Goal: Task Accomplishment & Management: Manage account settings

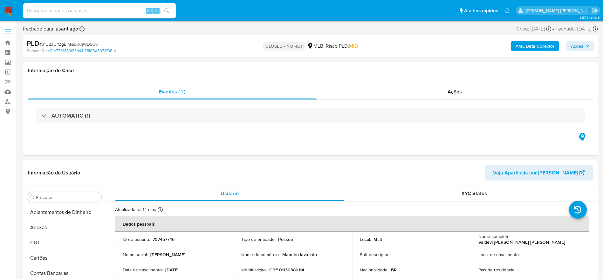
select select "10"
click at [118, 10] on input at bounding box center [99, 11] width 153 height 8
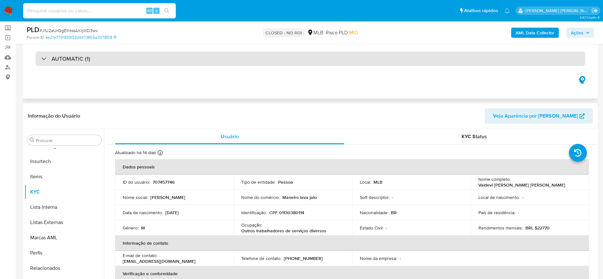
scroll to position [0, 0]
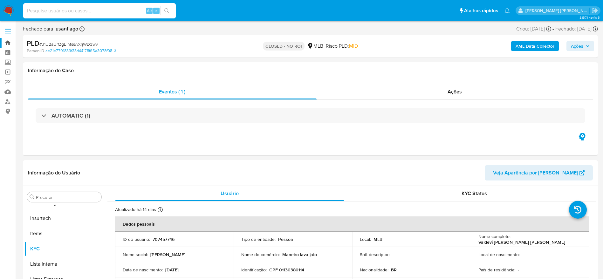
click at [10, 43] on link "Bandeja" at bounding box center [38, 43] width 76 height 10
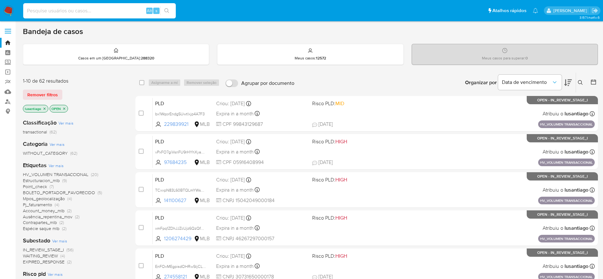
click at [58, 12] on input at bounding box center [99, 11] width 153 height 8
paste input "2355052422"
type input "2355052422"
click at [168, 10] on icon "search-icon" at bounding box center [166, 10] width 5 height 5
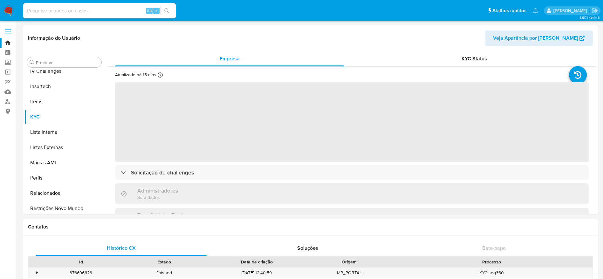
scroll to position [284, 0]
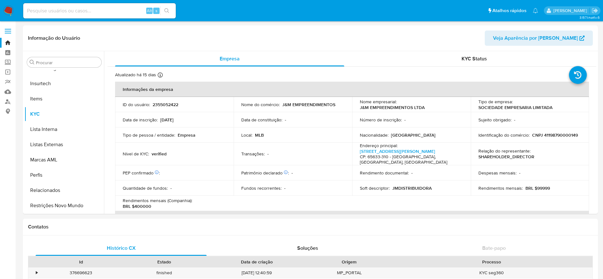
select select "10"
click at [280, 42] on header "Informação do Usuário Veja Aparência por Pessoa" at bounding box center [310, 38] width 565 height 15
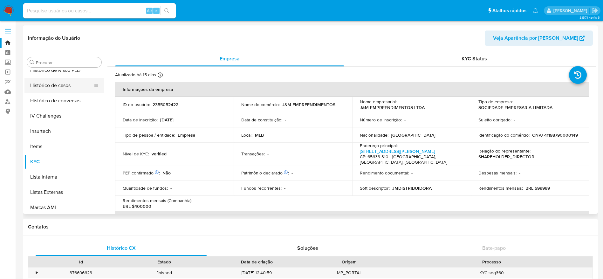
click at [58, 88] on button "Histórico de casos" at bounding box center [61, 85] width 74 height 15
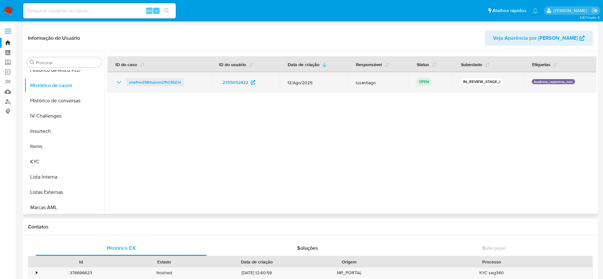
click at [152, 83] on span "ohePox2SBAujnrm27hCS5ZJn" at bounding box center [155, 83] width 52 height 8
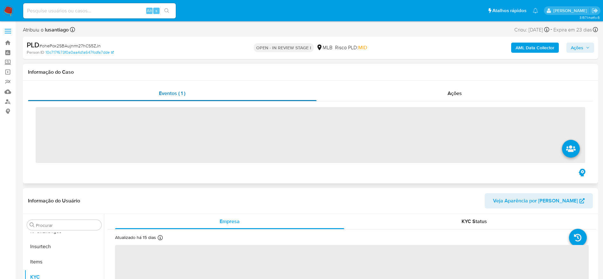
scroll to position [284, 0]
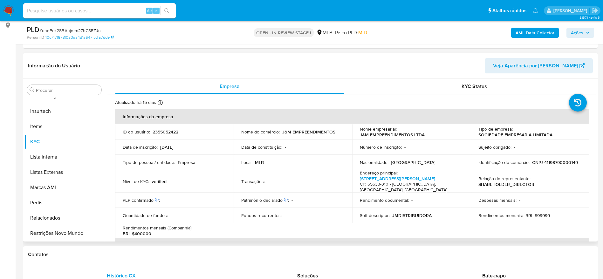
select select "10"
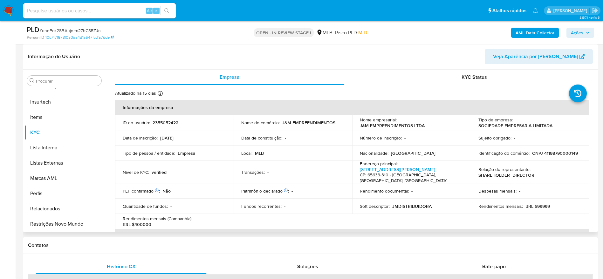
click at [558, 153] on p "CNPJ 41198790000149" at bounding box center [555, 153] width 46 height 6
copy p "41198790000149"
click at [546, 155] on p "CNPJ 41198790000149" at bounding box center [555, 153] width 46 height 6
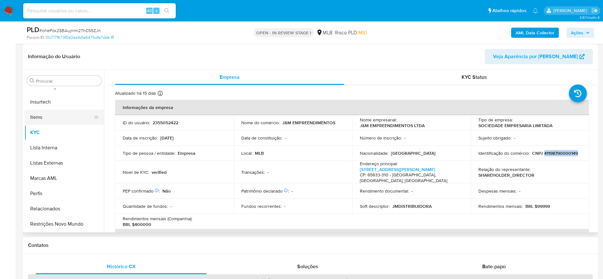
scroll to position [188, 0]
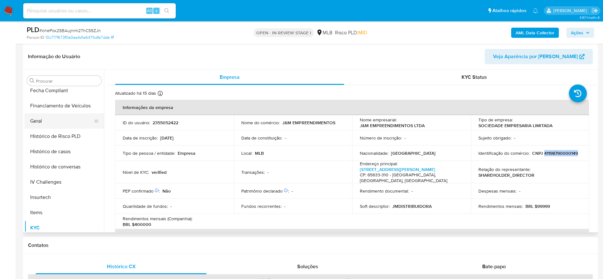
click at [51, 122] on button "Geral" at bounding box center [61, 120] width 74 height 15
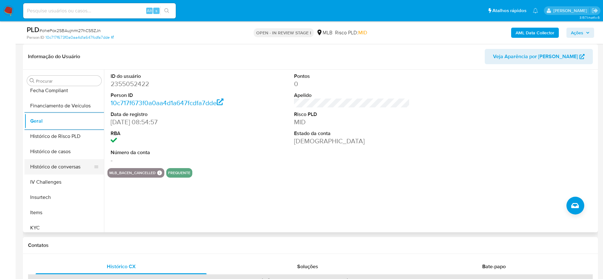
scroll to position [284, 0]
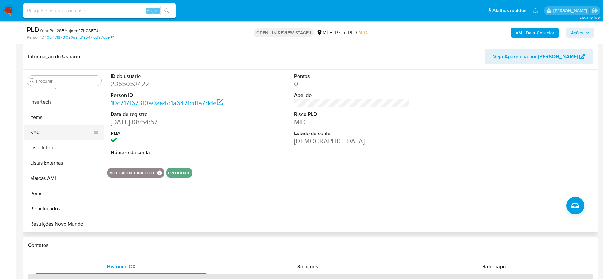
click at [45, 135] on button "KYC" at bounding box center [61, 132] width 74 height 15
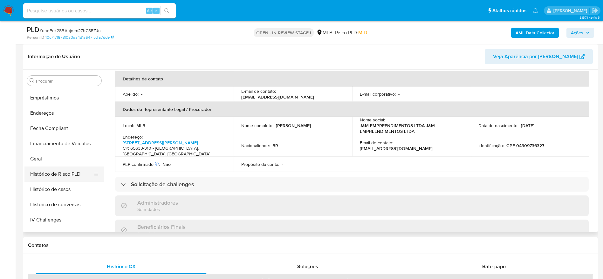
scroll to position [141, 0]
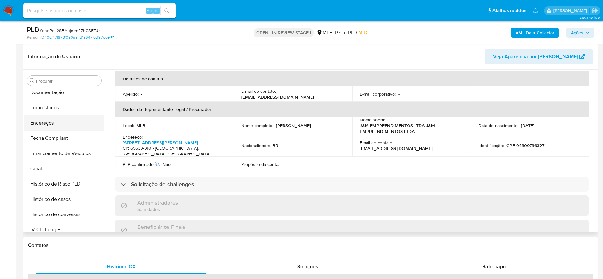
drag, startPoint x: 50, startPoint y: 112, endPoint x: 50, endPoint y: 120, distance: 8.6
click at [50, 113] on button "Empréstimos" at bounding box center [63, 107] width 79 height 15
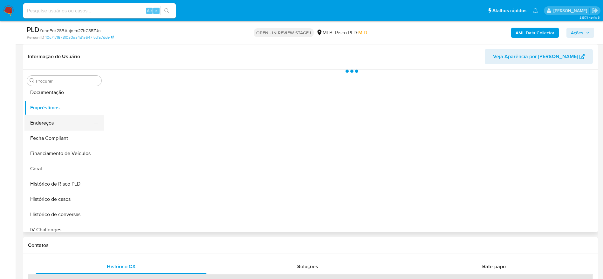
scroll to position [0, 0]
click at [50, 120] on button "Endereços" at bounding box center [61, 122] width 74 height 15
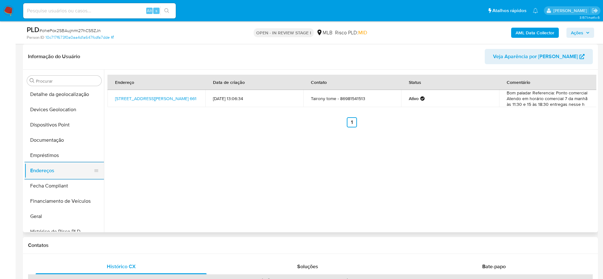
scroll to position [45, 0]
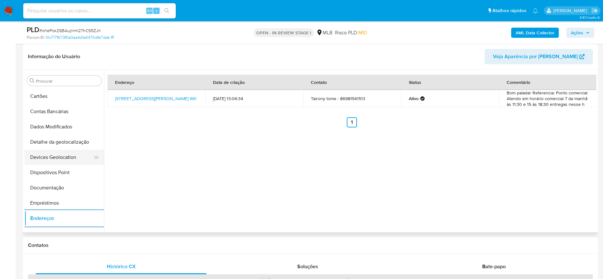
click at [59, 152] on button "Devices Geolocation" at bounding box center [61, 157] width 74 height 15
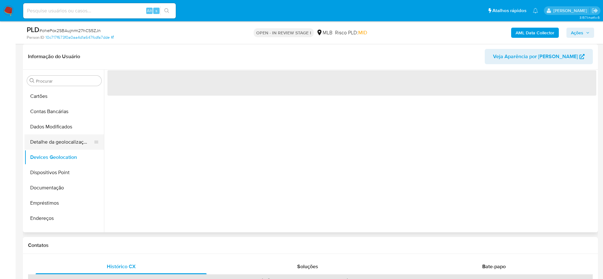
click at [59, 145] on button "Detalhe da geolocalização" at bounding box center [61, 141] width 74 height 15
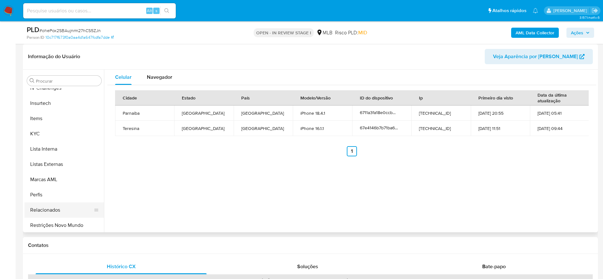
scroll to position [284, 0]
click at [54, 222] on button "Restrições Novo Mundo" at bounding box center [61, 223] width 74 height 15
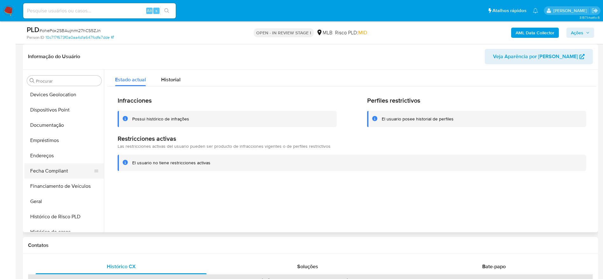
scroll to position [93, 0]
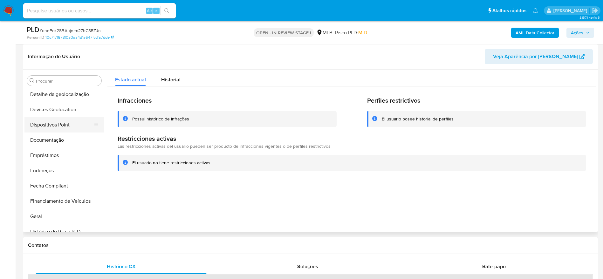
click at [56, 124] on button "Dispositivos Point" at bounding box center [61, 124] width 74 height 15
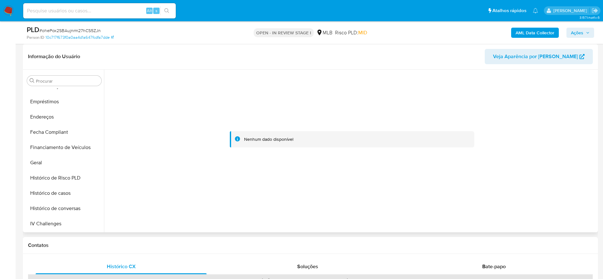
scroll to position [284, 0]
click at [41, 134] on button "KYC" at bounding box center [61, 132] width 74 height 15
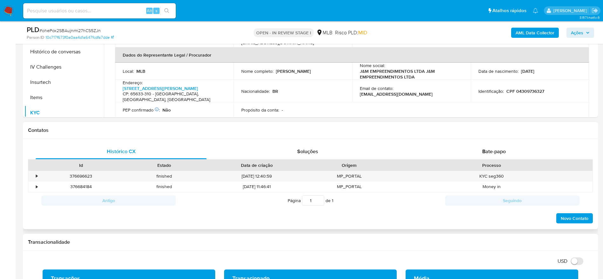
scroll to position [238, 0]
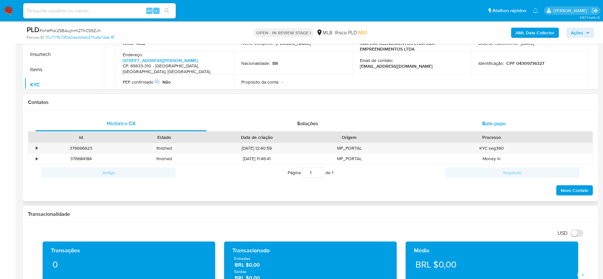
click at [480, 126] on div "Bate-papo" at bounding box center [493, 123] width 171 height 15
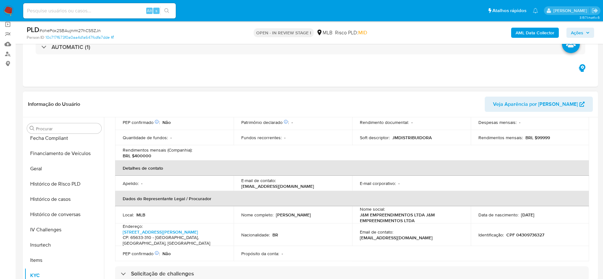
scroll to position [97, 0]
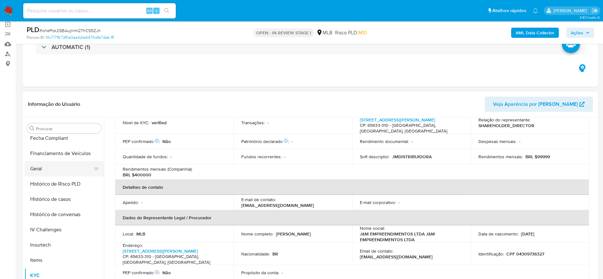
click at [60, 166] on button "Geral" at bounding box center [61, 168] width 74 height 15
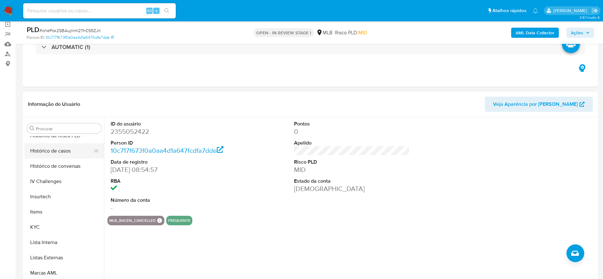
scroll to position [284, 0]
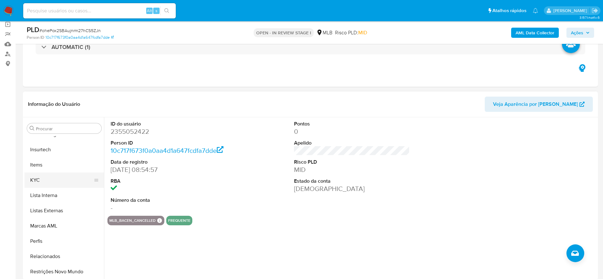
click at [45, 179] on button "KYC" at bounding box center [61, 180] width 74 height 15
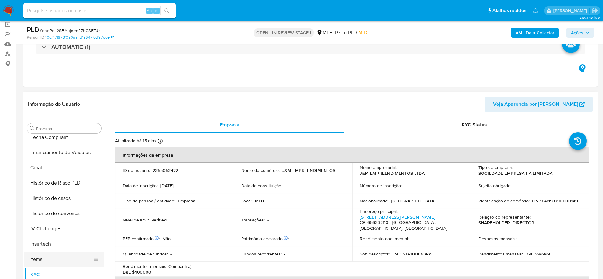
scroll to position [188, 0]
click at [49, 172] on button "Geral" at bounding box center [61, 168] width 74 height 15
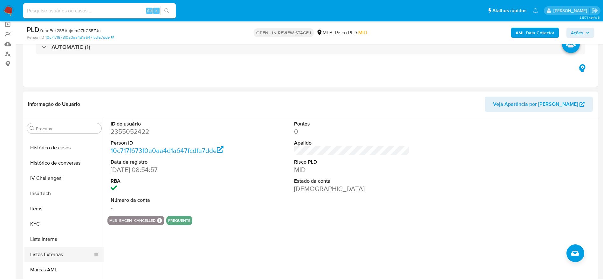
scroll to position [284, 0]
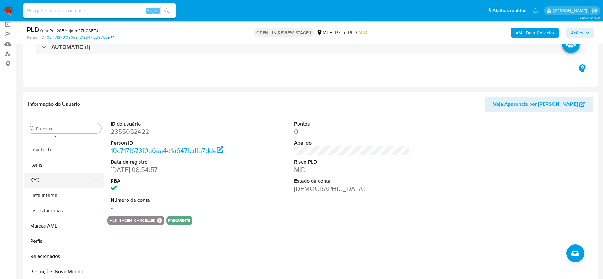
click at [45, 178] on button "KYC" at bounding box center [61, 180] width 74 height 15
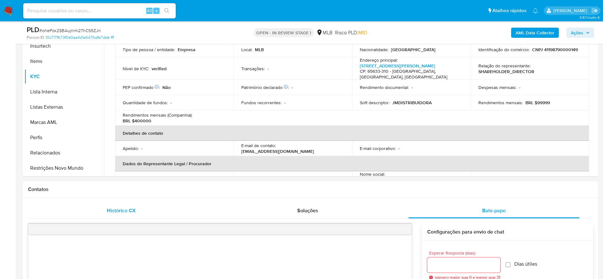
scroll to position [191, 0]
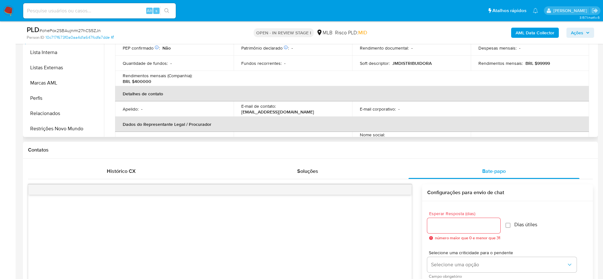
click at [63, 137] on div "Procurar Adiantamentos de Dinheiro Anexos CBT Cartões Contas Bancárias Dados Mo…" at bounding box center [63, 56] width 79 height 162
click at [65, 129] on button "Restrições Novo Mundo" at bounding box center [61, 128] width 74 height 15
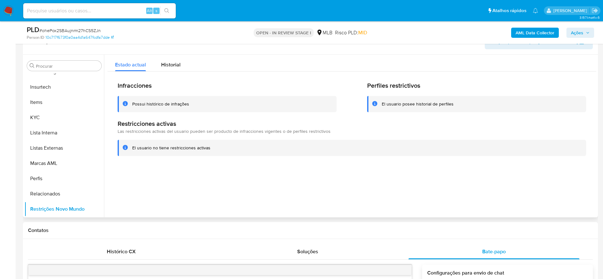
scroll to position [95, 0]
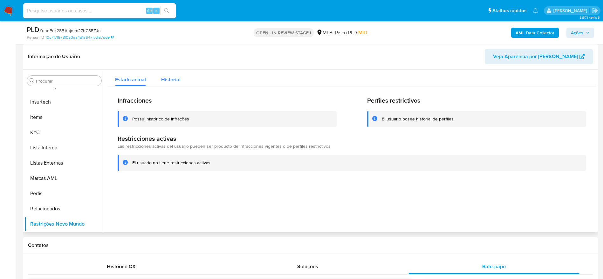
click at [168, 82] on span "Historial" at bounding box center [170, 79] width 19 height 7
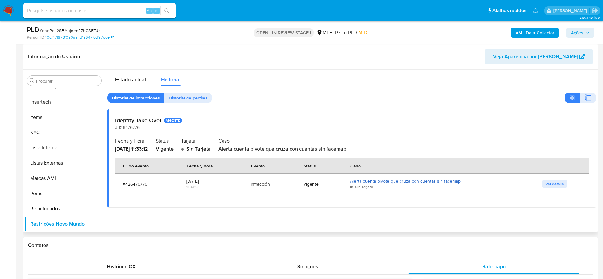
click at [421, 181] on link "Alerta cuenta pivote que cruza con cuentas sin facemap" at bounding box center [405, 181] width 111 height 6
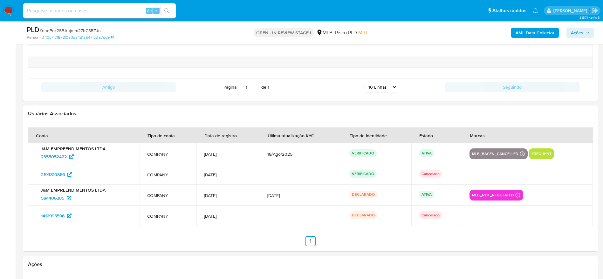
scroll to position [1049, 0]
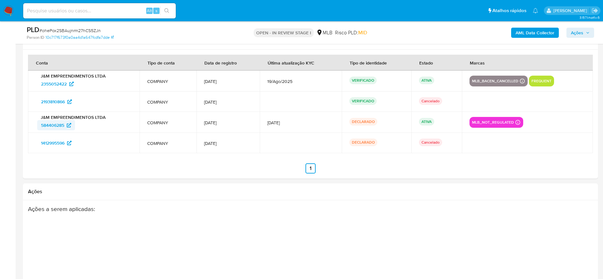
click at [56, 126] on span "584406285" at bounding box center [52, 125] width 23 height 10
click at [573, 34] on span "Ações" at bounding box center [577, 33] width 12 height 10
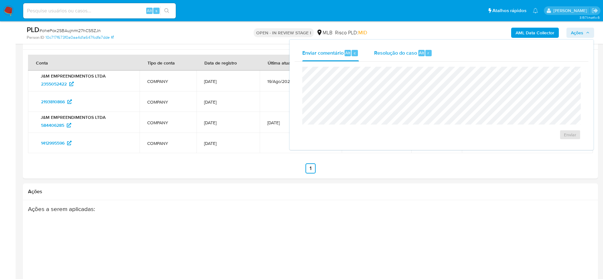
click at [410, 54] on span "Resolução do caso" at bounding box center [395, 52] width 43 height 7
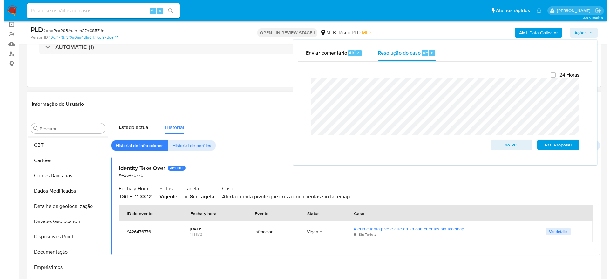
scroll to position [0, 0]
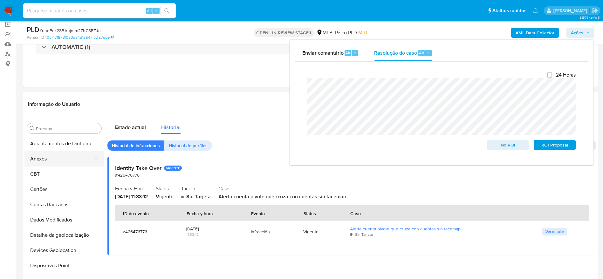
click at [47, 155] on button "Anexos" at bounding box center [61, 158] width 74 height 15
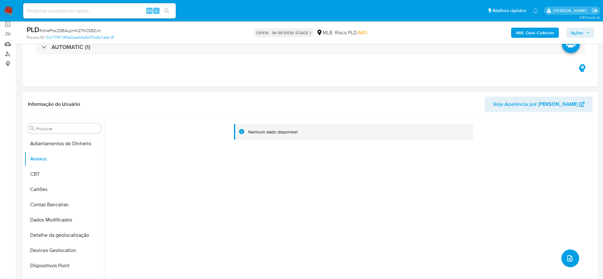
click at [567, 255] on icon "upload-file" at bounding box center [570, 259] width 8 height 8
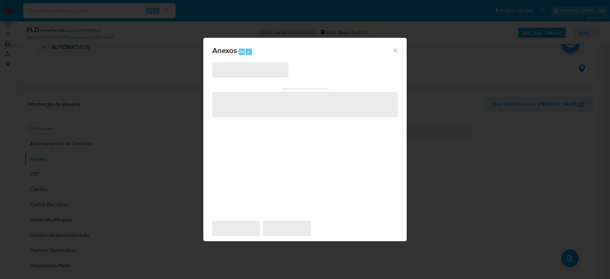
click at [256, 72] on span "‌" at bounding box center [250, 69] width 76 height 15
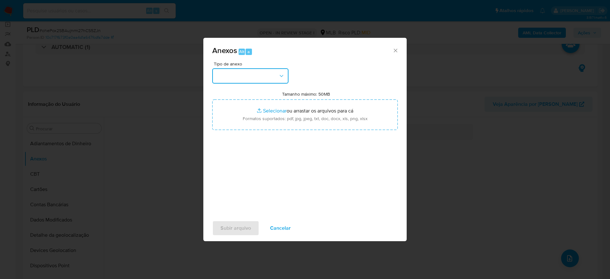
click at [256, 70] on button "button" at bounding box center [250, 75] width 76 height 15
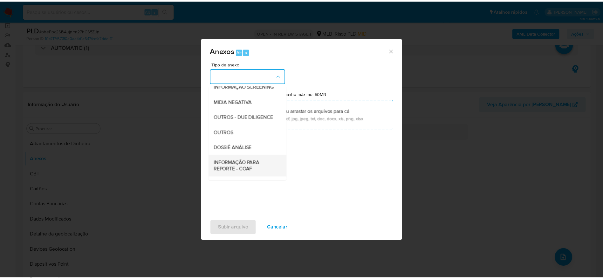
scroll to position [98, 0]
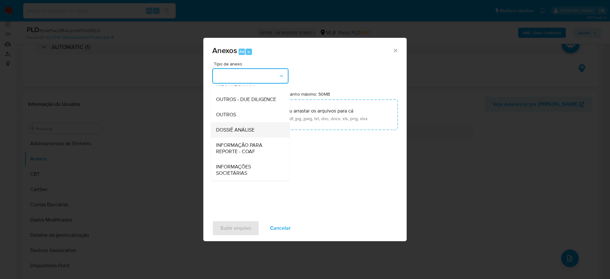
click at [241, 127] on span "DOSSIÊ ANÁLISE" at bounding box center [235, 130] width 38 height 6
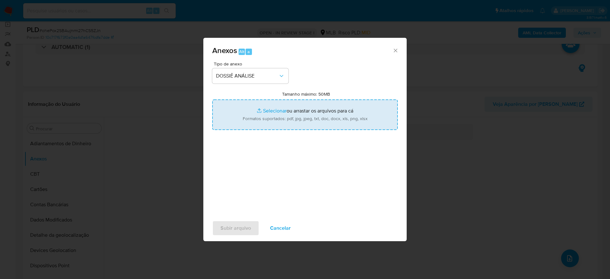
type input "C:\fakepath\Mulan 2355052422_2025_09_02_09_28_46.xlsx"
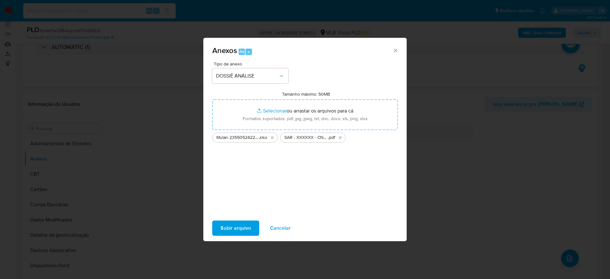
click at [229, 231] on span "Subir arquivo" at bounding box center [236, 228] width 31 height 14
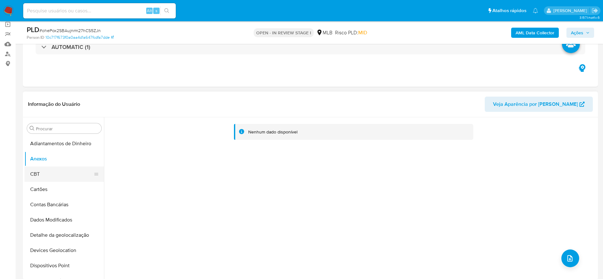
click at [64, 176] on button "CBT" at bounding box center [61, 174] width 74 height 15
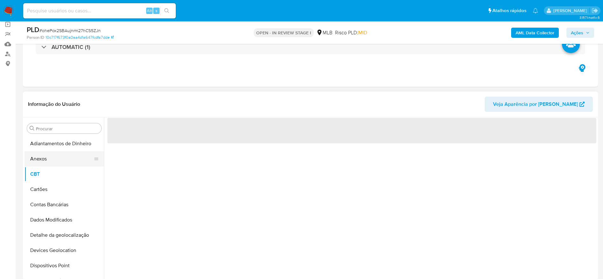
click at [62, 157] on button "Anexos" at bounding box center [61, 158] width 74 height 15
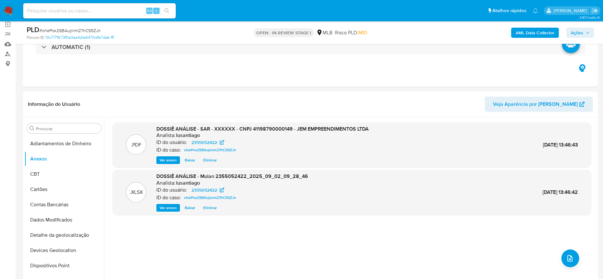
click at [537, 30] on b "AML Data Collector" at bounding box center [535, 33] width 39 height 10
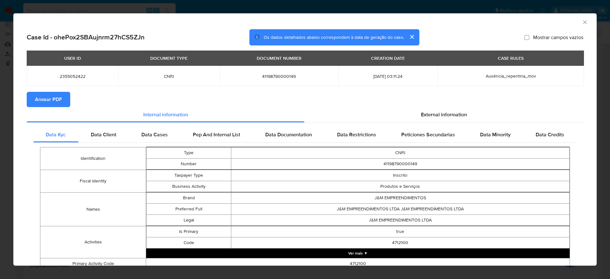
click at [62, 99] on button "Anexar PDF" at bounding box center [49, 99] width 44 height 15
click at [582, 20] on icon "Fechar a janela" at bounding box center [585, 22] width 6 height 6
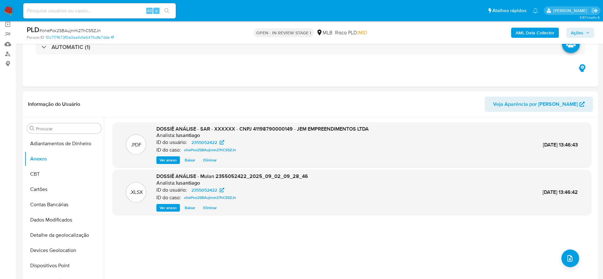
click at [579, 32] on span "Ações" at bounding box center [577, 33] width 12 height 10
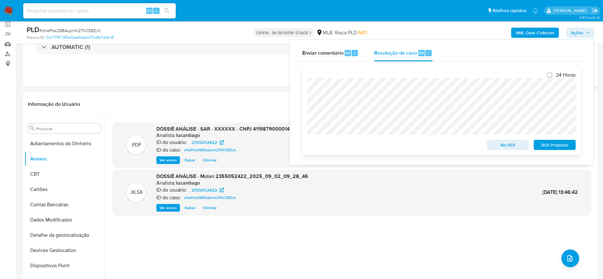
drag, startPoint x: 563, startPoint y: 147, endPoint x: 557, endPoint y: 148, distance: 6.3
click at [563, 147] on span "ROI Proposal" at bounding box center [554, 144] width 33 height 9
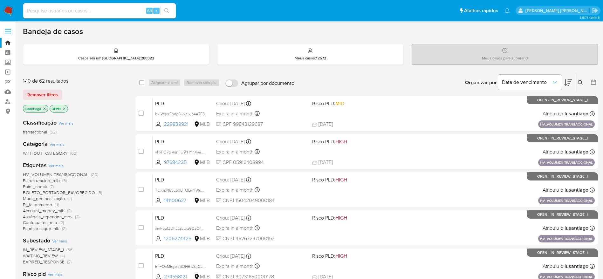
click at [74, 7] on input at bounding box center [99, 11] width 153 height 8
paste input "629309346"
type input "629309346"
click at [170, 12] on button "search-icon" at bounding box center [166, 10] width 13 height 9
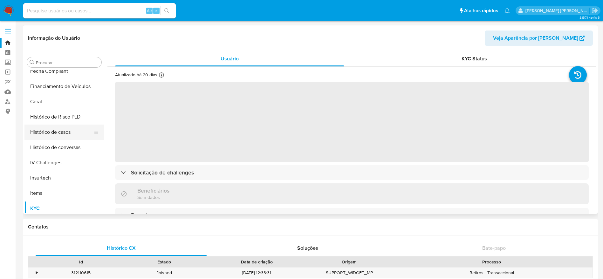
scroll to position [188, 0]
click at [61, 140] on button "Histórico de casos" at bounding box center [61, 133] width 74 height 15
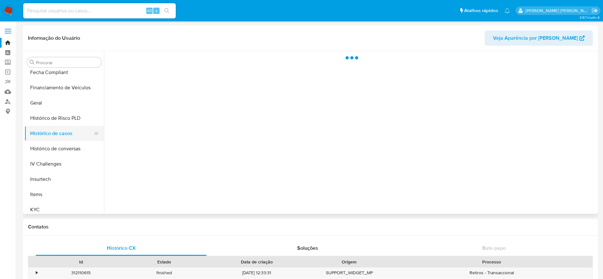
select select "10"
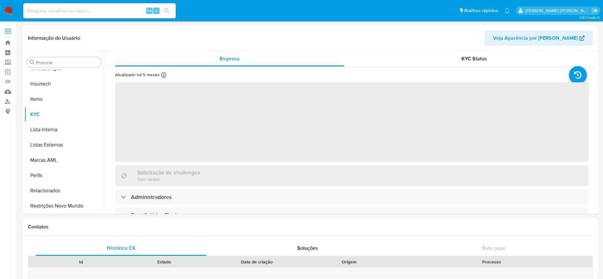
scroll to position [284, 0]
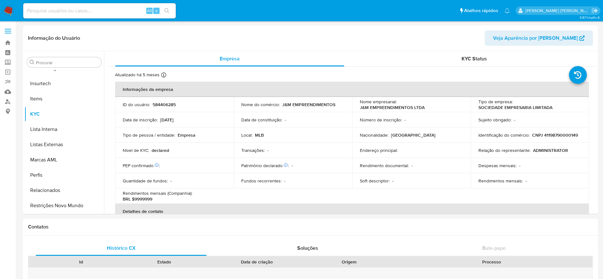
select select "10"
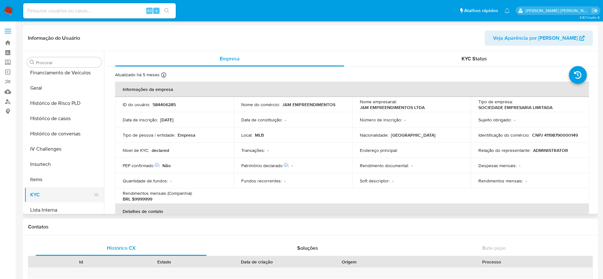
scroll to position [188, 0]
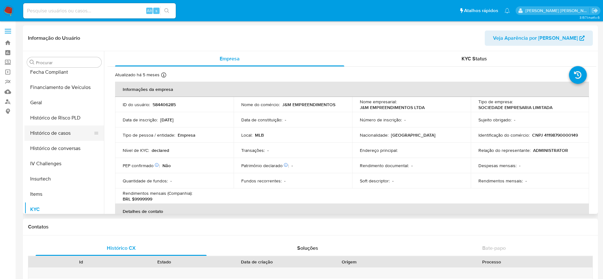
click at [68, 135] on button "Histórico de casos" at bounding box center [61, 133] width 74 height 15
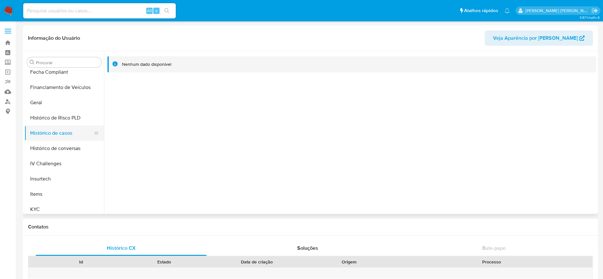
click at [64, 134] on button "Histórico de casos" at bounding box center [61, 133] width 74 height 15
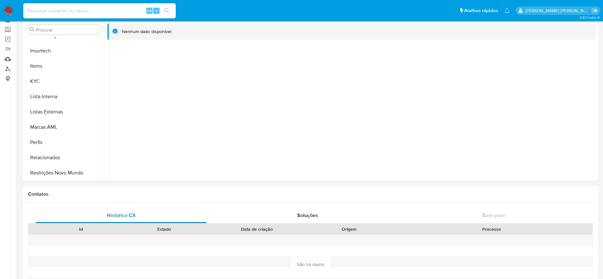
scroll to position [48, 0]
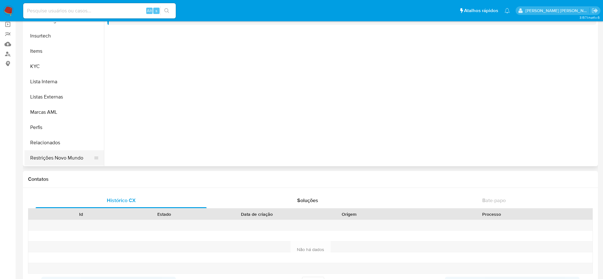
click at [57, 162] on button "Restrições Novo Mundo" at bounding box center [61, 157] width 74 height 15
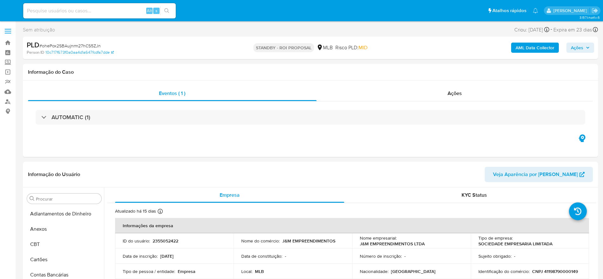
select select "10"
click at [9, 43] on link "Bandeja" at bounding box center [38, 43] width 76 height 10
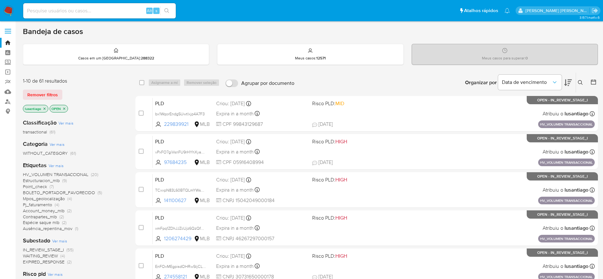
click at [79, 10] on input at bounding box center [99, 11] width 153 height 8
paste input "217998862"
drag, startPoint x: 174, startPoint y: 13, endPoint x: 169, endPoint y: 12, distance: 4.6
click at [173, 12] on div "217998862 Alt s" at bounding box center [99, 11] width 153 height 18
type input "217998862"
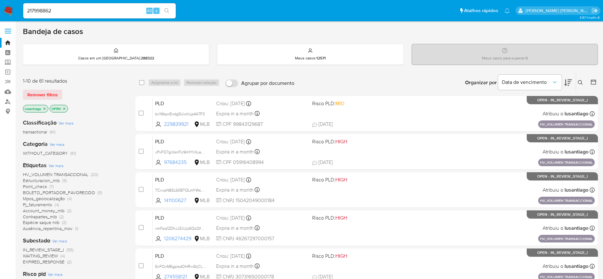
click at [169, 12] on icon "search-icon" at bounding box center [166, 10] width 5 height 5
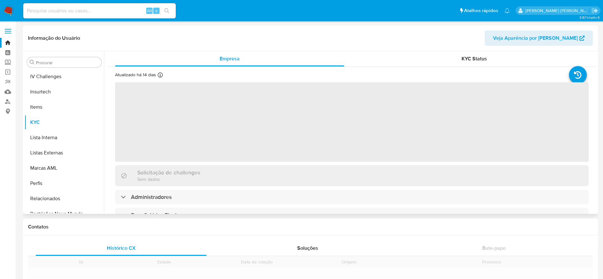
scroll to position [284, 0]
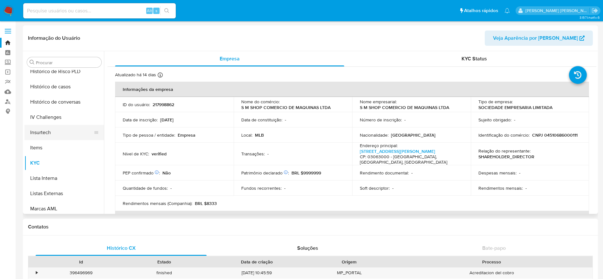
select select "10"
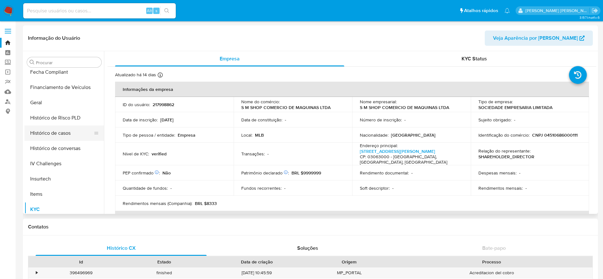
click at [54, 134] on button "Histórico de casos" at bounding box center [61, 133] width 74 height 15
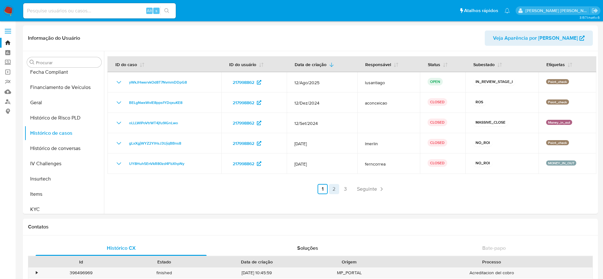
click at [331, 192] on link "2" at bounding box center [334, 189] width 10 height 10
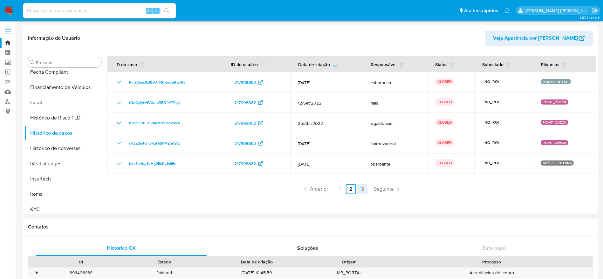
click at [360, 188] on link "3" at bounding box center [362, 189] width 10 height 10
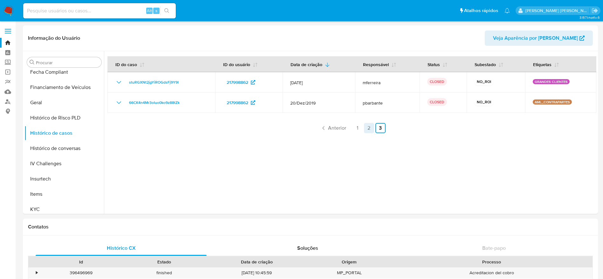
click at [365, 125] on link "2" at bounding box center [369, 128] width 10 height 10
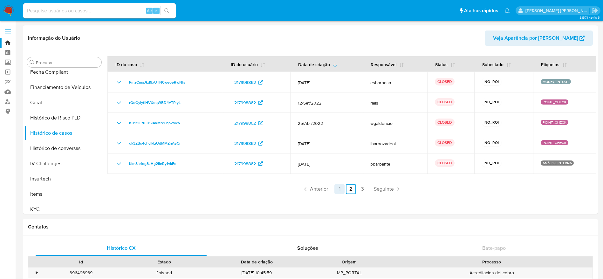
click at [336, 189] on link "1" at bounding box center [339, 189] width 10 height 10
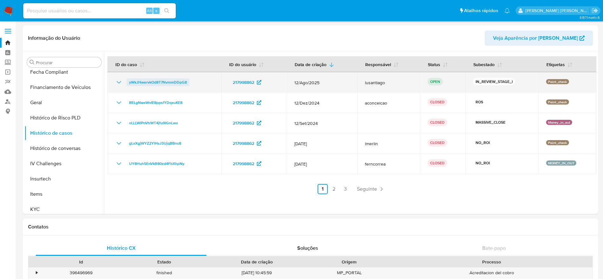
click at [167, 80] on span "yWkJHwervkOd8T7NvmmDDpG8" at bounding box center [158, 83] width 58 height 8
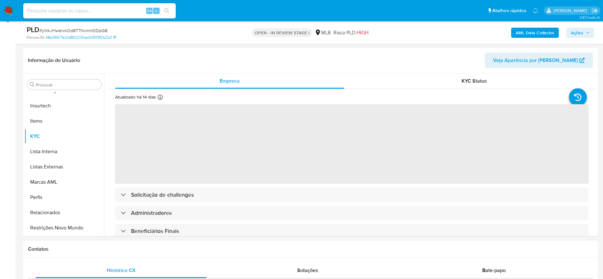
scroll to position [95, 0]
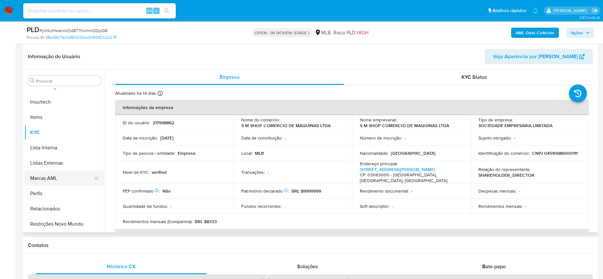
select select "10"
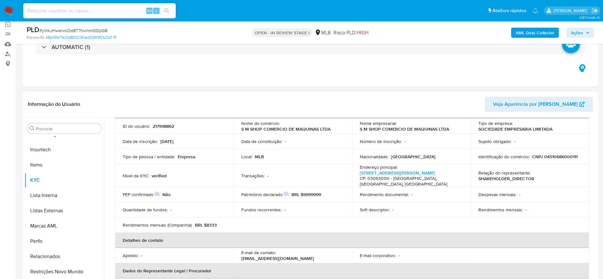
scroll to position [23, 0]
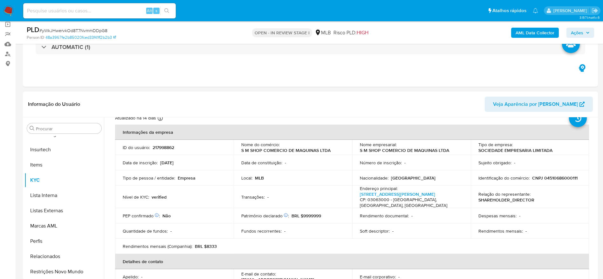
click at [555, 179] on p "CNPJ 04510686000111" at bounding box center [554, 178] width 45 height 6
copy p "04510686000111"
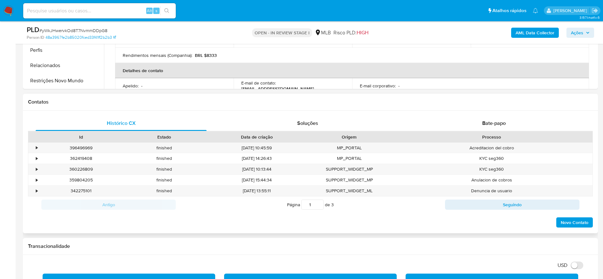
scroll to position [235, 0]
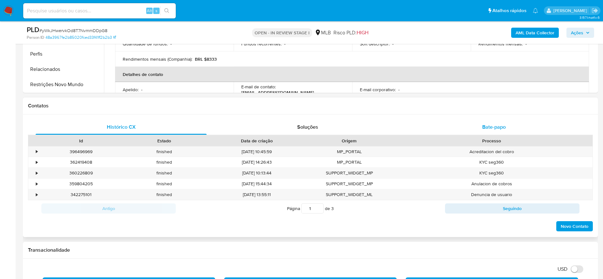
click at [515, 124] on div "Bate-papo" at bounding box center [493, 127] width 171 height 15
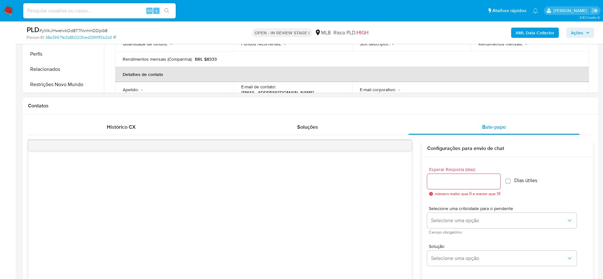
click at [472, 185] on input "Esperar Resposta (dias)" at bounding box center [463, 181] width 73 height 8
type input "3"
click at [507, 181] on input "Dias útiles" at bounding box center [505, 181] width 5 height 5
checkbox input "true"
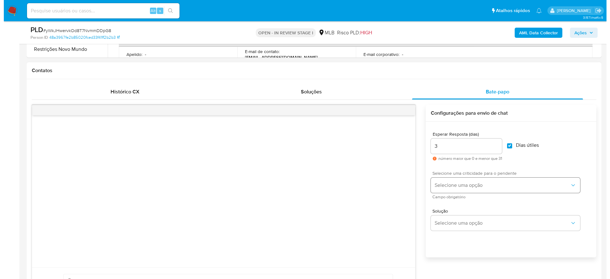
scroll to position [283, 0]
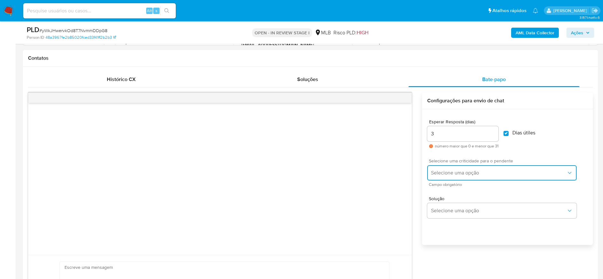
click at [496, 168] on button "Selecione uma opção" at bounding box center [501, 172] width 149 height 15
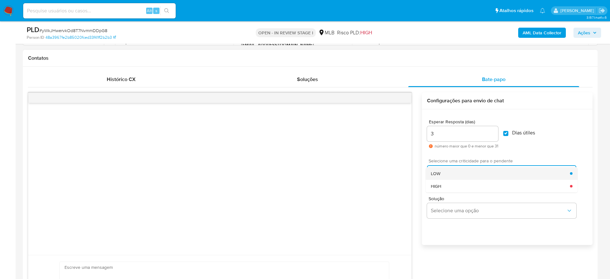
click at [487, 176] on div "LOW" at bounding box center [500, 173] width 139 height 13
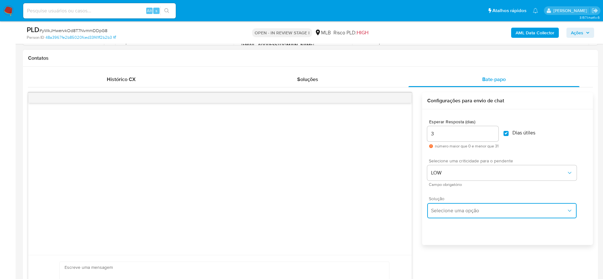
click at [491, 211] on span "Selecione uma opção" at bounding box center [498, 211] width 135 height 6
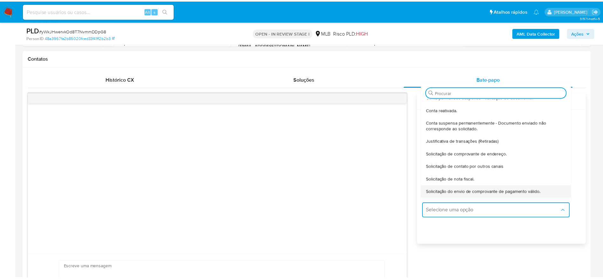
scroll to position [48, 0]
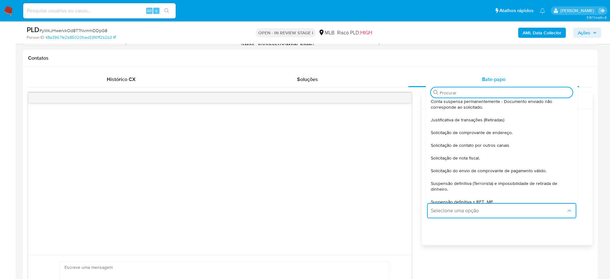
drag, startPoint x: 498, startPoint y: 157, endPoint x: 476, endPoint y: 161, distance: 22.4
click at [497, 157] on div "Solicitação de nota fiscal." at bounding box center [502, 158] width 142 height 13
type textarea "Olá,Suspendemos a sua conta para uma verificação adicional de segurança.Por fav…"
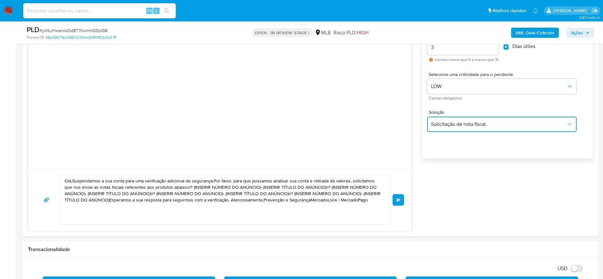
scroll to position [378, 0]
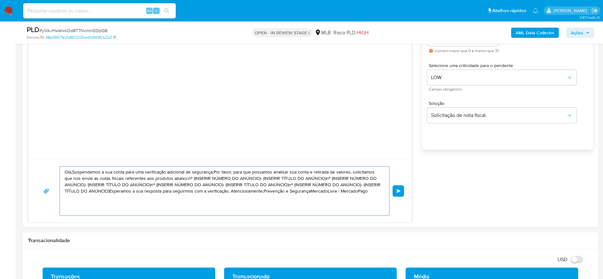
click at [241, 189] on textarea "Olá,Suspendemos a sua conta para uma verificação adicional de segurança.Por fav…" at bounding box center [223, 191] width 317 height 49
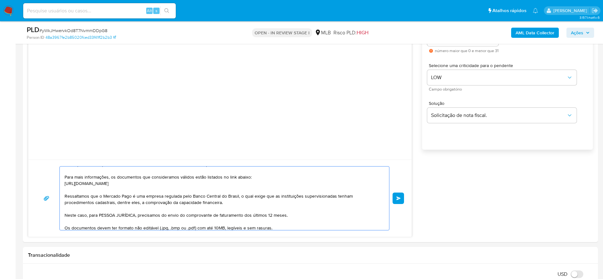
scroll to position [81, 0]
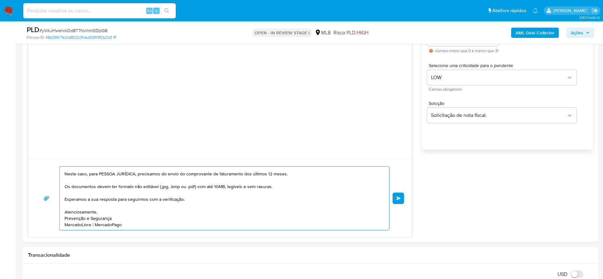
type textarea "Olá! Estamos realizando uma verificação adicional de segurança em contas de usu…"
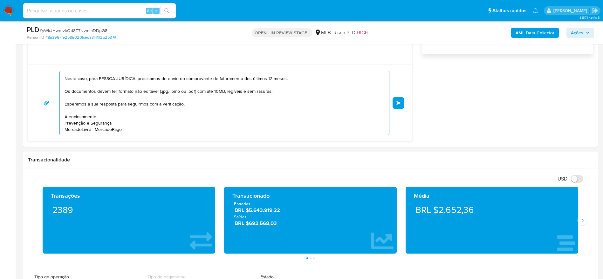
scroll to position [807, 0]
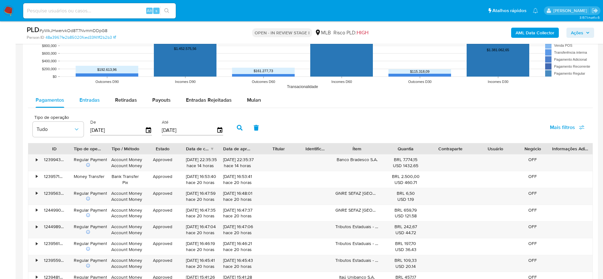
click at [94, 103] on span "Entradas" at bounding box center [89, 99] width 20 height 7
select select "10"
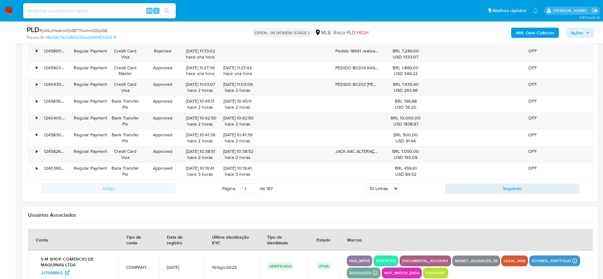
scroll to position [950, 0]
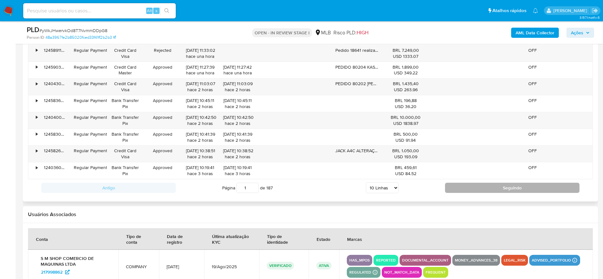
click at [474, 186] on button "Seguindo" at bounding box center [512, 188] width 134 height 10
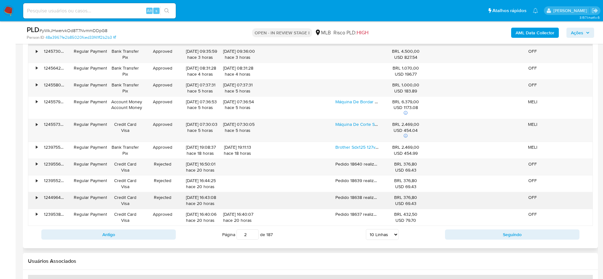
scroll to position [902, 0]
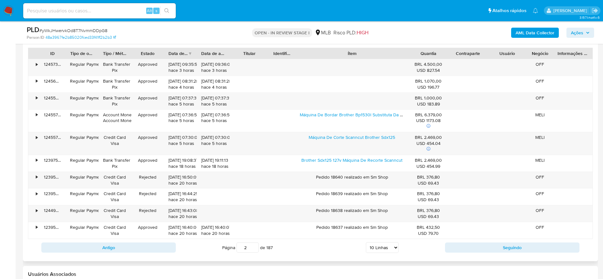
drag, startPoint x: 382, startPoint y: 51, endPoint x: 443, endPoint y: 56, distance: 61.5
click at [443, 56] on div "ID Tipo de operação Tipo / Método Estado Data de criação Data de aprovação Titu…" at bounding box center [310, 53] width 564 height 11
click at [487, 246] on button "Seguindo" at bounding box center [512, 247] width 134 height 10
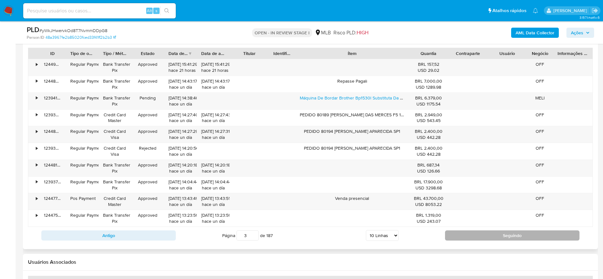
click at [474, 232] on button "Seguindo" at bounding box center [512, 235] width 134 height 10
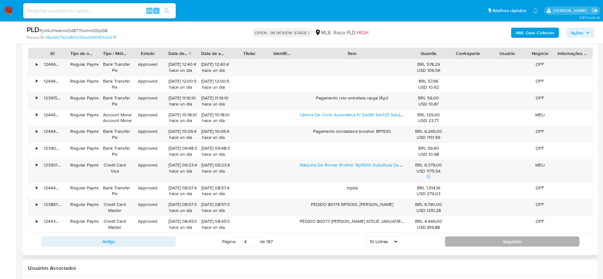
click at [470, 240] on button "Seguindo" at bounding box center [512, 241] width 134 height 10
type input "5"
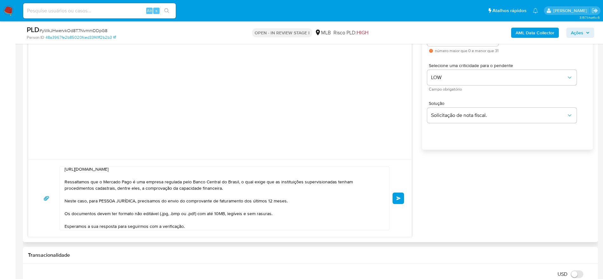
scroll to position [33, 0]
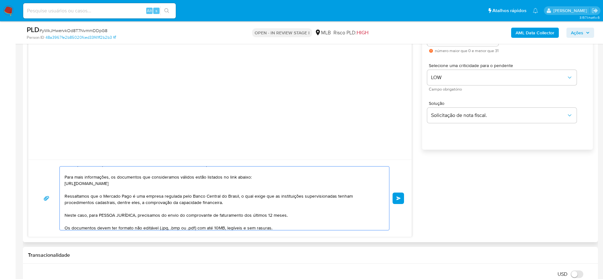
drag, startPoint x: 134, startPoint y: 216, endPoint x: 99, endPoint y: 217, distance: 35.9
click at [99, 217] on textarea "Olá! Estamos realizando uma verificação adicional de segurança em contas de usu…" at bounding box center [223, 199] width 317 height 64
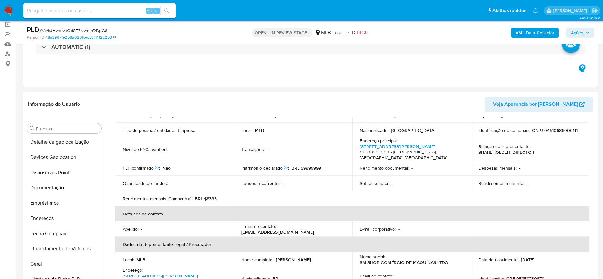
scroll to position [45, 0]
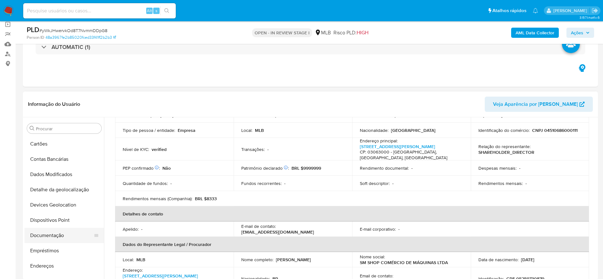
type textarea "Olá! Estamos realizando uma verificação adicional de segurança em contas de usu…"
click at [57, 232] on button "Documentação" at bounding box center [61, 235] width 74 height 15
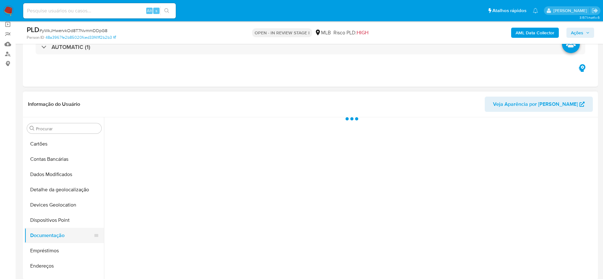
scroll to position [0, 0]
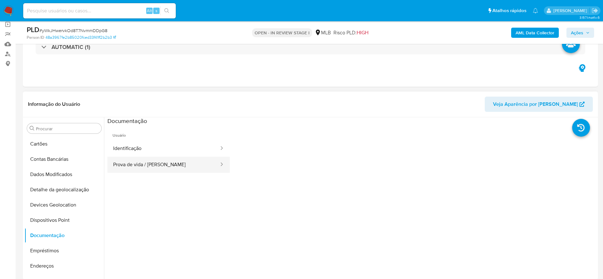
click at [174, 165] on button "Prova de vida / Selfie" at bounding box center [163, 165] width 112 height 16
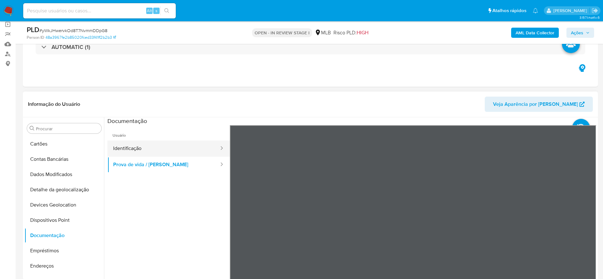
click at [166, 152] on button "Identificação" at bounding box center [163, 148] width 112 height 16
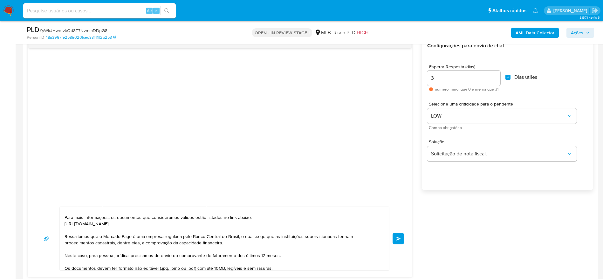
scroll to position [334, 0]
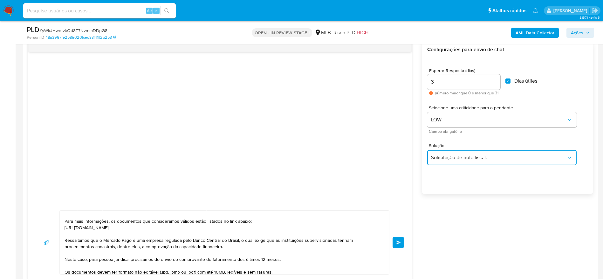
click at [498, 154] on span "Solicitação de nota fiscal." at bounding box center [498, 157] width 135 height 6
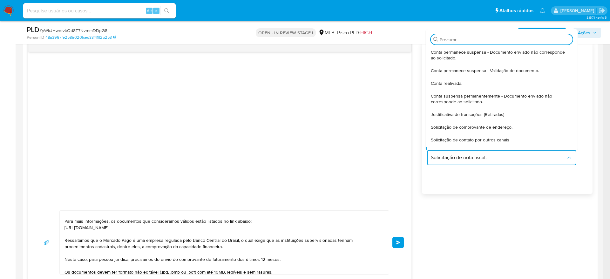
click at [500, 213] on div "Olá! Estamos realizando uma verificação adicional de segurança em contas de usu…" at bounding box center [310, 161] width 565 height 240
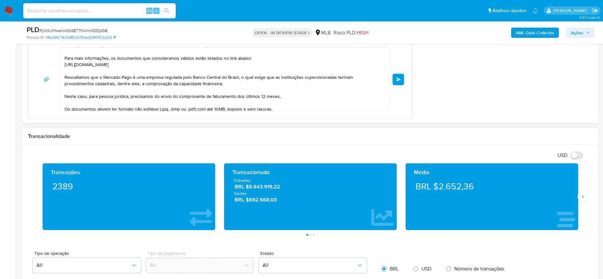
scroll to position [477, 0]
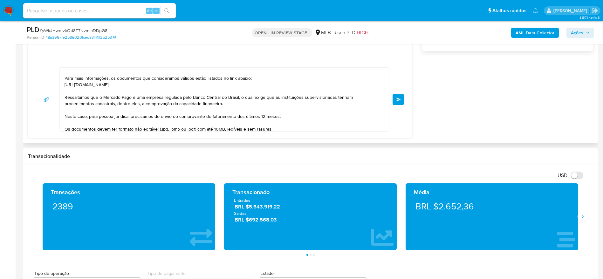
click at [402, 101] on button "common.send" at bounding box center [398, 99] width 11 height 11
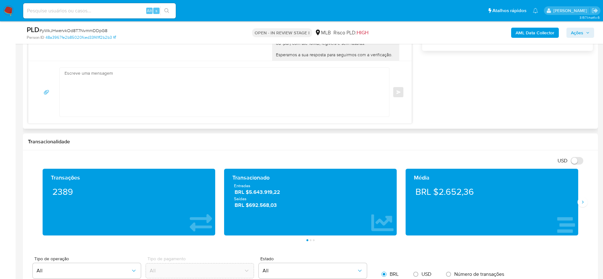
scroll to position [41, 0]
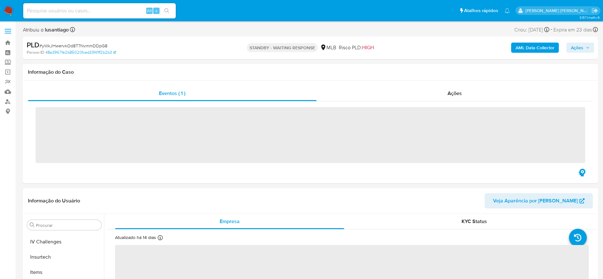
scroll to position [284, 0]
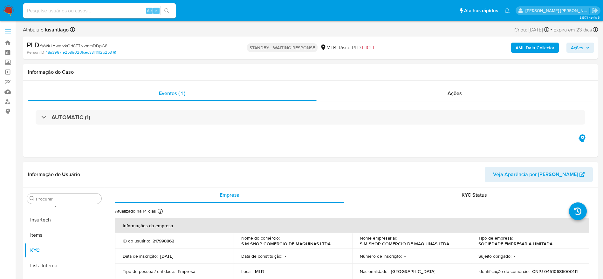
select select "10"
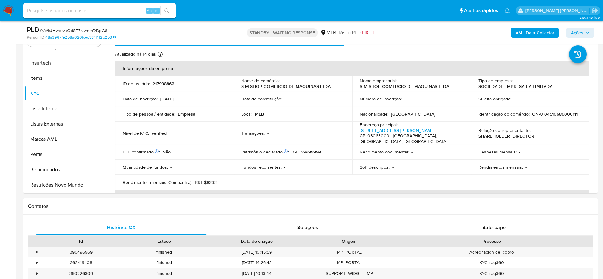
scroll to position [0, 0]
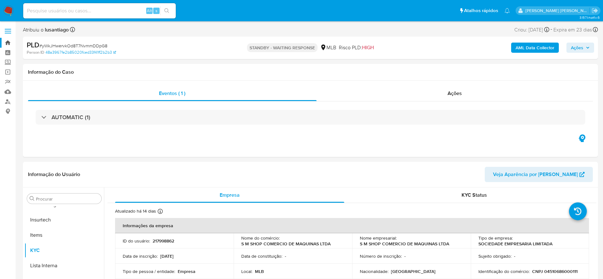
click at [9, 45] on link "Bandeja" at bounding box center [38, 43] width 76 height 10
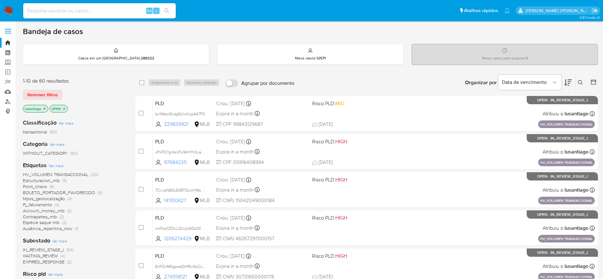
click at [83, 12] on input at bounding box center [99, 11] width 153 height 8
paste input "15139129"
type input "15139129"
click at [164, 11] on button "search-icon" at bounding box center [166, 10] width 13 height 9
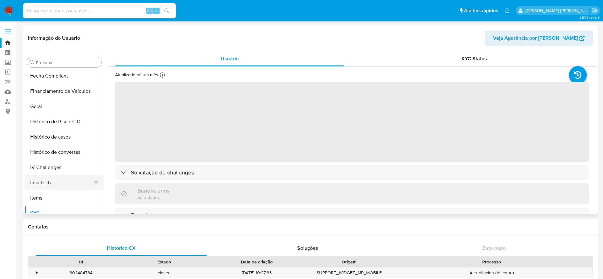
scroll to position [184, 0]
click at [65, 140] on button "Histórico de casos" at bounding box center [61, 137] width 74 height 15
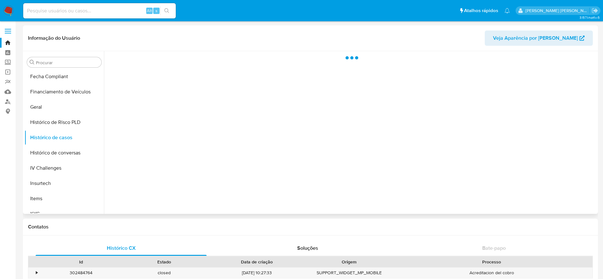
select select "10"
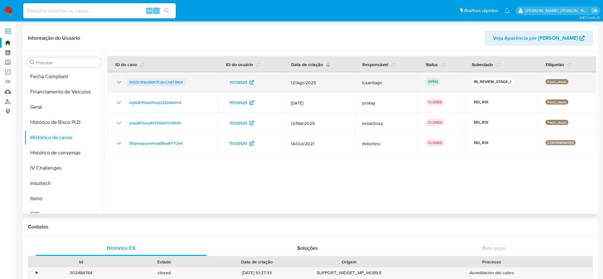
click at [162, 81] on span "00S3CRWdlWX7CAtrCh87JMyY" at bounding box center [156, 83] width 54 height 8
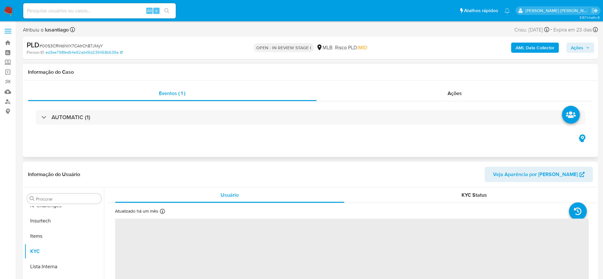
scroll to position [284, 0]
select select "10"
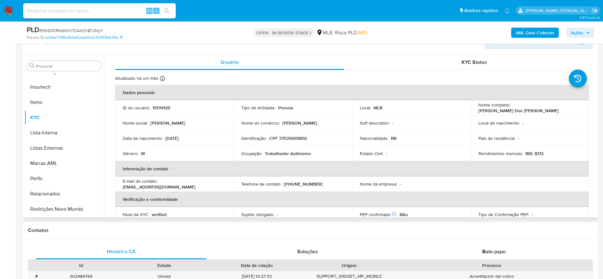
scroll to position [95, 0]
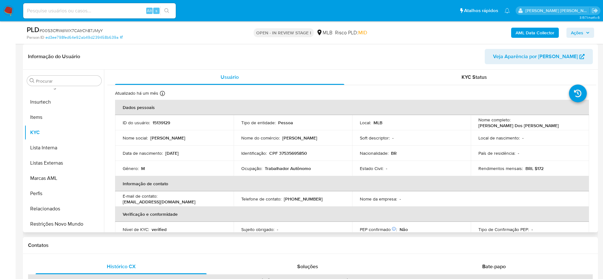
click at [293, 154] on p "CPF 37535695850" at bounding box center [288, 153] width 38 height 6
copy p "37535695850"
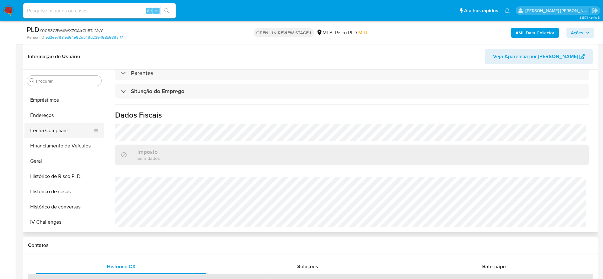
scroll to position [141, 0]
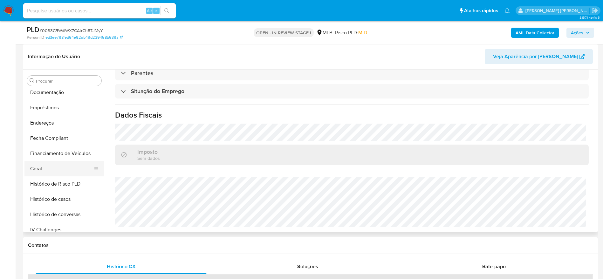
click at [31, 172] on button "Geral" at bounding box center [61, 168] width 74 height 15
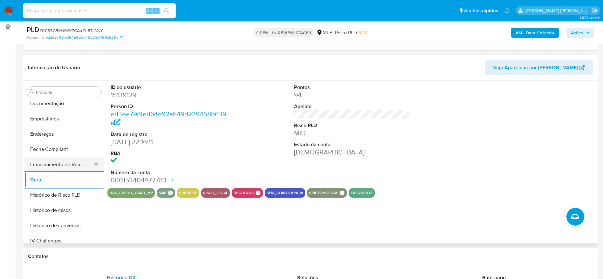
scroll to position [236, 0]
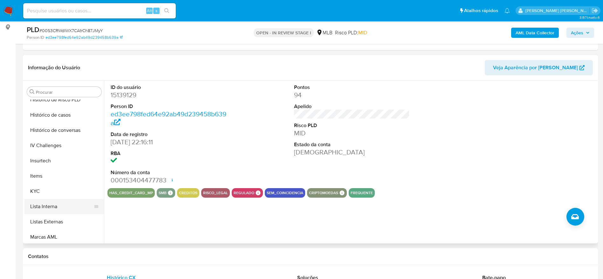
click at [43, 199] on button "Lista Interna" at bounding box center [61, 206] width 74 height 15
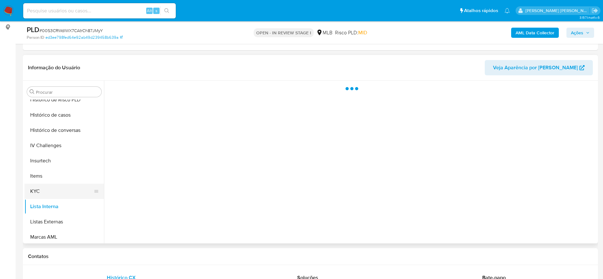
click at [43, 193] on button "KYC" at bounding box center [61, 191] width 74 height 15
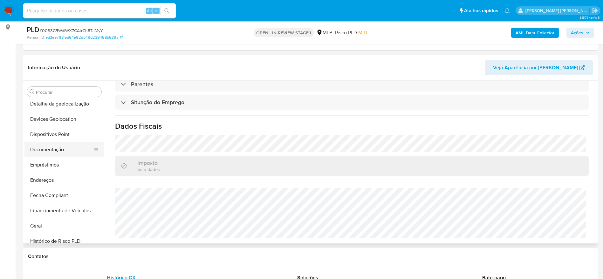
scroll to position [93, 0]
click at [47, 183] on button "Endereços" at bounding box center [61, 181] width 74 height 15
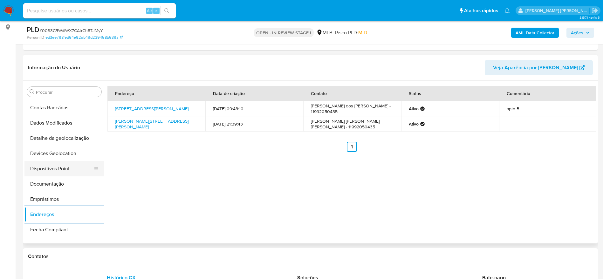
scroll to position [45, 0]
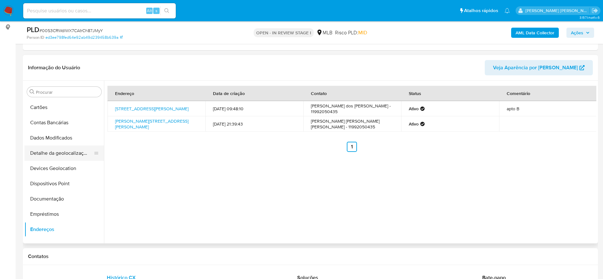
click at [64, 154] on button "Detalhe da geolocalização" at bounding box center [61, 153] width 74 height 15
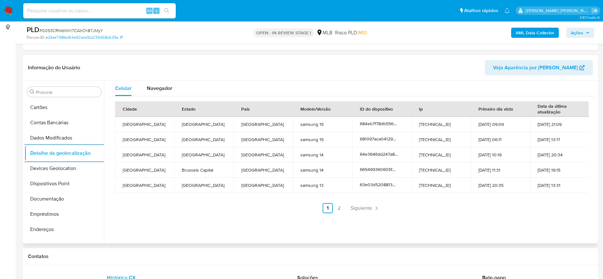
scroll to position [284, 0]
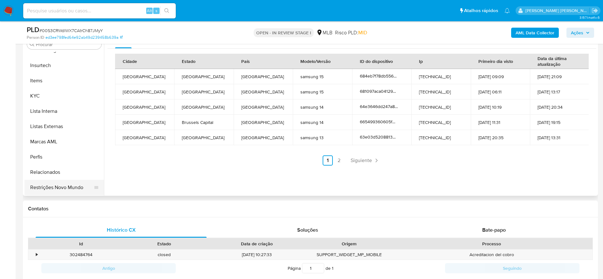
click at [58, 180] on button "Restrições Novo Mundo" at bounding box center [61, 187] width 74 height 15
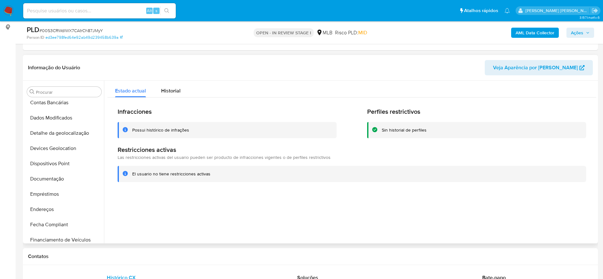
scroll to position [45, 0]
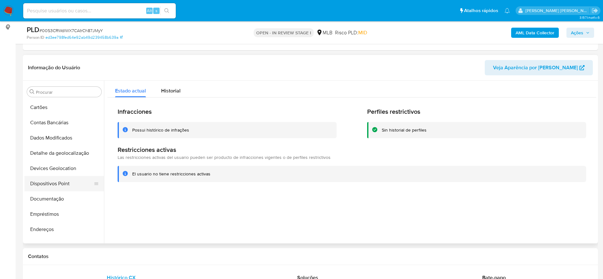
click at [59, 188] on button "Dispositivos Point" at bounding box center [61, 183] width 74 height 15
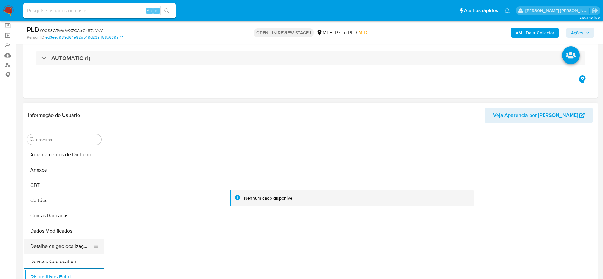
scroll to position [48, 0]
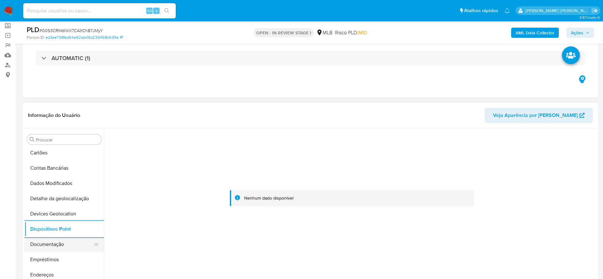
click at [62, 243] on button "Documentação" at bounding box center [61, 244] width 74 height 15
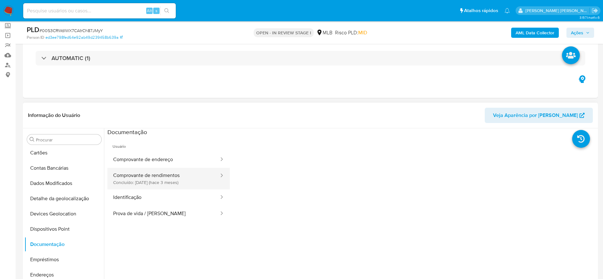
click at [142, 177] on button "Comprovante de rendimentos Concluído: 14/06/2025 (hace 3 meses)" at bounding box center [163, 179] width 112 height 22
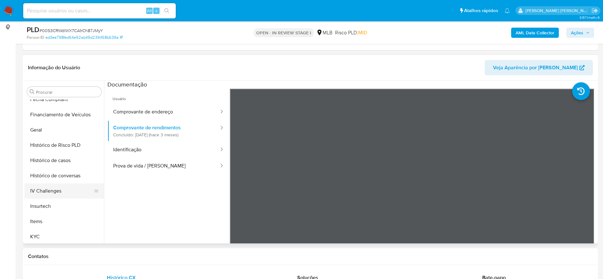
scroll to position [238, 0]
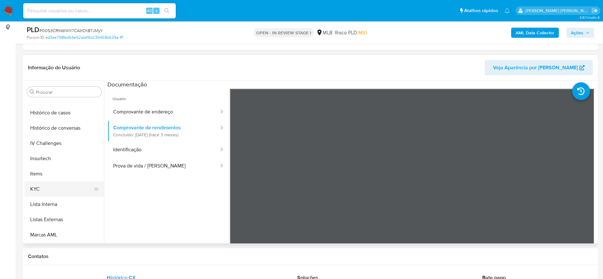
click at [54, 193] on button "KYC" at bounding box center [61, 188] width 74 height 15
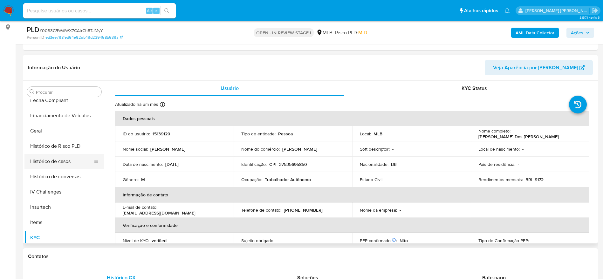
scroll to position [143, 0]
click at [63, 175] on button "Geral" at bounding box center [61, 177] width 74 height 15
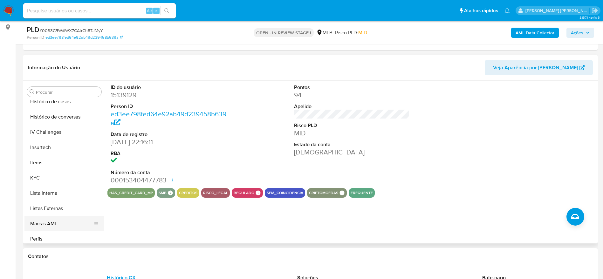
scroll to position [284, 0]
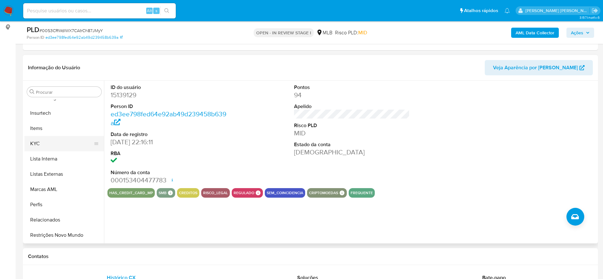
click at [43, 144] on button "KYC" at bounding box center [61, 143] width 74 height 15
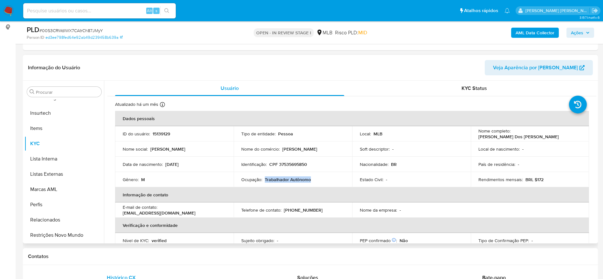
drag, startPoint x: 312, startPoint y: 181, endPoint x: 265, endPoint y: 180, distance: 47.4
click at [265, 180] on div "Ocupação : Trabalhador Autônomo" at bounding box center [292, 180] width 103 height 6
copy p "Trabalhador Autônomo"
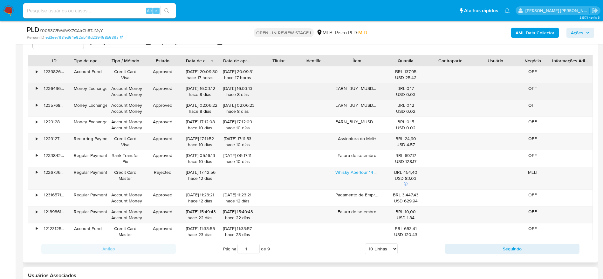
scroll to position [609, 0]
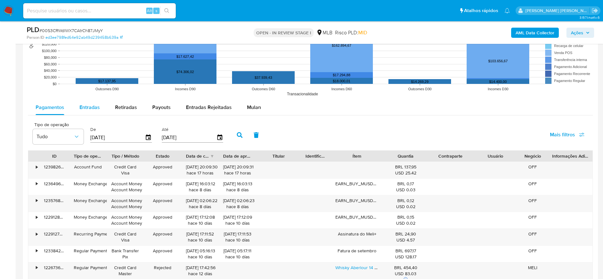
click at [87, 107] on span "Entradas" at bounding box center [89, 107] width 20 height 7
select select "10"
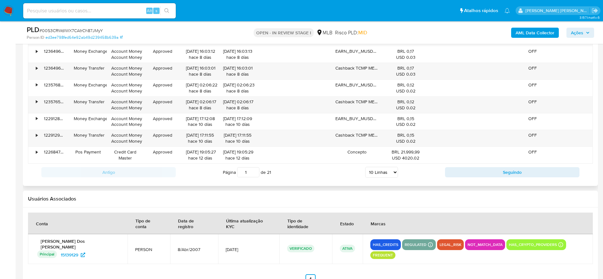
scroll to position [799, 0]
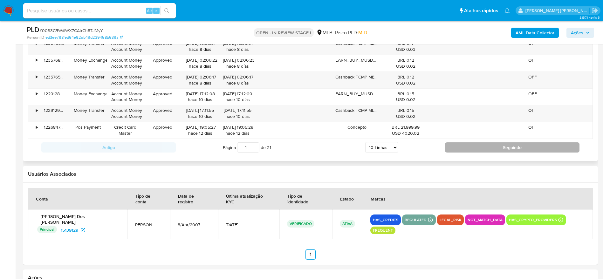
click at [465, 143] on button "Seguindo" at bounding box center [512, 147] width 134 height 10
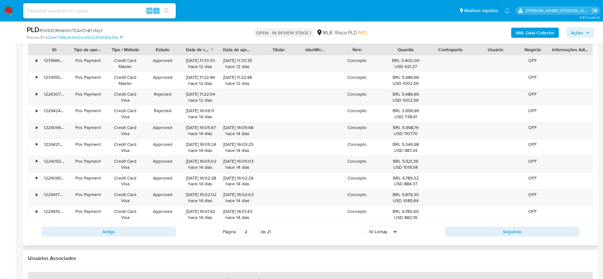
scroll to position [704, 0]
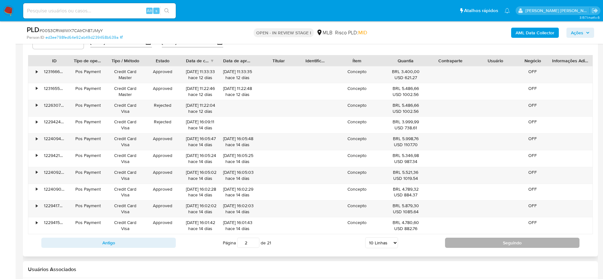
click at [499, 247] on button "Seguindo" at bounding box center [512, 243] width 134 height 10
type input "3"
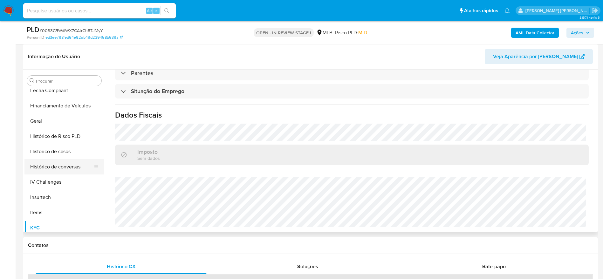
scroll to position [141, 0]
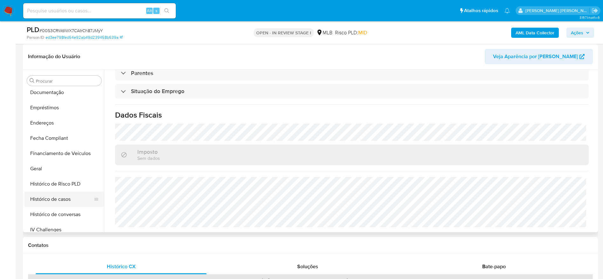
click at [58, 201] on button "Histórico de casos" at bounding box center [61, 199] width 74 height 15
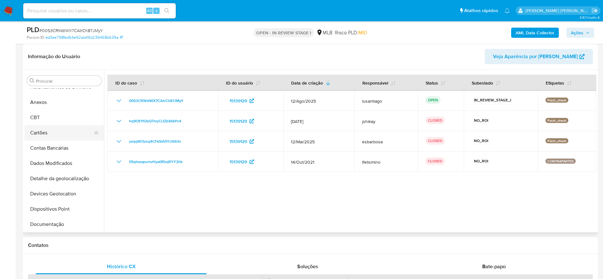
scroll to position [0, 0]
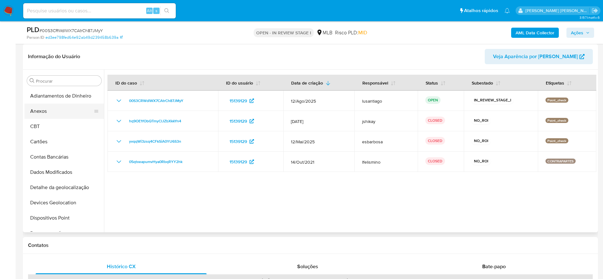
click at [56, 110] on button "Anexos" at bounding box center [61, 111] width 74 height 15
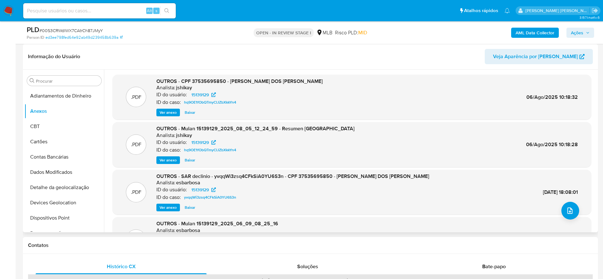
click at [170, 110] on span "Ver anexo" at bounding box center [168, 112] width 17 height 6
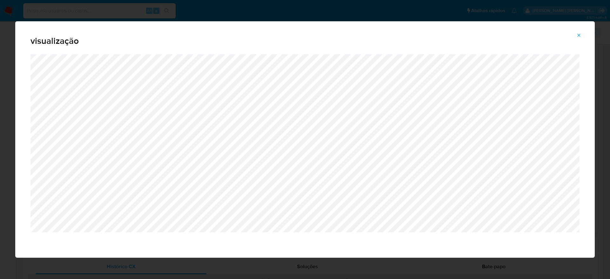
click at [580, 35] on icon "Attachment preview" at bounding box center [579, 35] width 5 height 5
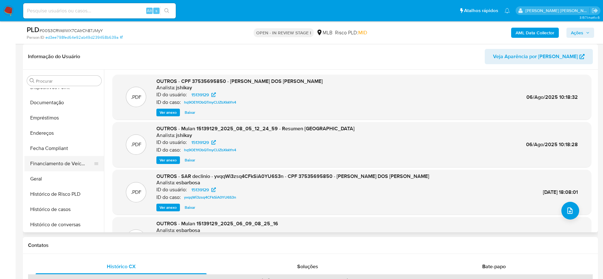
scroll to position [143, 0]
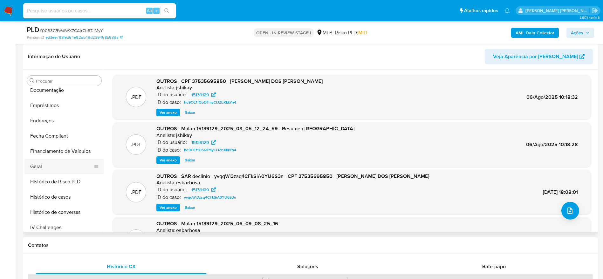
click at [52, 168] on button "Geral" at bounding box center [61, 166] width 74 height 15
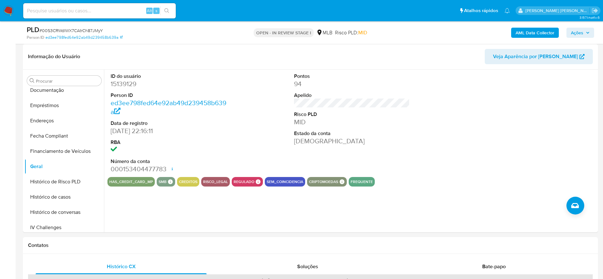
drag, startPoint x: 582, startPoint y: 31, endPoint x: 562, endPoint y: 36, distance: 20.4
click at [582, 32] on span "Ações" at bounding box center [577, 33] width 12 height 10
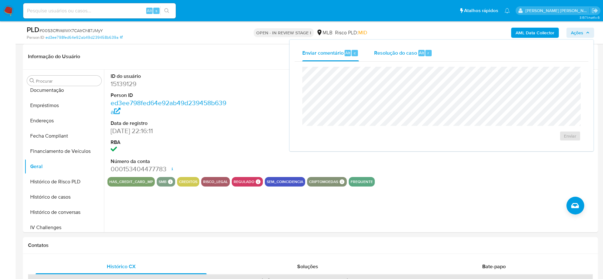
click at [379, 61] on div "Resolução do caso Alt r" at bounding box center [403, 53] width 58 height 17
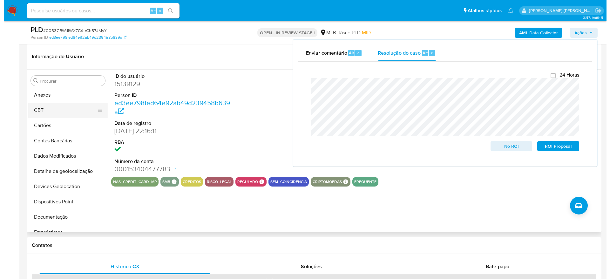
scroll to position [0, 0]
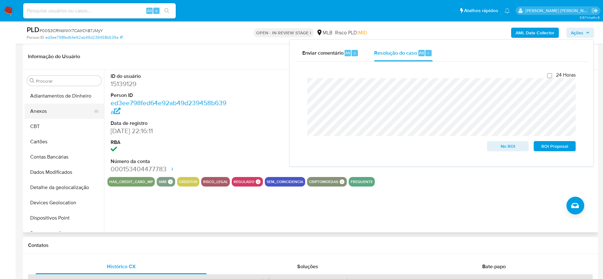
click at [61, 118] on button "Anexos" at bounding box center [61, 111] width 74 height 15
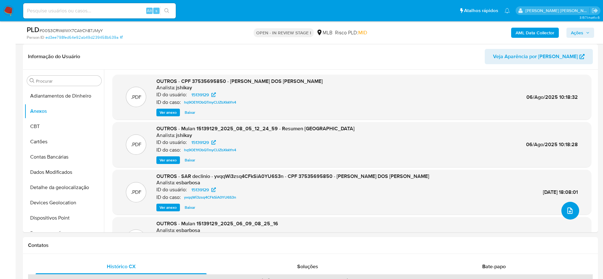
click at [568, 211] on icon "upload-file" at bounding box center [570, 211] width 8 height 8
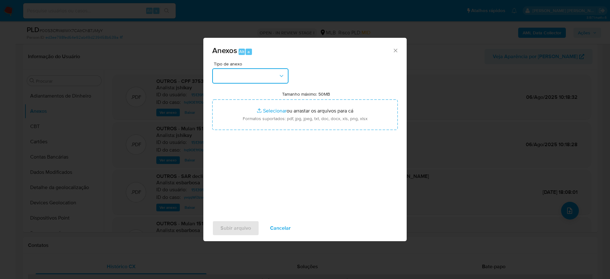
click at [249, 74] on button "button" at bounding box center [250, 75] width 76 height 15
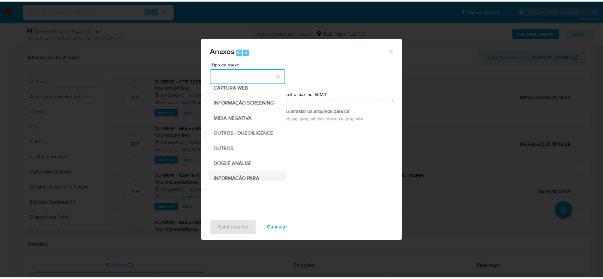
scroll to position [98, 0]
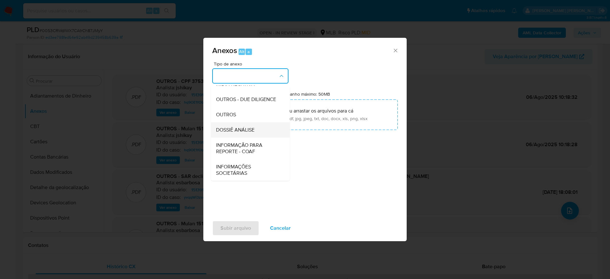
click at [245, 132] on span "DOSSIÊ ANÁLISE" at bounding box center [235, 130] width 38 height 6
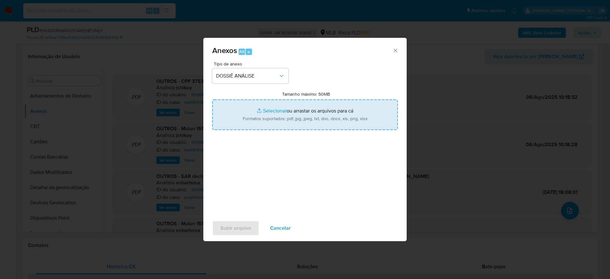
type input "C:\fakepath\Caselog 00S3CRWdlWX7CAtrCh87JMyY_2025_09_02_09_28_44 - CPF 37535695…"
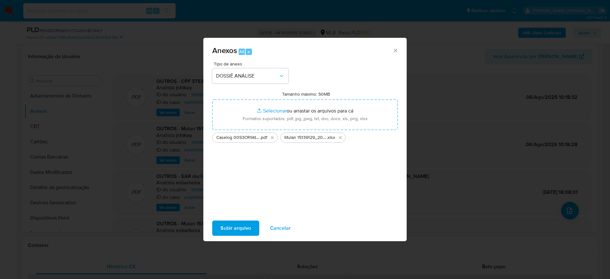
click at [229, 227] on span "Subir arquivo" at bounding box center [236, 228] width 31 height 14
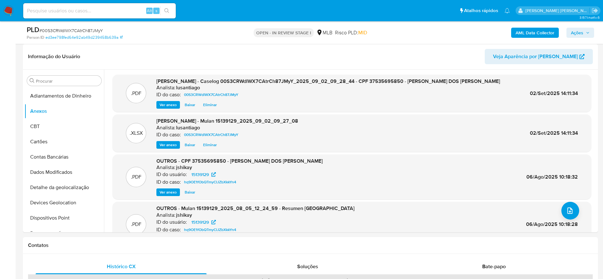
click at [583, 34] on span "Ações" at bounding box center [577, 33] width 12 height 10
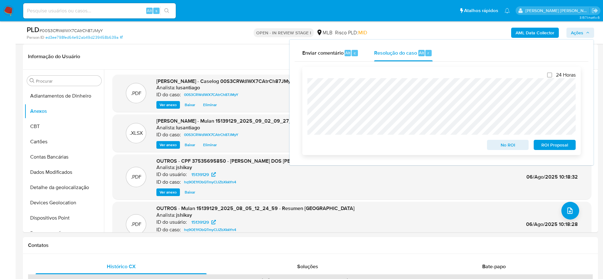
click at [518, 145] on span "No ROI" at bounding box center [507, 144] width 33 height 9
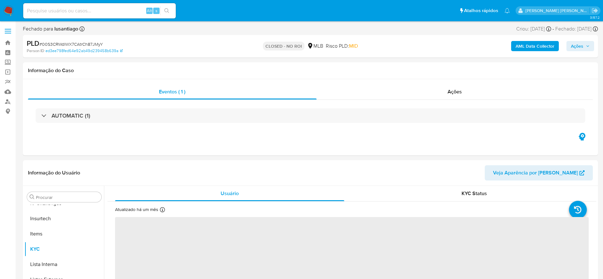
scroll to position [284, 0]
select select "10"
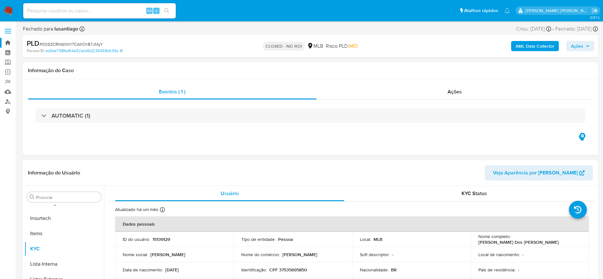
click at [6, 42] on link "Bandeja" at bounding box center [38, 43] width 76 height 10
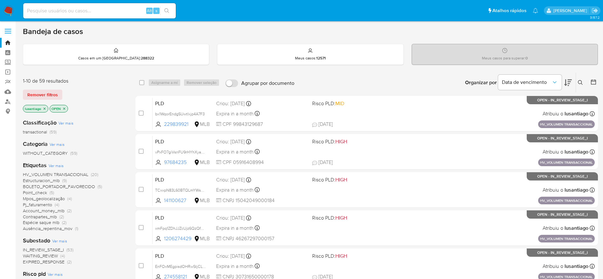
click at [50, 173] on span "HV_VOLUMEN TRANSACCIONAL" at bounding box center [55, 174] width 65 height 6
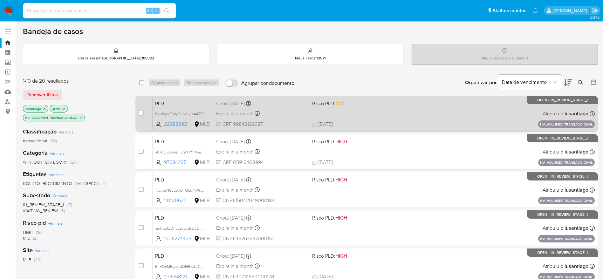
click at [284, 113] on div "Expira in a month Expira em [DATE] 11:18:36" at bounding box center [261, 113] width 91 height 9
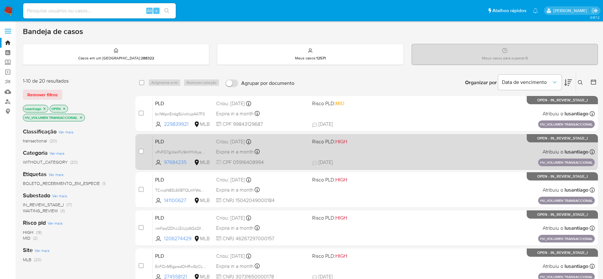
click at [280, 152] on div "Expira in a month Expira em [DATE] 11:18:26" at bounding box center [261, 151] width 91 height 9
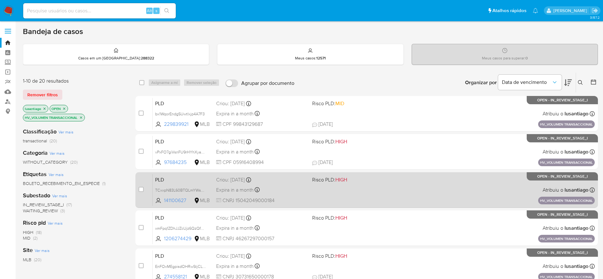
click at [281, 191] on div "Expira in a month Expira em [DATE] 11:18:21" at bounding box center [261, 190] width 91 height 9
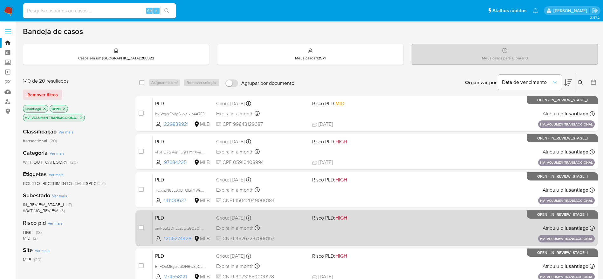
click at [287, 236] on span "CNPJ 46267297000157" at bounding box center [261, 238] width 91 height 7
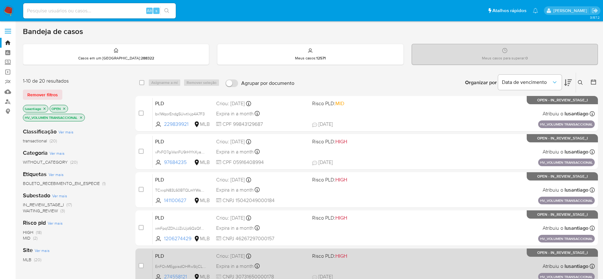
click at [297, 273] on div "PLD EnFOxMEgpisdOHRwStjCL701 274558121 MLB Risco PLD: HIGH Criou: [DATE] Criou:…" at bounding box center [374, 266] width 442 height 32
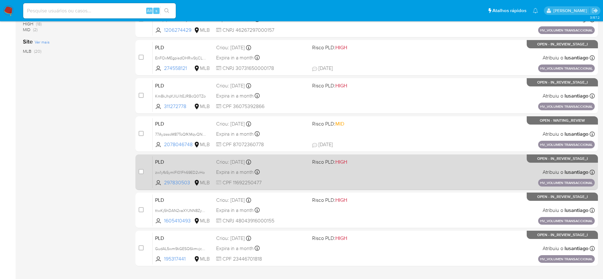
scroll to position [223, 0]
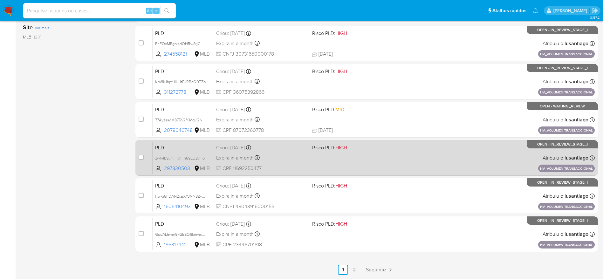
click at [291, 159] on div "Expira in a month Expira em [DATE] 11:17:31" at bounding box center [261, 158] width 91 height 9
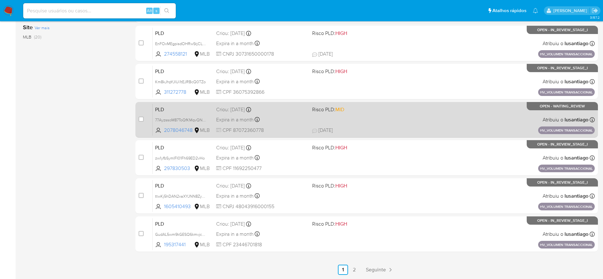
click at [290, 126] on div "PLD 77AyzssoM87ToQfKMqvQNhF8 2078046748 MLB Risco PLD: MID Criou: [DATE] Criou:…" at bounding box center [374, 120] width 442 height 32
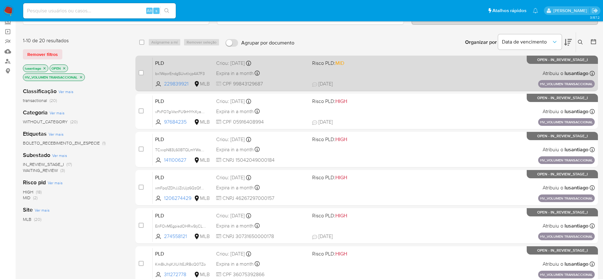
scroll to position [0, 0]
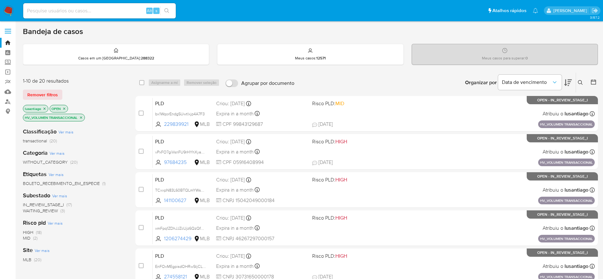
click at [92, 12] on input at bounding box center [99, 11] width 153 height 8
paste input "2017588988"
type input "2017588988"
click at [166, 9] on icon "search-icon" at bounding box center [166, 10] width 5 height 5
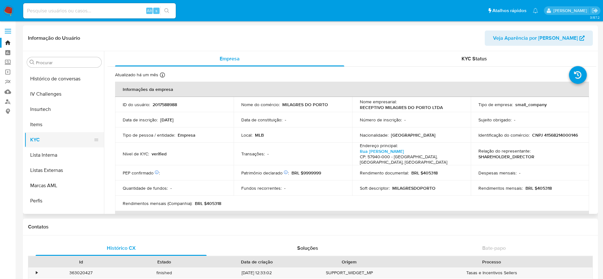
scroll to position [188, 0]
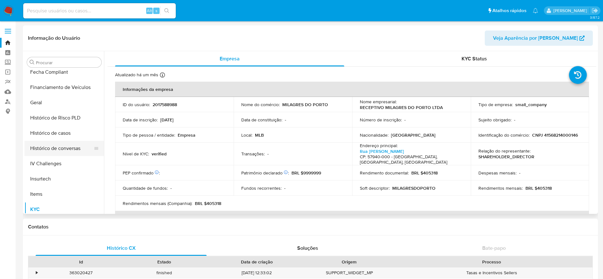
select select "10"
click at [66, 132] on button "Histórico de casos" at bounding box center [61, 133] width 74 height 15
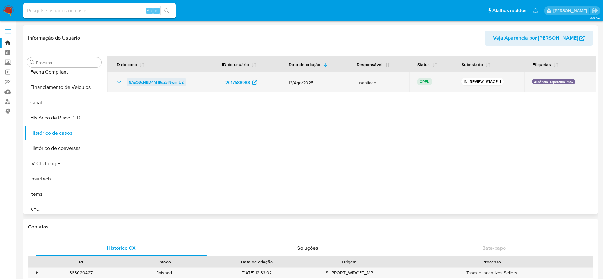
click at [143, 79] on span "9AaQBcNBD4AHltgZviNwnnUZ" at bounding box center [156, 83] width 55 height 8
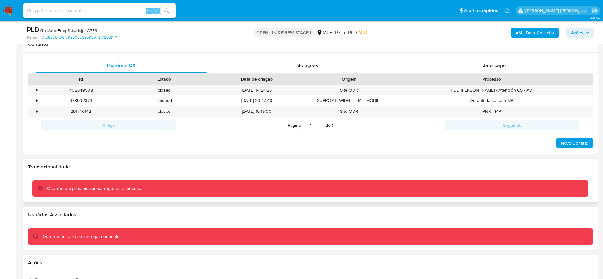
scroll to position [295, 0]
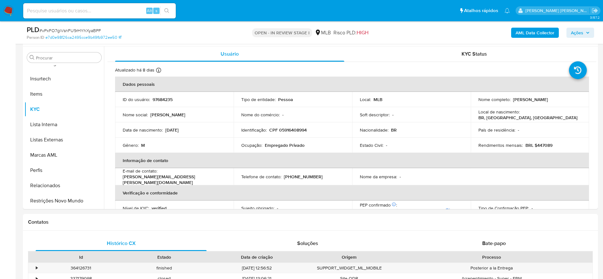
scroll to position [46, 0]
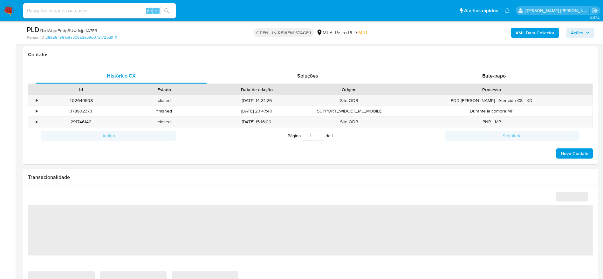
scroll to position [381, 0]
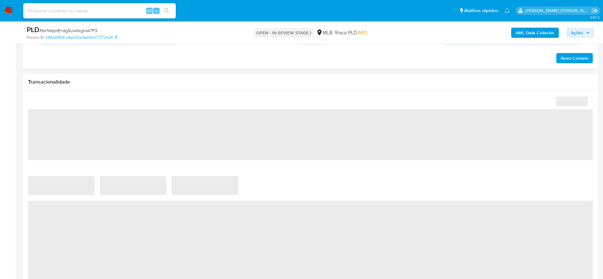
select select "10"
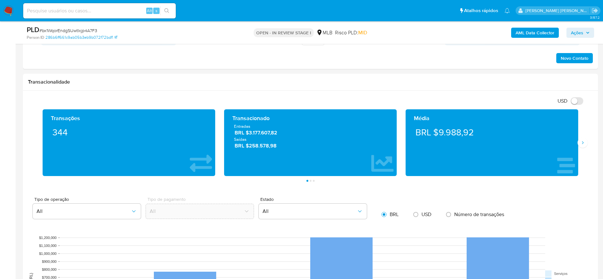
scroll to position [620, 0]
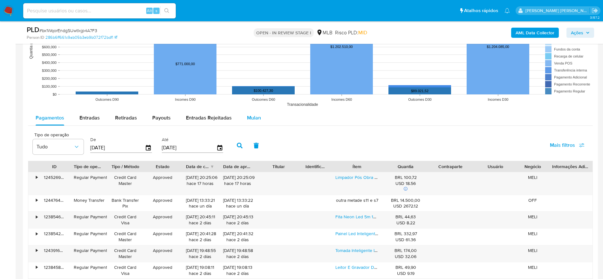
click at [262, 116] on button "Mulan" at bounding box center [253, 117] width 29 height 15
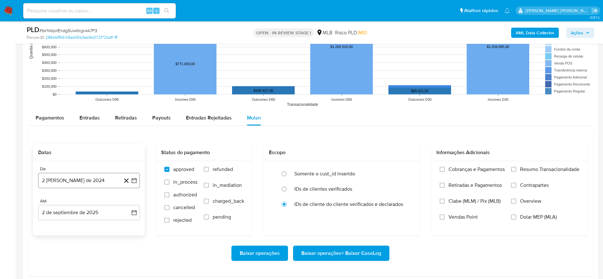
click at [79, 176] on button "[DATE]" at bounding box center [89, 180] width 102 height 15
click at [92, 84] on span "agosto 2024" at bounding box center [86, 84] width 29 height 6
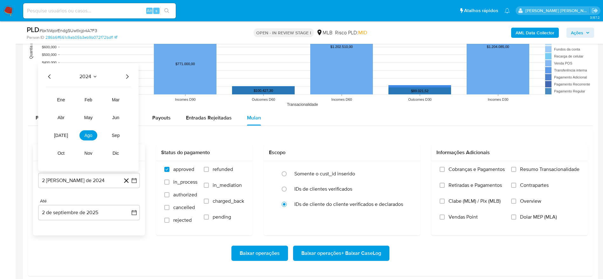
click at [127, 77] on icon "Año siguiente" at bounding box center [127, 77] width 8 height 8
click at [64, 135] on button "[DATE]" at bounding box center [61, 135] width 18 height 10
click at [61, 106] on button "1" at bounding box center [63, 107] width 10 height 10
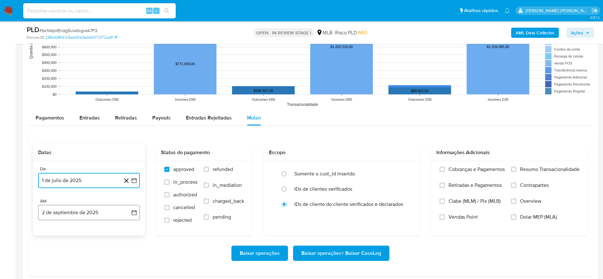
click at [72, 210] on button "2 de septiembre de 2025" at bounding box center [89, 212] width 102 height 15
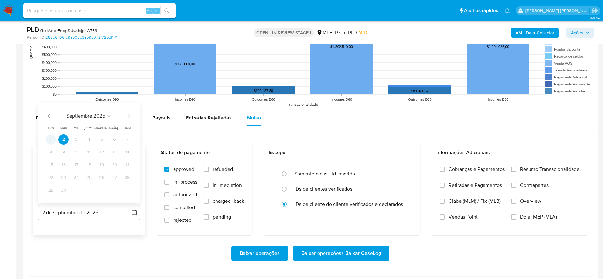
click at [53, 138] on button "1" at bounding box center [51, 139] width 10 height 10
click at [557, 168] on span "Resumo Transacionalidade" at bounding box center [549, 169] width 59 height 6
click at [516, 168] on input "Resumo Transacionalidade" at bounding box center [513, 169] width 5 height 5
click at [343, 256] on span "Baixar operações + Baixar CaseLog" at bounding box center [341, 253] width 80 height 14
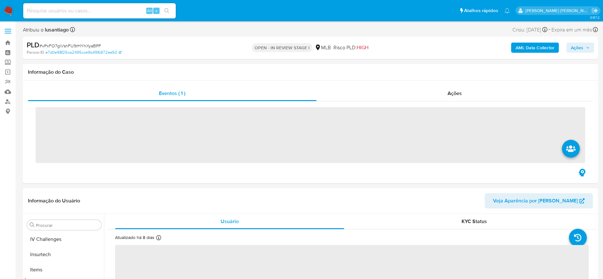
scroll to position [284, 0]
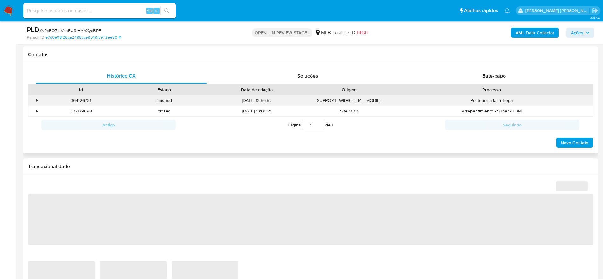
select select "10"
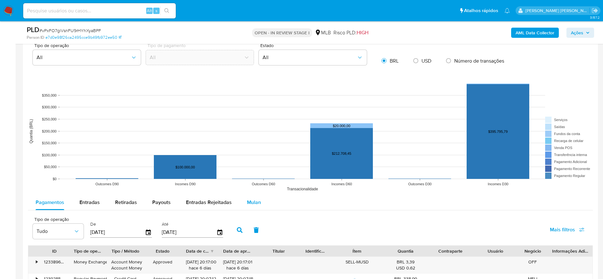
click at [255, 205] on span "Mulan" at bounding box center [254, 202] width 14 height 7
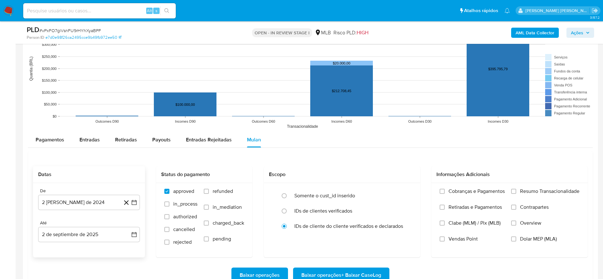
scroll to position [620, 0]
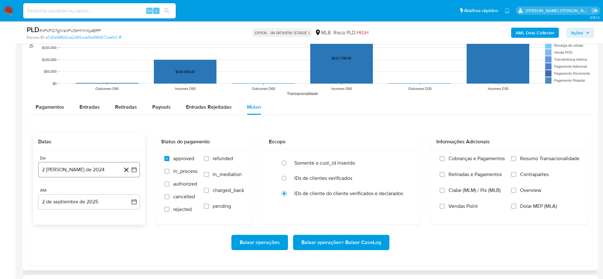
click at [69, 170] on button "[DATE]" at bounding box center [89, 169] width 102 height 15
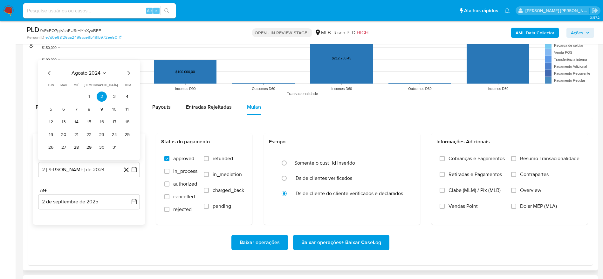
click at [89, 75] on span "agosto 2024" at bounding box center [86, 73] width 29 height 6
click at [127, 67] on icon "Año siguiente" at bounding box center [127, 66] width 3 height 4
click at [61, 125] on span "[DATE]" at bounding box center [61, 124] width 14 height 5
click at [66, 94] on button "1" at bounding box center [63, 97] width 10 height 10
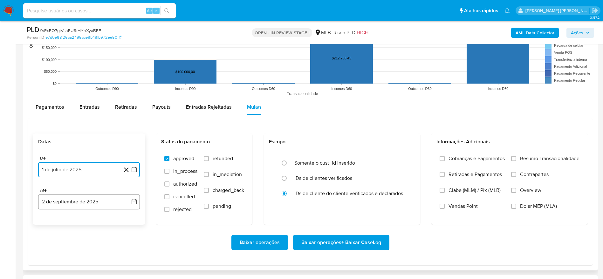
click at [74, 203] on button "2 de septiembre de 2025" at bounding box center [89, 201] width 102 height 15
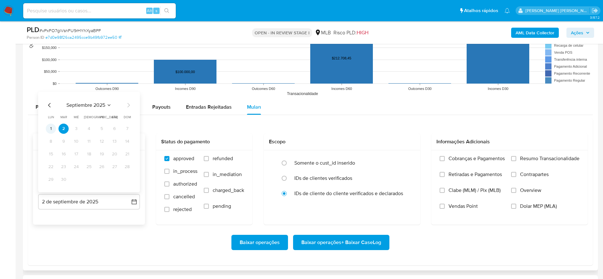
click at [51, 128] on button "1" at bounding box center [51, 129] width 10 height 10
drag, startPoint x: 527, startPoint y: 149, endPoint x: 525, endPoint y: 157, distance: 7.6
click at [527, 149] on div "Informações Adicionais" at bounding box center [509, 141] width 156 height 17
click at [525, 157] on span "Resumo Transacionalidade" at bounding box center [549, 158] width 59 height 6
click at [516, 157] on input "Resumo Transacionalidade" at bounding box center [513, 158] width 5 height 5
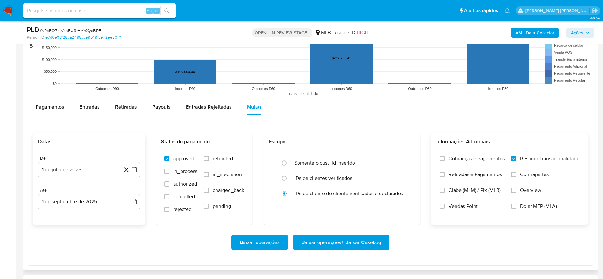
click at [331, 241] on span "Baixar operações + Baixar CaseLog" at bounding box center [341, 243] width 80 height 14
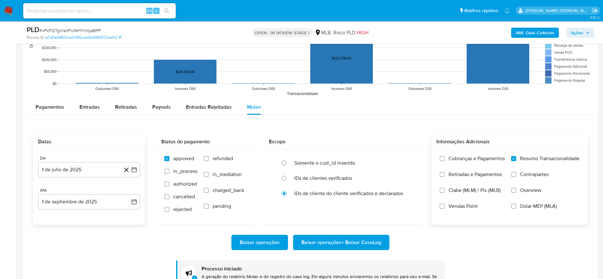
scroll to position [715, 0]
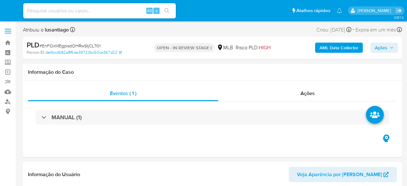
select select "10"
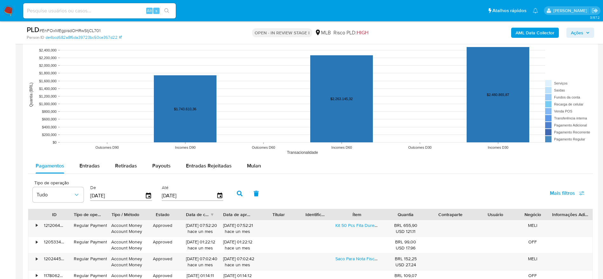
scroll to position [620, 0]
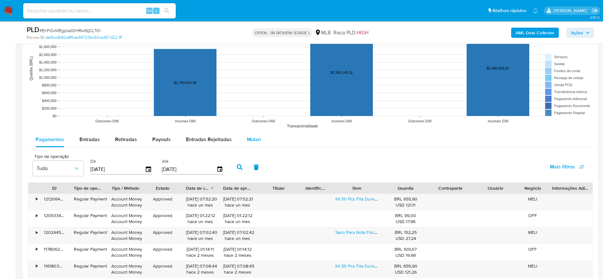
click at [256, 140] on span "Mulan" at bounding box center [254, 139] width 14 height 7
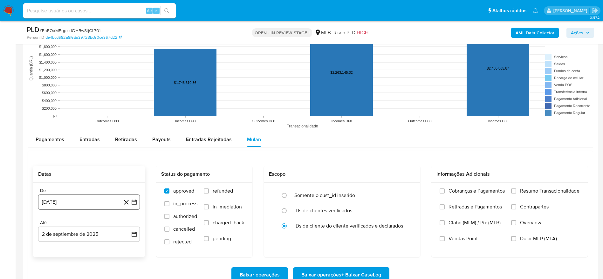
click at [89, 186] on button "[DATE]" at bounding box center [89, 202] width 102 height 15
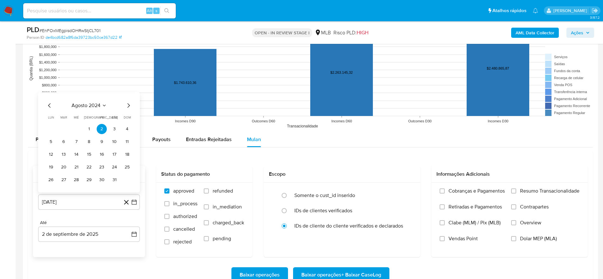
click at [100, 103] on span "agosto 2024" at bounding box center [86, 105] width 29 height 6
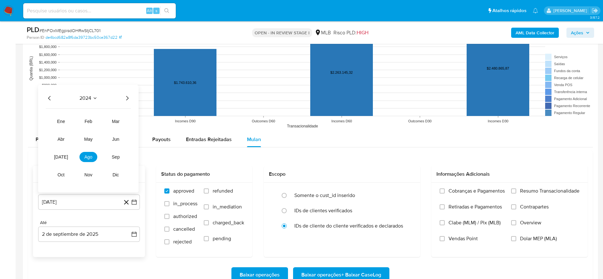
click at [128, 99] on icon "Año siguiente" at bounding box center [127, 98] width 8 height 8
click at [58, 158] on span "[DATE]" at bounding box center [61, 156] width 14 height 5
click at [68, 128] on button "1" at bounding box center [63, 129] width 10 height 10
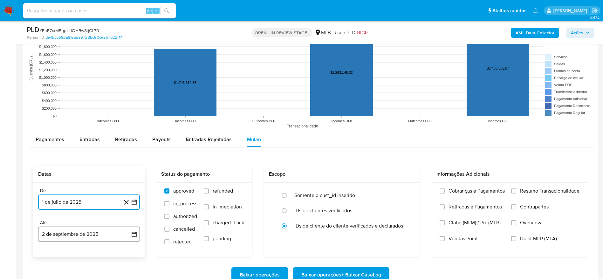
click at [98, 186] on button "2 de septiembre de 2025" at bounding box center [89, 234] width 102 height 15
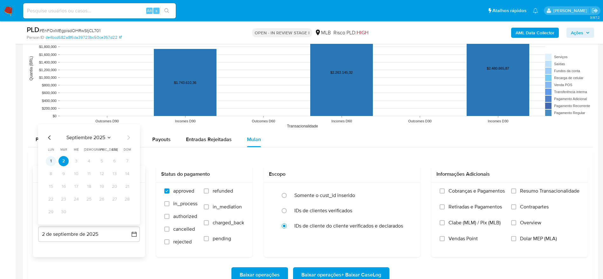
click at [52, 160] on button "1" at bounding box center [51, 161] width 10 height 10
click at [406, 186] on label "Resumo Transacionalidade" at bounding box center [545, 196] width 68 height 16
click at [406, 186] on input "Resumo Transacionalidade" at bounding box center [513, 190] width 5 height 5
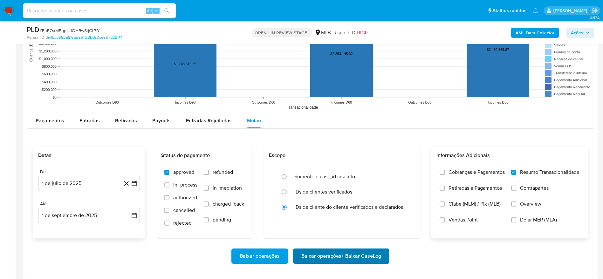
scroll to position [667, 0]
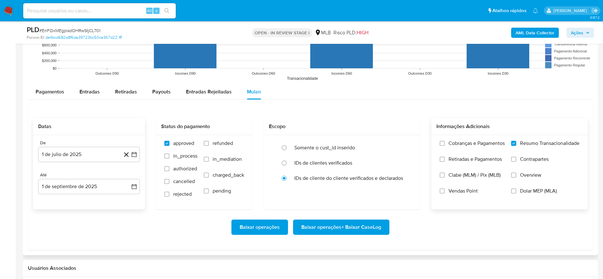
click at [360, 186] on span "Baixar operações + Baixar CaseLog" at bounding box center [341, 227] width 80 height 14
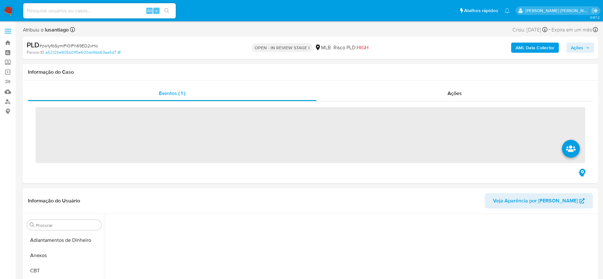
scroll to position [97, 0]
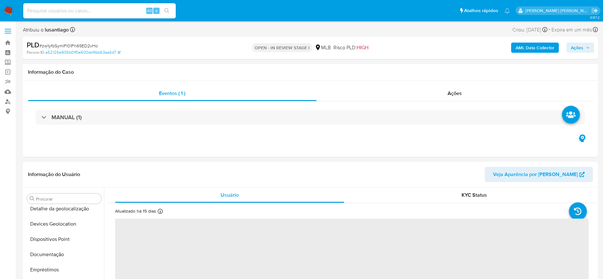
select select "10"
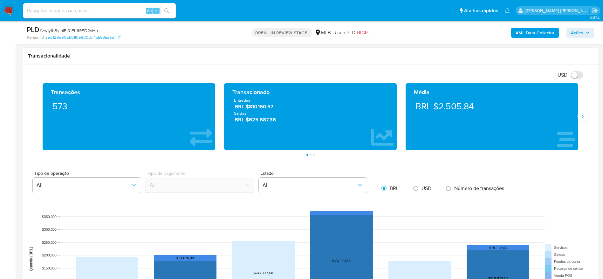
scroll to position [620, 0]
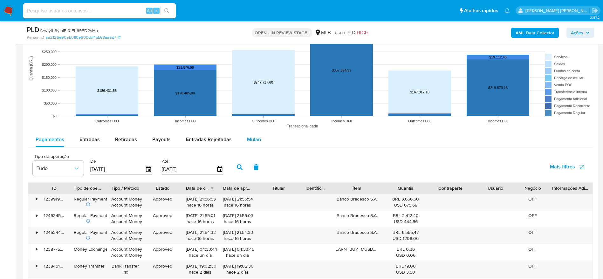
click at [254, 134] on div "Mulan" at bounding box center [254, 139] width 14 height 15
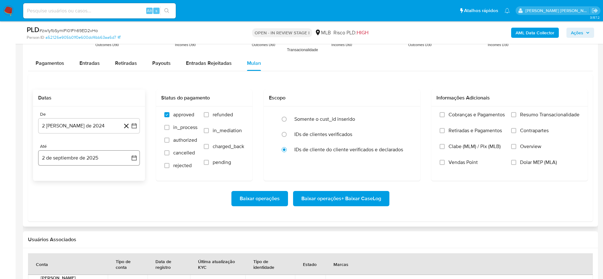
scroll to position [715, 0]
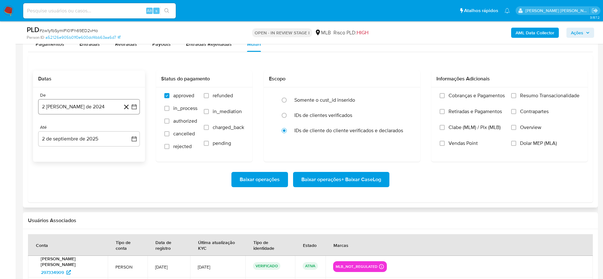
click at [89, 107] on button "2 [PERSON_NAME] de 2024" at bounding box center [89, 106] width 102 height 15
click at [88, 129] on span "agosto 2024" at bounding box center [86, 129] width 29 height 6
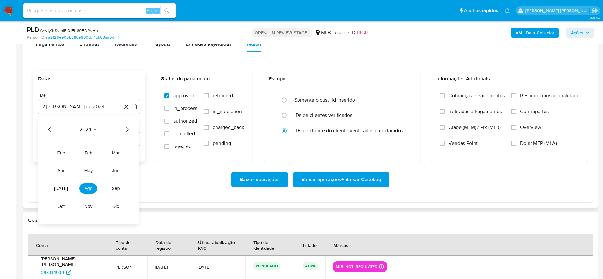
click at [128, 129] on icon "Año siguiente" at bounding box center [127, 129] width 3 height 4
click at [54, 188] on button "jul" at bounding box center [61, 188] width 18 height 10
click at [64, 152] on button "1" at bounding box center [63, 153] width 10 height 10
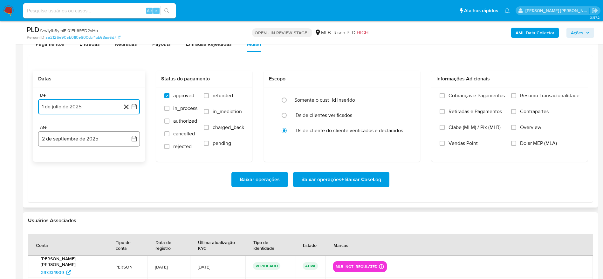
click at [70, 140] on button "2 de septiembre de 2025" at bounding box center [89, 138] width 102 height 15
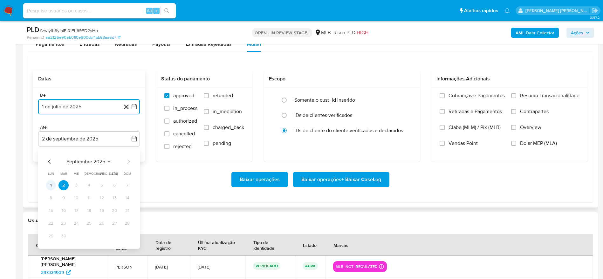
click at [51, 183] on button "1" at bounding box center [51, 185] width 10 height 10
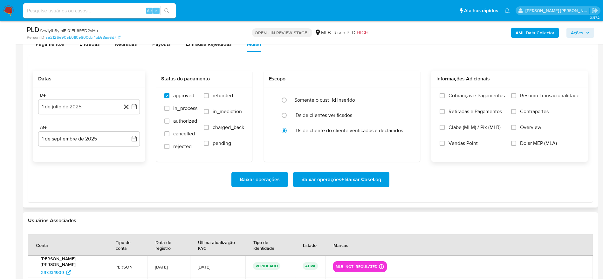
click at [559, 91] on div "Cobranças e Pagamentos Retiradas e Pagamentos Clabe (MLM) / Pix (MLB) Vendas Po…" at bounding box center [509, 124] width 156 height 74
click at [557, 91] on div "Cobranças e Pagamentos Retiradas e Pagamentos Clabe (MLM) / Pix (MLB) Vendas Po…" at bounding box center [509, 124] width 156 height 74
click at [554, 92] on span "Resumo Transacionalidade" at bounding box center [549, 95] width 59 height 6
click at [516, 93] on input "Resumo Transacionalidade" at bounding box center [513, 95] width 5 height 5
click at [336, 181] on span "Baixar operações + Baixar CaseLog" at bounding box center [341, 180] width 80 height 14
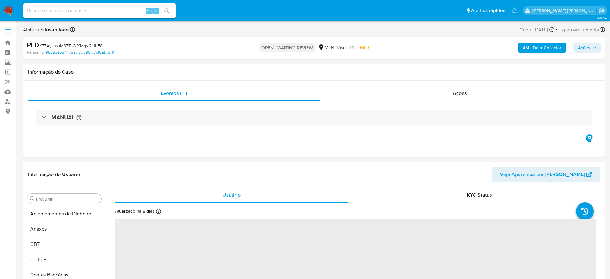
select select "10"
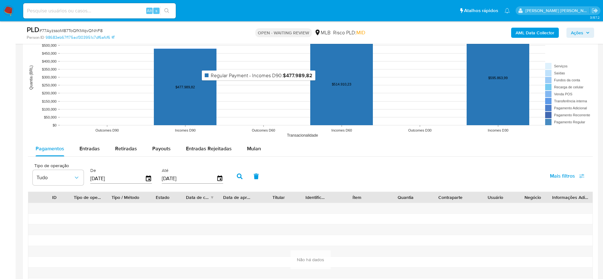
scroll to position [620, 0]
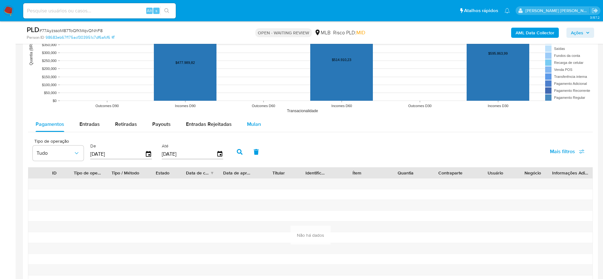
click at [251, 126] on span "Mulan" at bounding box center [254, 123] width 14 height 7
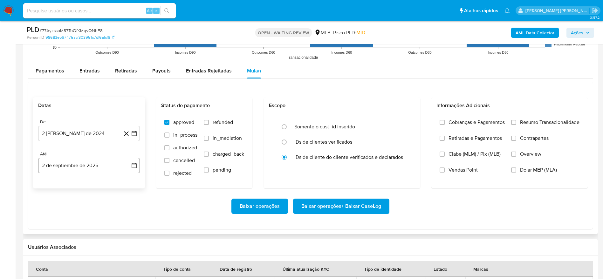
scroll to position [715, 0]
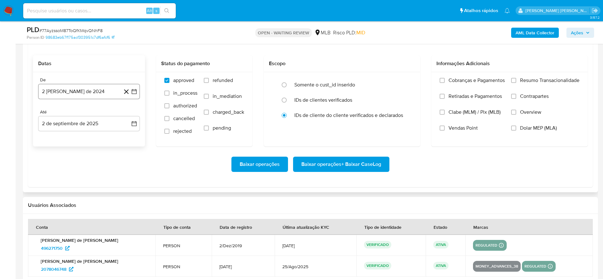
click at [76, 89] on button "2 [PERSON_NAME] de 2024" at bounding box center [89, 91] width 102 height 15
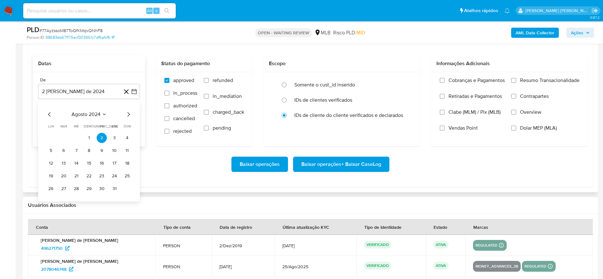
click at [89, 112] on span "agosto 2024" at bounding box center [86, 114] width 29 height 6
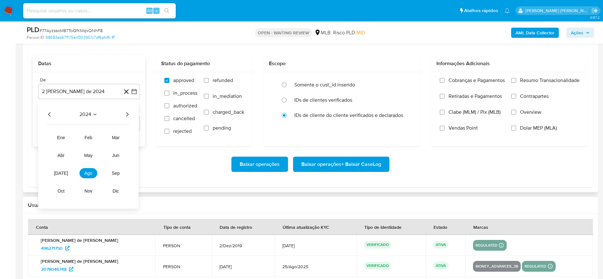
drag, startPoint x: 127, startPoint y: 113, endPoint x: 120, endPoint y: 128, distance: 16.9
click at [127, 112] on icon "Año siguiente" at bounding box center [127, 115] width 8 height 8
click at [57, 171] on button "jul" at bounding box center [61, 173] width 18 height 10
click at [67, 135] on button "1" at bounding box center [63, 138] width 10 height 10
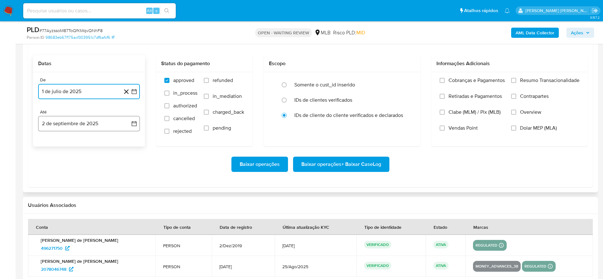
click at [89, 124] on button "2 de septiembre de 2025" at bounding box center [89, 123] width 102 height 15
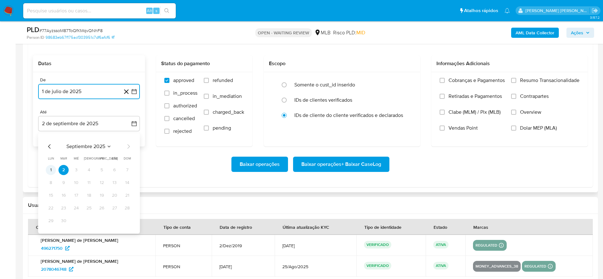
click at [51, 171] on button "1" at bounding box center [51, 170] width 10 height 10
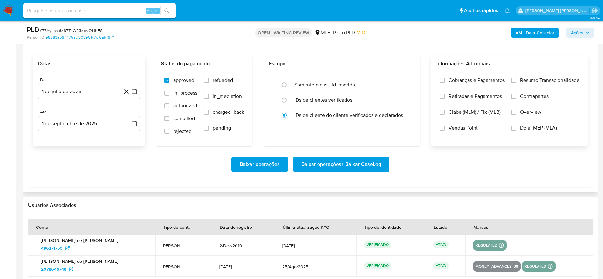
click at [543, 78] on span "Resumo Transacionalidade" at bounding box center [549, 80] width 59 height 6
click at [516, 78] on input "Resumo Transacionalidade" at bounding box center [513, 80] width 5 height 5
click at [356, 163] on span "Baixar operações + Baixar CaseLog" at bounding box center [341, 164] width 80 height 14
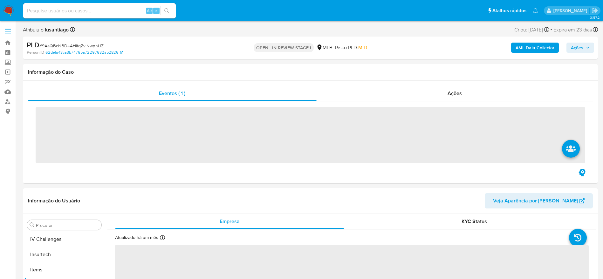
scroll to position [284, 0]
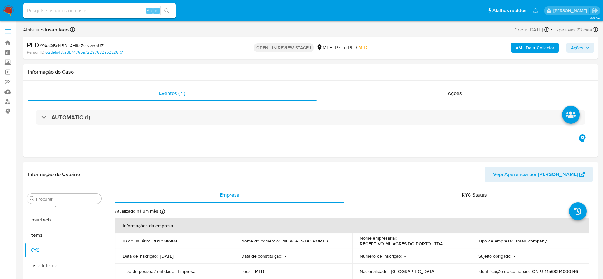
select select "10"
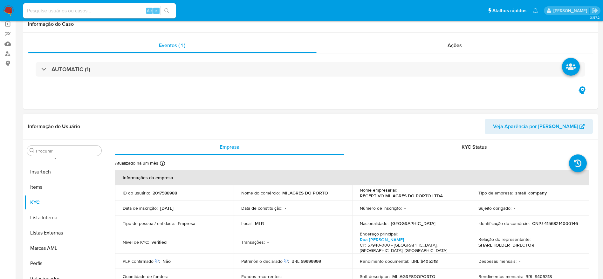
scroll to position [95, 0]
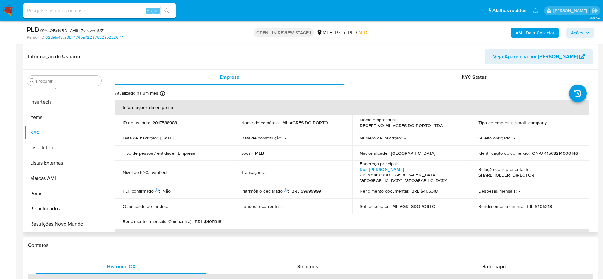
click at [562, 152] on p "CNPJ 41568214000146" at bounding box center [555, 153] width 46 height 6
copy p "41568214000146"
click at [581, 34] on span "Ações" at bounding box center [577, 33] width 12 height 10
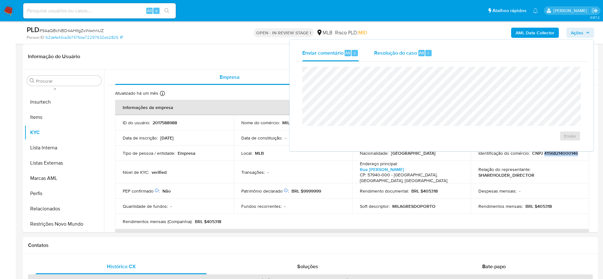
click at [392, 50] on span "Resolução do caso" at bounding box center [395, 52] width 43 height 7
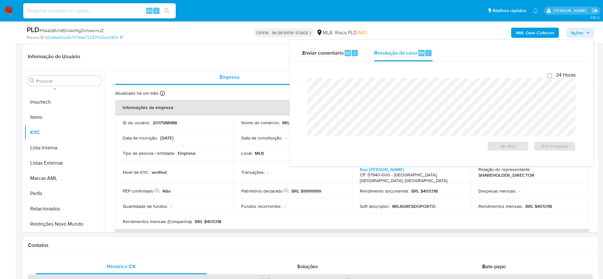
click at [589, 31] on icon "button" at bounding box center [588, 33] width 4 height 4
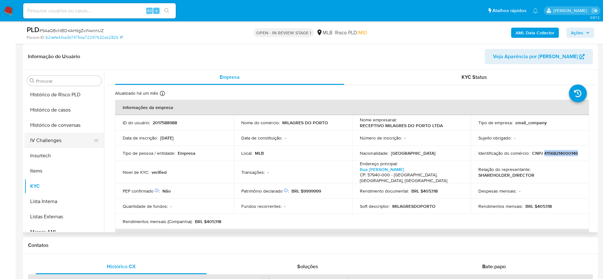
scroll to position [188, 0]
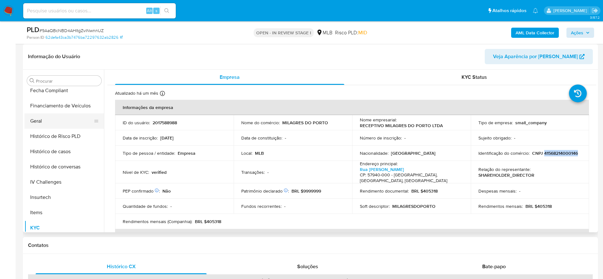
click at [42, 117] on button "Geral" at bounding box center [61, 120] width 74 height 15
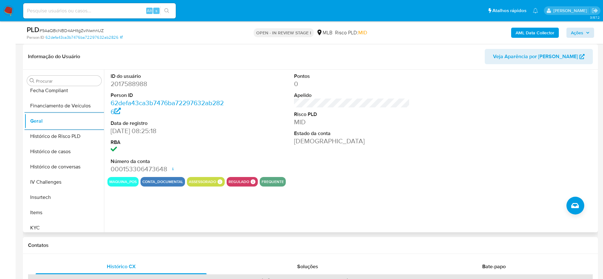
scroll to position [284, 0]
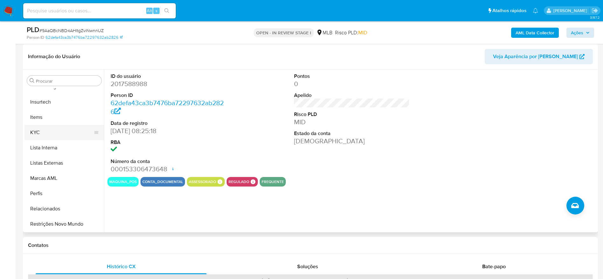
click at [43, 133] on button "KYC" at bounding box center [61, 132] width 74 height 15
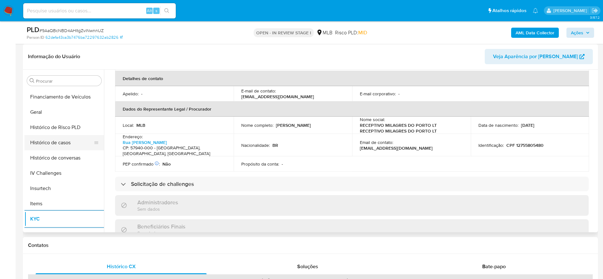
scroll to position [141, 0]
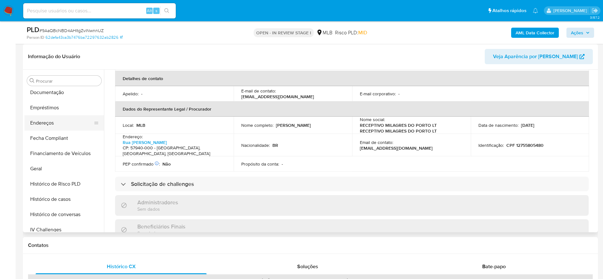
click at [45, 117] on button "Endereços" at bounding box center [61, 122] width 74 height 15
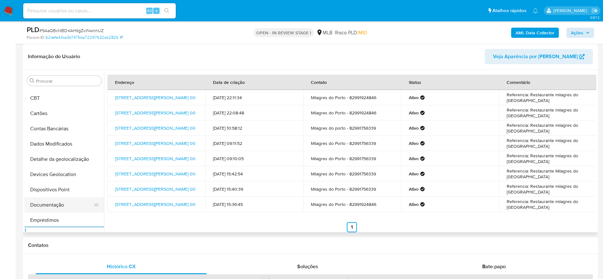
scroll to position [48, 0]
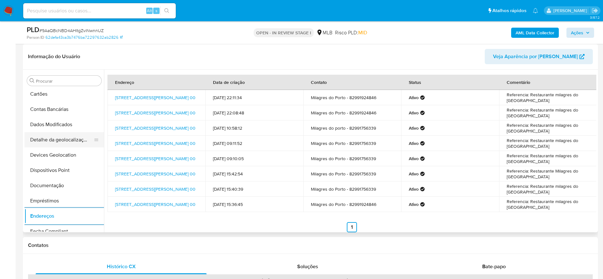
click at [74, 133] on button "Detalhe da geolocalização" at bounding box center [61, 139] width 74 height 15
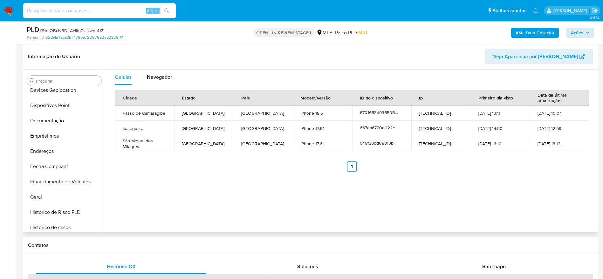
scroll to position [284, 0]
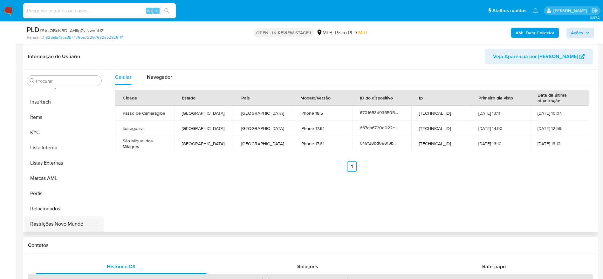
click at [66, 222] on button "Restrições Novo Mundo" at bounding box center [61, 223] width 74 height 15
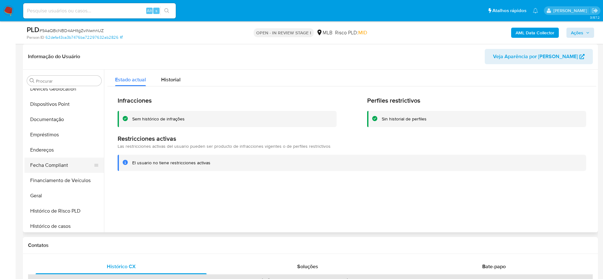
scroll to position [93, 0]
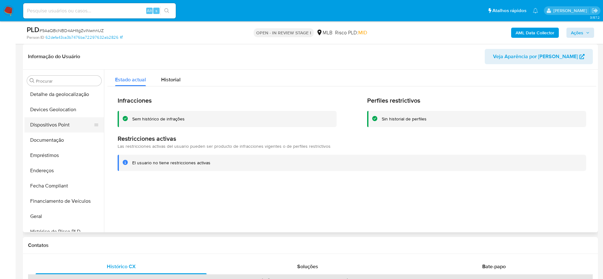
click at [70, 126] on button "Dispositivos Point" at bounding box center [61, 124] width 74 height 15
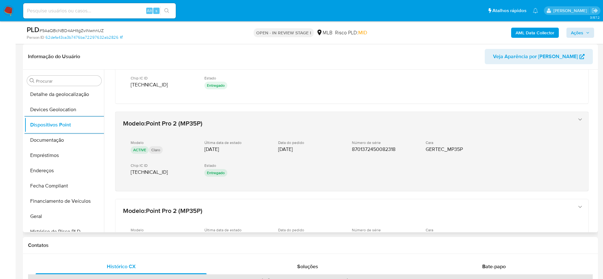
scroll to position [149, 0]
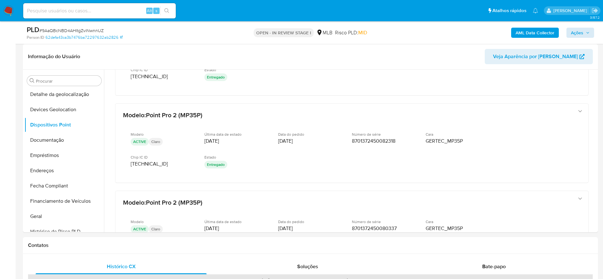
drag, startPoint x: 596, startPoint y: 134, endPoint x: 600, endPoint y: 167, distance: 33.6
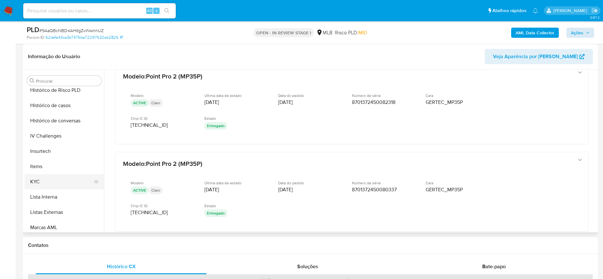
scroll to position [236, 0]
click at [42, 173] on button "KYC" at bounding box center [61, 180] width 74 height 15
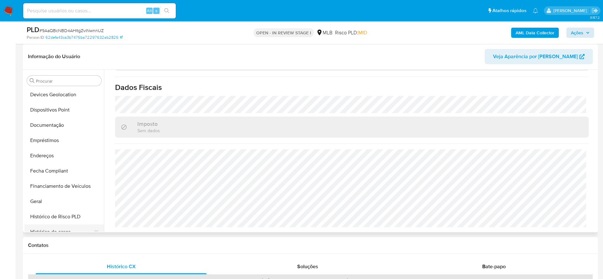
scroll to position [93, 0]
click at [53, 137] on button "Documentação" at bounding box center [61, 140] width 74 height 15
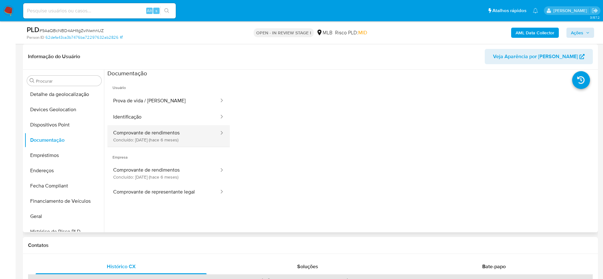
click at [146, 136] on button "Comprovante de rendimentos Concluído: 20/02/2025 (hace 6 meses)" at bounding box center [163, 136] width 112 height 22
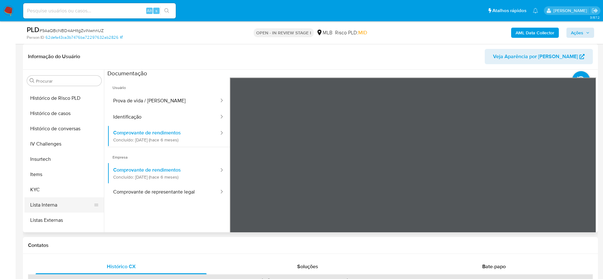
scroll to position [236, 0]
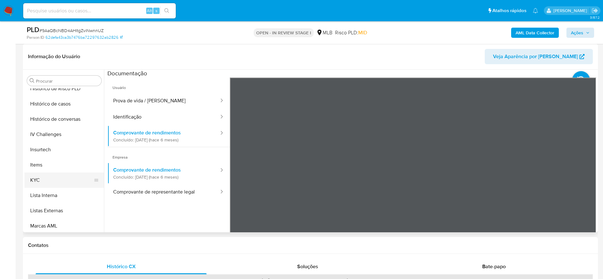
click at [47, 176] on button "KYC" at bounding box center [61, 180] width 74 height 15
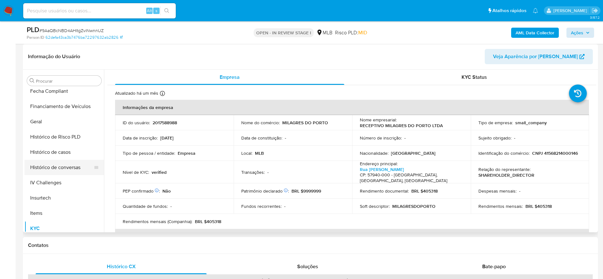
scroll to position [141, 0]
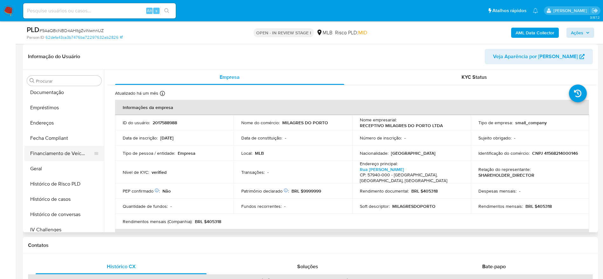
click at [41, 157] on button "Financiamento de Veículos" at bounding box center [61, 153] width 74 height 15
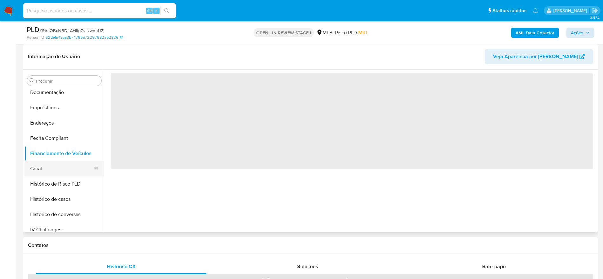
click at [42, 169] on button "Geral" at bounding box center [61, 168] width 74 height 15
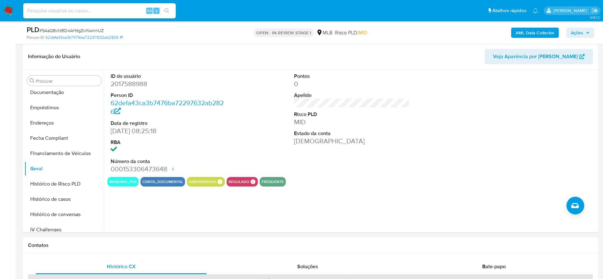
click at [585, 37] on span "Ações" at bounding box center [580, 32] width 19 height 9
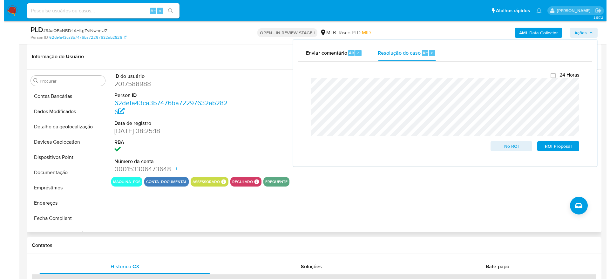
scroll to position [0, 0]
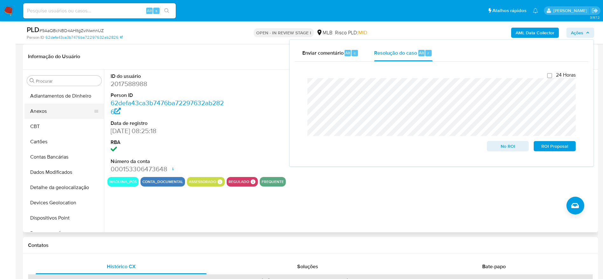
click at [54, 115] on button "Anexos" at bounding box center [61, 111] width 74 height 15
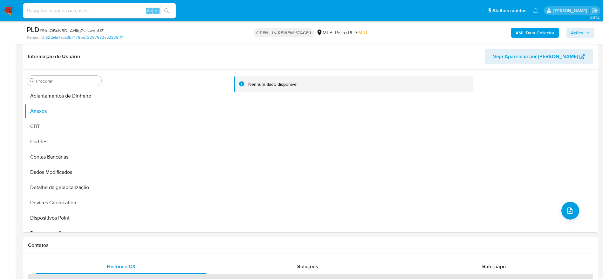
click at [575, 28] on span "Ações" at bounding box center [577, 33] width 12 height 10
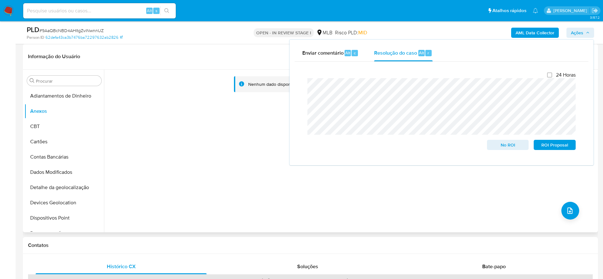
click at [174, 150] on div "Nenhum dado disponível" at bounding box center [350, 151] width 492 height 163
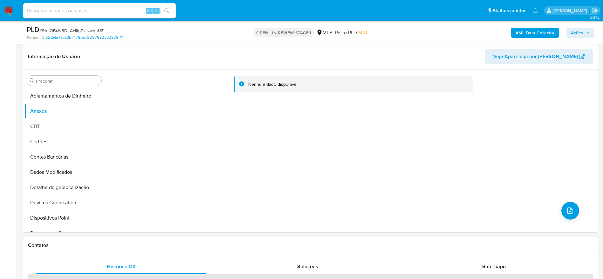
click at [533, 31] on b "AML Data Collector" at bounding box center [535, 33] width 39 height 10
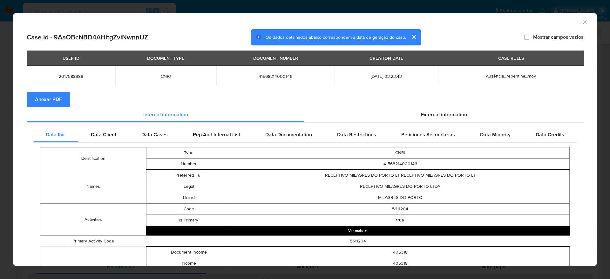
click at [42, 97] on span "Anexar PDF" at bounding box center [48, 99] width 27 height 14
click at [582, 24] on icon "Fechar a janela" at bounding box center [585, 22] width 6 height 6
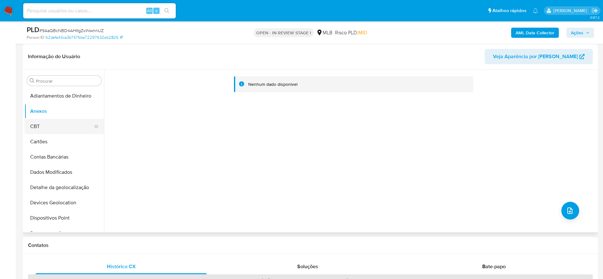
click at [54, 130] on button "CBT" at bounding box center [61, 126] width 74 height 15
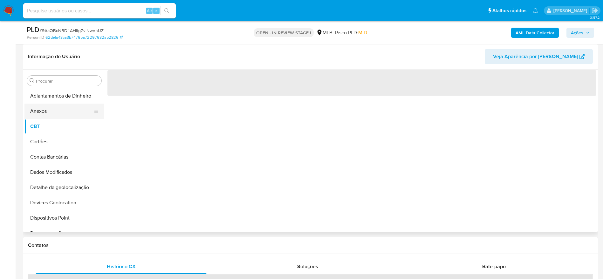
click at [53, 113] on button "Anexos" at bounding box center [61, 111] width 74 height 15
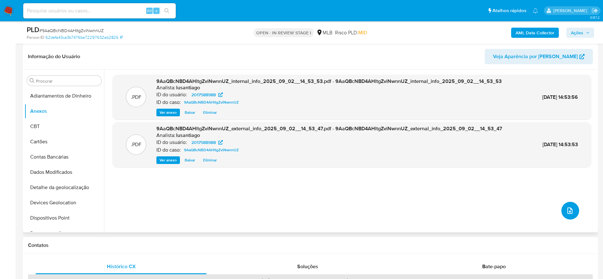
click at [566, 209] on icon "upload-file" at bounding box center [570, 211] width 8 height 8
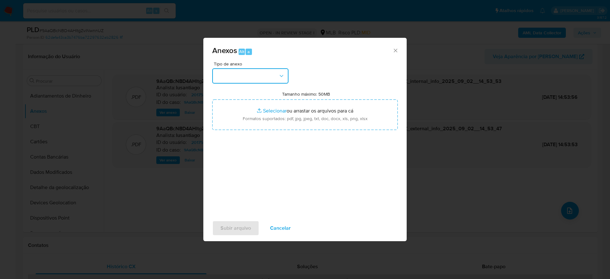
click at [244, 78] on button "button" at bounding box center [250, 75] width 76 height 15
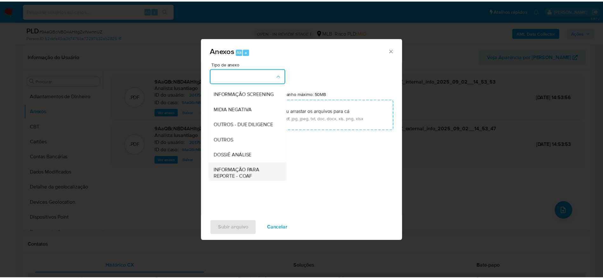
scroll to position [98, 0]
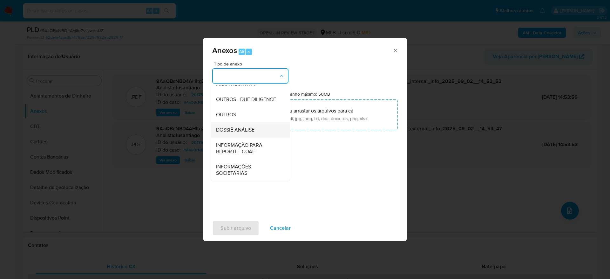
click at [243, 130] on span "DOSSIÊ ANÁLISE" at bounding box center [235, 130] width 38 height 6
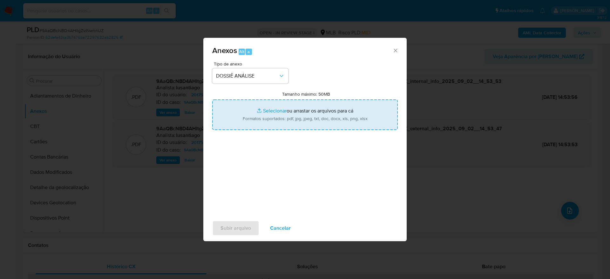
type input "C:\fakepath\Mulan 2017588988_2025_09_02_09_28_13.xlsx"
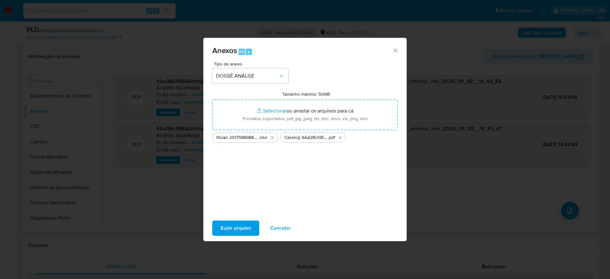
click at [242, 230] on span "Subir arquivo" at bounding box center [236, 228] width 31 height 14
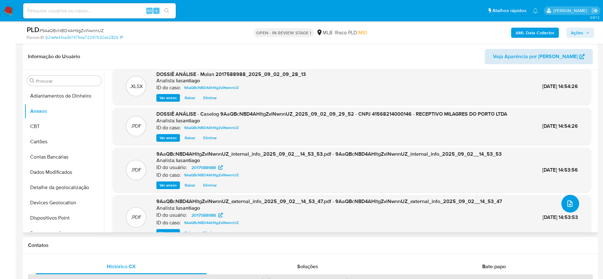
scroll to position [0, 0]
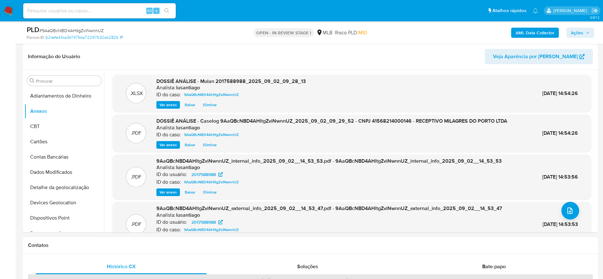
click at [586, 31] on icon "button" at bounding box center [588, 33] width 4 height 4
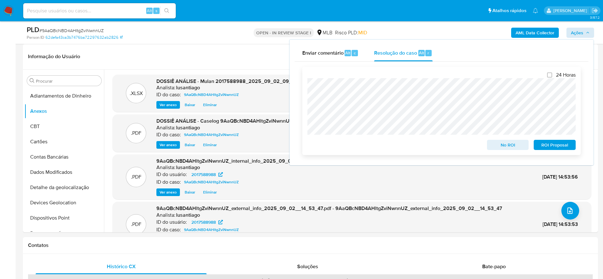
click at [512, 145] on span "No ROI" at bounding box center [507, 144] width 33 height 9
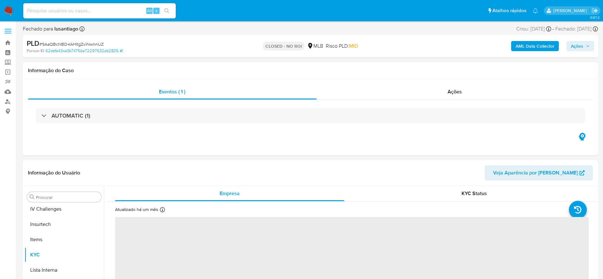
scroll to position [284, 0]
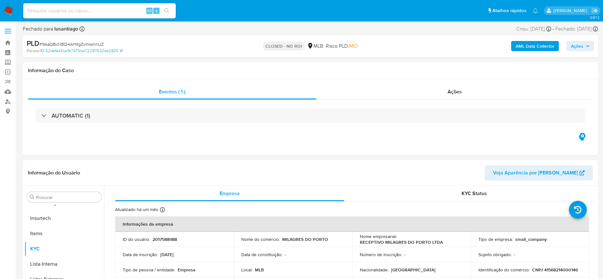
select select "10"
click at [10, 44] on link "Bandeja" at bounding box center [38, 43] width 76 height 10
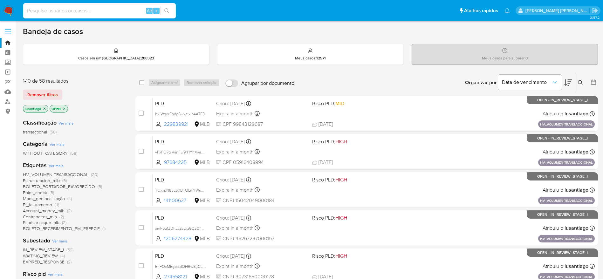
click at [79, 12] on input at bounding box center [99, 11] width 153 height 8
paste input "113764159"
type input "113764159"
click at [167, 13] on icon "search-icon" at bounding box center [166, 10] width 5 height 5
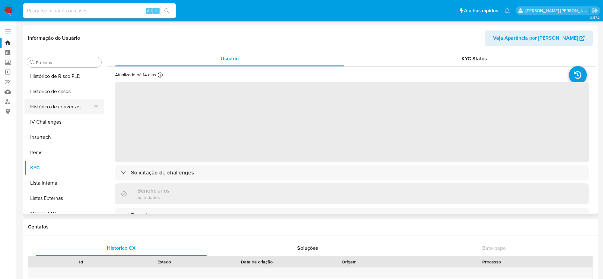
scroll to position [188, 0]
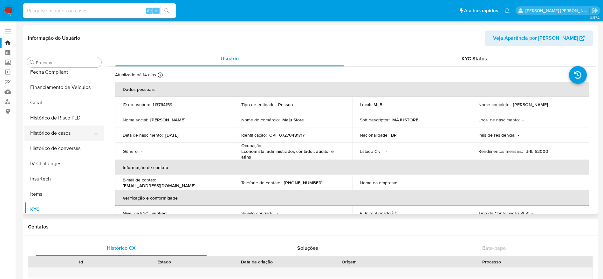
click at [61, 128] on button "Histórico de casos" at bounding box center [61, 133] width 74 height 15
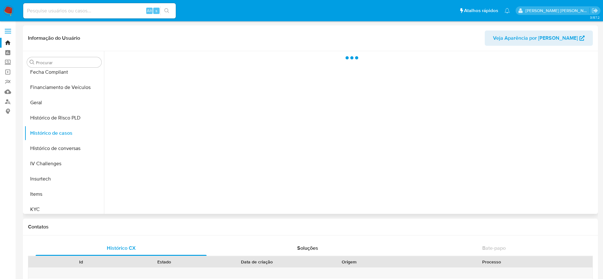
select select "10"
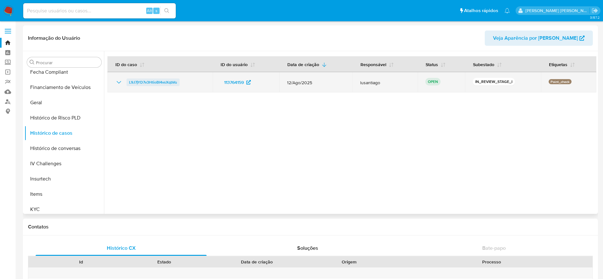
click at [158, 81] on span "L9J7jYD7v3HtioBI4vsXqbVu" at bounding box center [153, 83] width 48 height 8
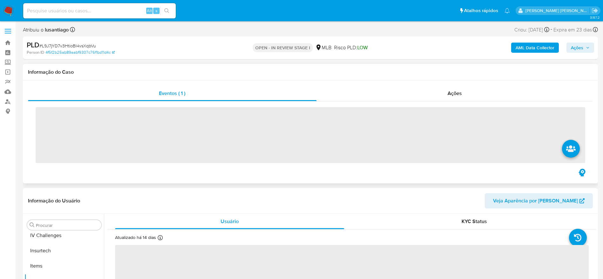
scroll to position [284, 0]
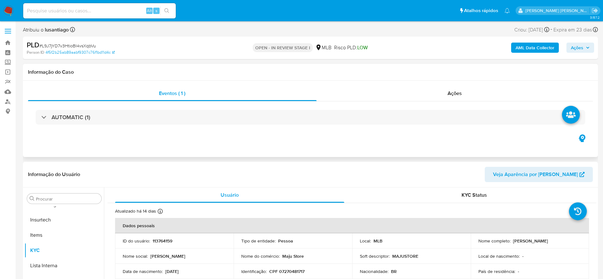
select select "10"
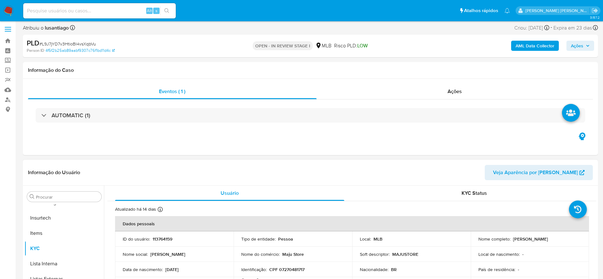
scroll to position [0, 0]
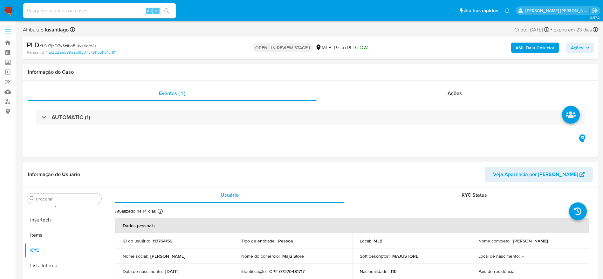
click at [85, 5] on div "Alt s" at bounding box center [99, 10] width 153 height 15
click at [85, 8] on input at bounding box center [99, 11] width 153 height 8
paste input "113764159"
type input "113764159"
click at [166, 12] on icon "search-icon" at bounding box center [166, 10] width 5 height 5
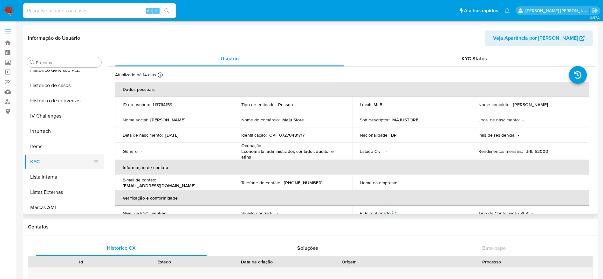
scroll to position [188, 0]
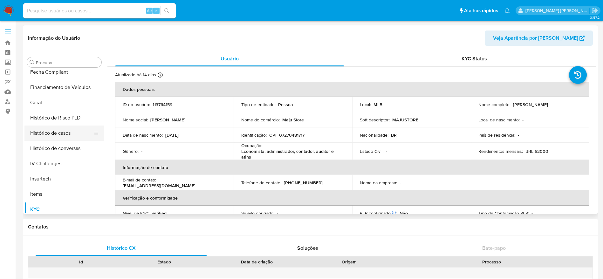
select select "10"
click at [59, 131] on button "Histórico de casos" at bounding box center [61, 133] width 74 height 15
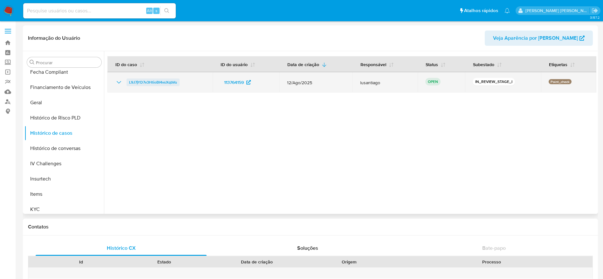
click at [157, 79] on span "L9J7jYD7v3HtioBI4vsXqbVu" at bounding box center [153, 83] width 48 height 8
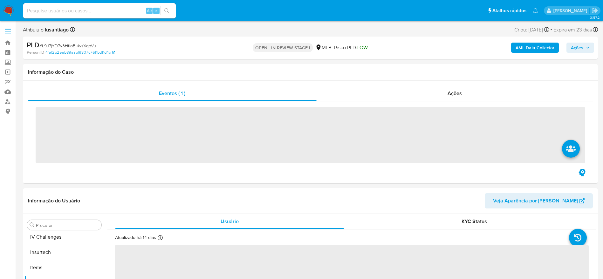
scroll to position [284, 0]
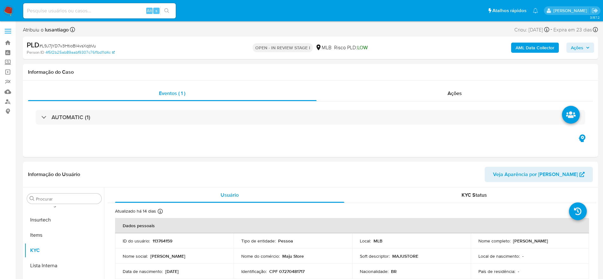
select select "10"
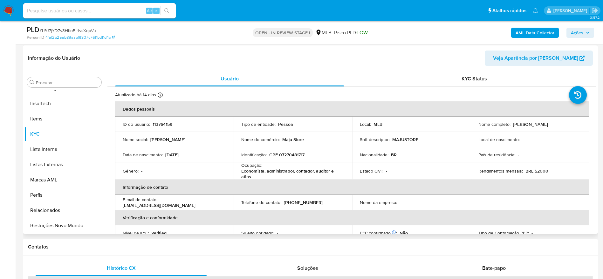
scroll to position [95, 0]
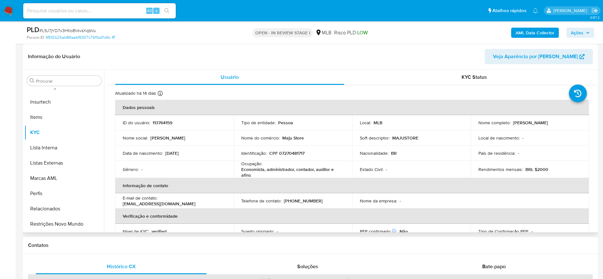
click at [292, 150] on p "CPF 07270481717" at bounding box center [286, 153] width 35 height 6
click at [291, 153] on p "CPF 07270481717" at bounding box center [286, 153] width 35 height 6
copy p "07270481717"
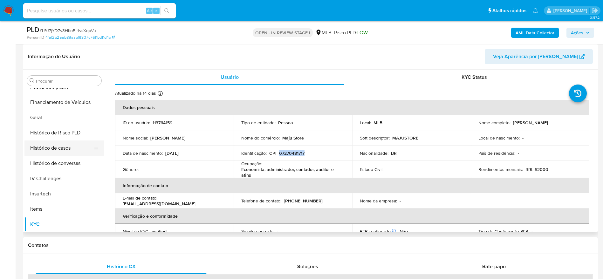
scroll to position [188, 0]
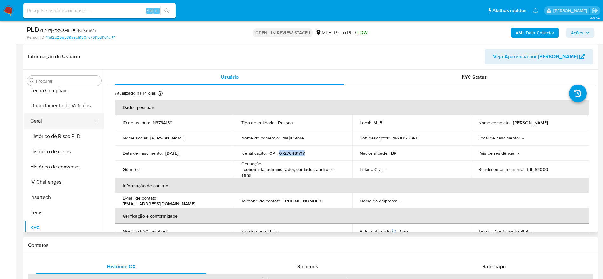
click at [48, 126] on button "Geral" at bounding box center [61, 120] width 74 height 15
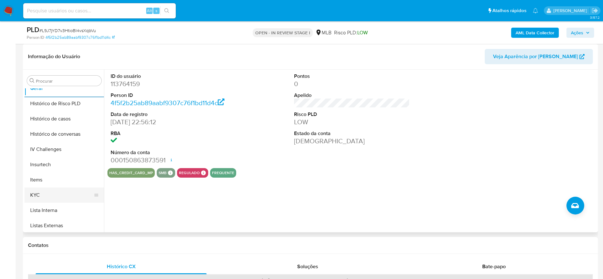
scroll to position [236, 0]
click at [62, 181] on button "KYC" at bounding box center [61, 180] width 74 height 15
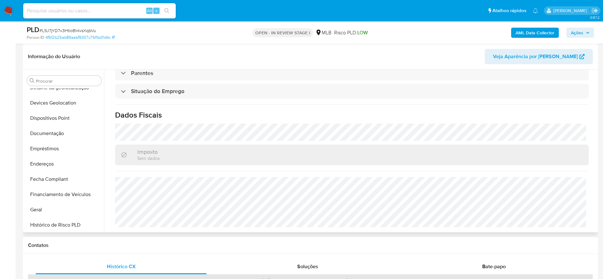
scroll to position [93, 0]
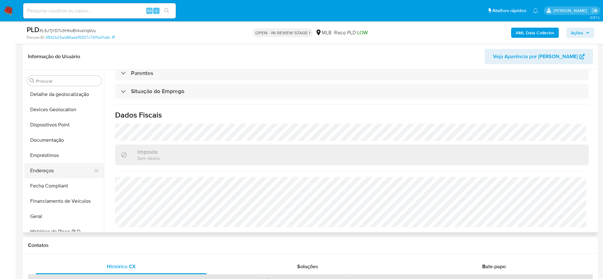
click at [52, 174] on button "Endereços" at bounding box center [61, 170] width 74 height 15
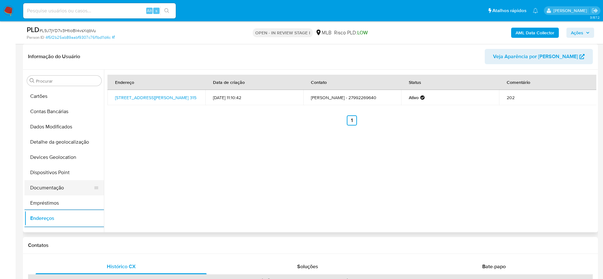
scroll to position [0, 0]
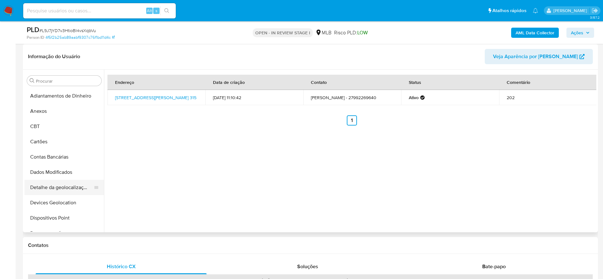
click at [66, 185] on button "Detalhe da geolocalização" at bounding box center [61, 187] width 74 height 15
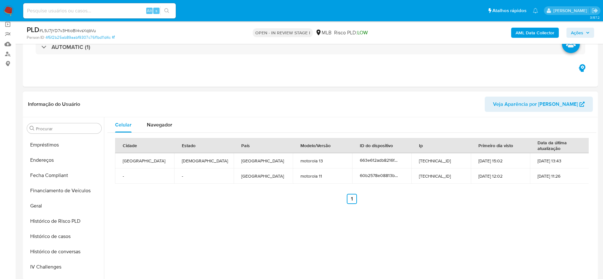
scroll to position [284, 0]
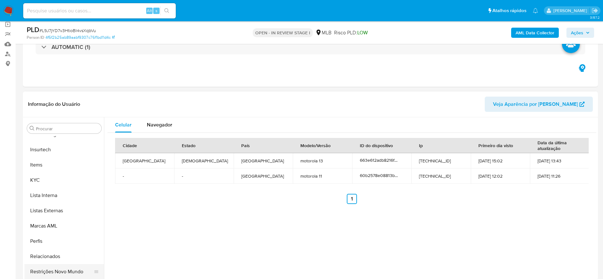
click at [58, 275] on button "Restrições Novo Mundo" at bounding box center [61, 271] width 74 height 15
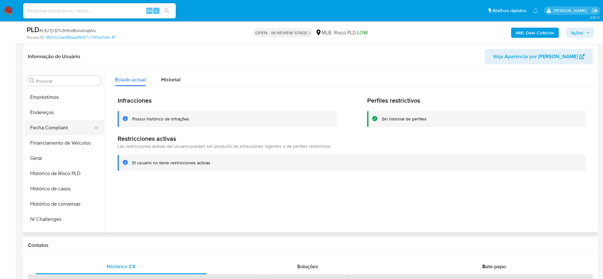
scroll to position [93, 0]
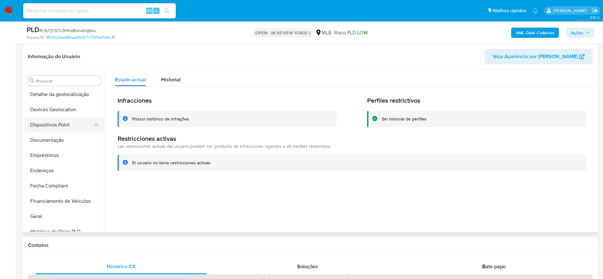
click at [64, 127] on button "Dispositivos Point" at bounding box center [61, 124] width 74 height 15
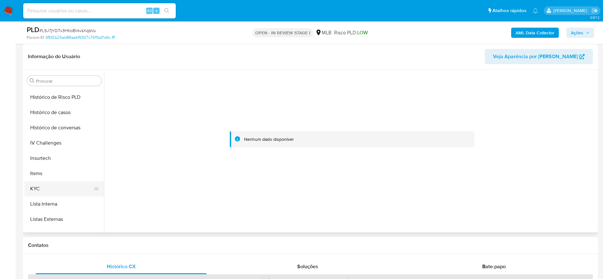
scroll to position [236, 0]
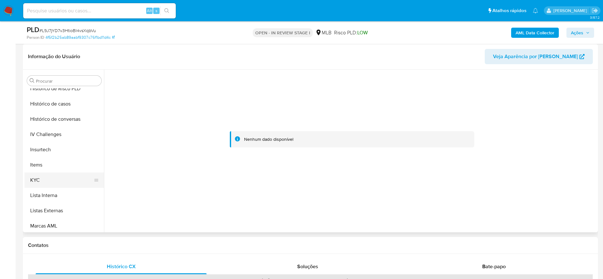
click at [54, 177] on button "KYC" at bounding box center [61, 180] width 74 height 15
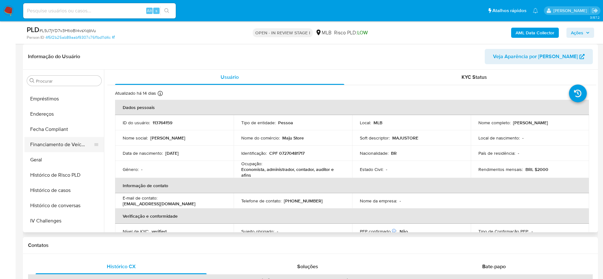
scroll to position [141, 0]
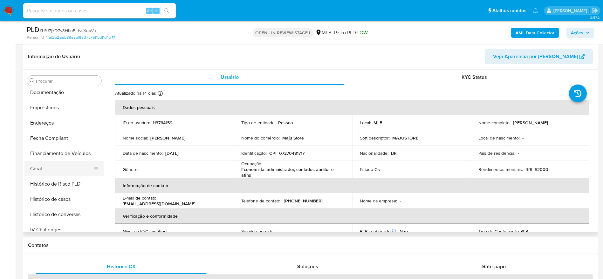
click at [37, 162] on button "Geral" at bounding box center [61, 168] width 74 height 15
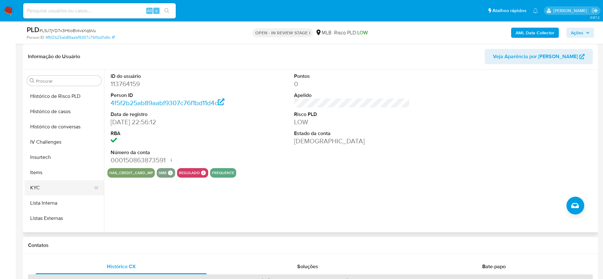
scroll to position [236, 0]
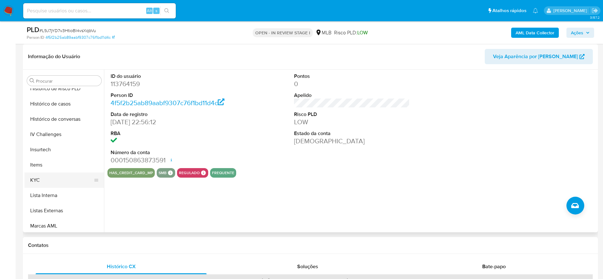
click at [43, 174] on button "KYC" at bounding box center [61, 180] width 74 height 15
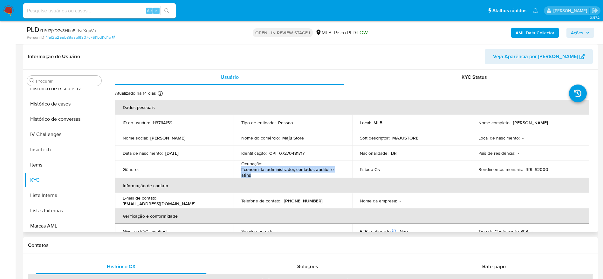
drag, startPoint x: 258, startPoint y: 173, endPoint x: 239, endPoint y: 169, distance: 19.4
click at [239, 169] on td "Ocupação : Economista, administrador, contador, auditor e afins" at bounding box center [293, 169] width 119 height 17
copy p "Economista, administrador, contador, auditor e afins"
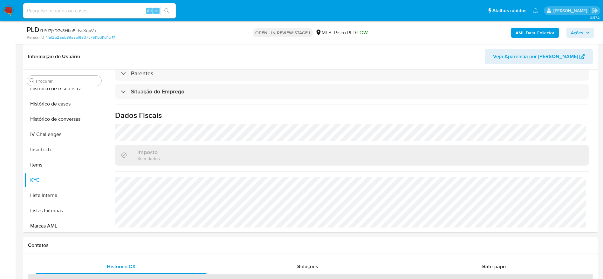
scroll to position [267, 0]
click at [572, 35] on span "Ações" at bounding box center [577, 33] width 12 height 10
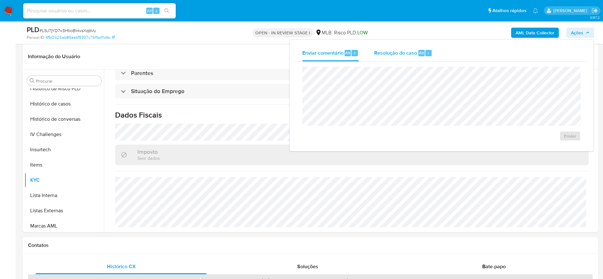
drag, startPoint x: 390, startPoint y: 54, endPoint x: 389, endPoint y: 63, distance: 9.2
click at [390, 54] on span "Resolução do caso" at bounding box center [395, 52] width 43 height 7
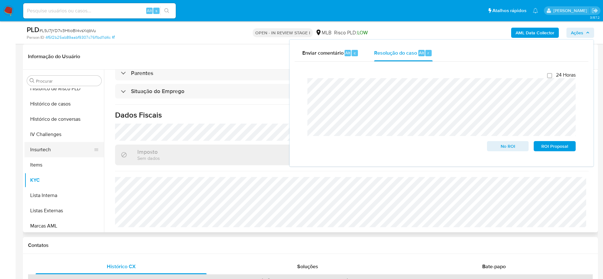
scroll to position [0, 0]
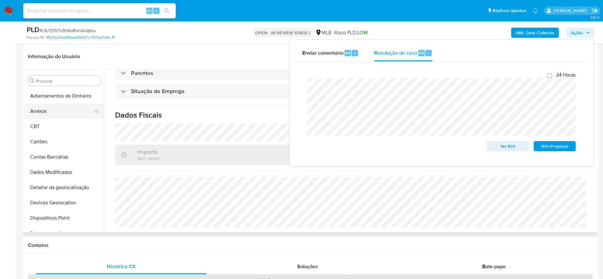
click at [54, 113] on button "Anexos" at bounding box center [61, 111] width 74 height 15
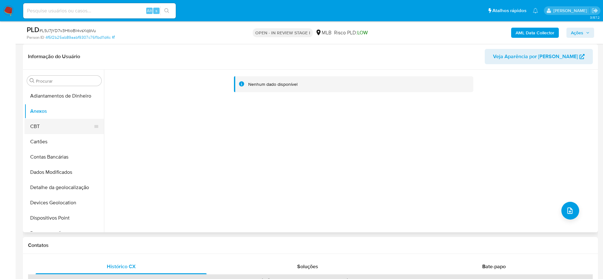
click at [40, 125] on button "CBT" at bounding box center [61, 126] width 74 height 15
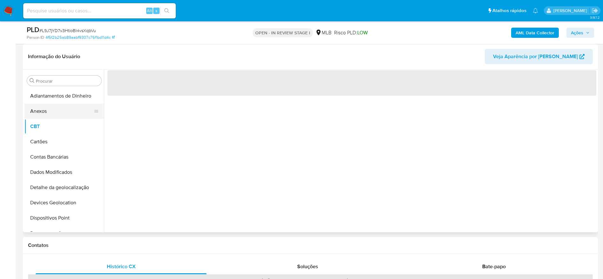
click at [43, 107] on button "Anexos" at bounding box center [61, 111] width 74 height 15
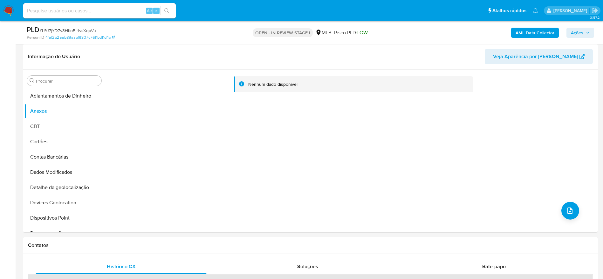
click at [545, 33] on b "AML Data Collector" at bounding box center [535, 33] width 39 height 10
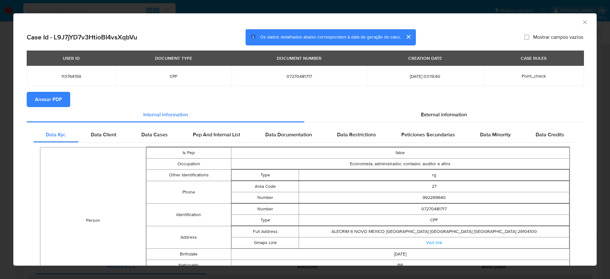
click at [51, 95] on span "Anexar PDF" at bounding box center [48, 99] width 27 height 14
click at [583, 23] on icon "Fechar a janela" at bounding box center [584, 21] width 3 height 3
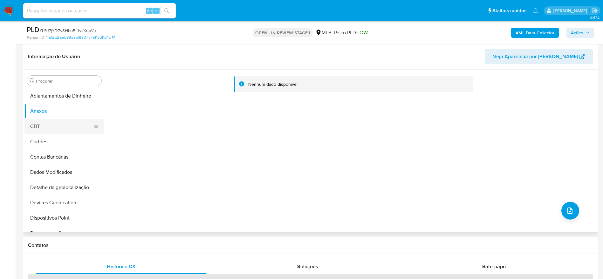
drag, startPoint x: 42, startPoint y: 128, endPoint x: 45, endPoint y: 120, distance: 9.4
click at [42, 126] on button "CBT" at bounding box center [61, 126] width 74 height 15
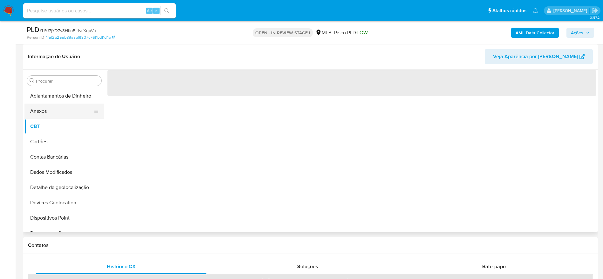
click at [50, 109] on button "Anexos" at bounding box center [61, 111] width 74 height 15
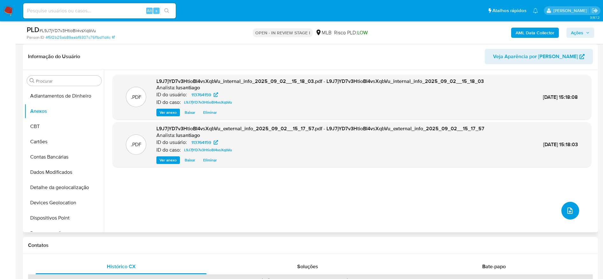
click at [566, 213] on icon "upload-file" at bounding box center [570, 211] width 8 height 8
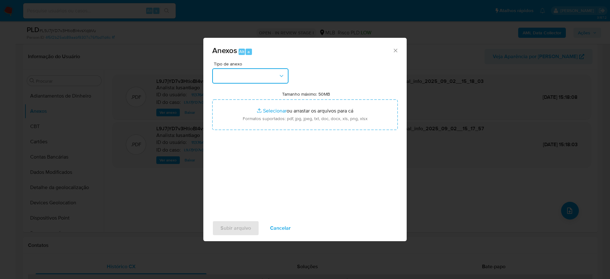
click at [270, 71] on button "button" at bounding box center [250, 75] width 76 height 15
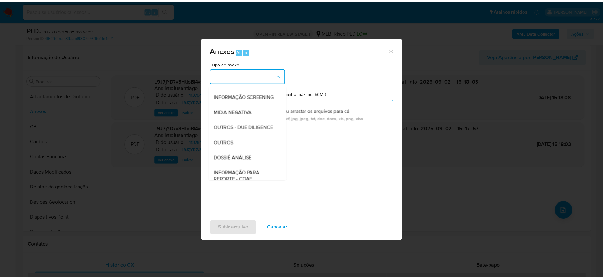
scroll to position [98, 0]
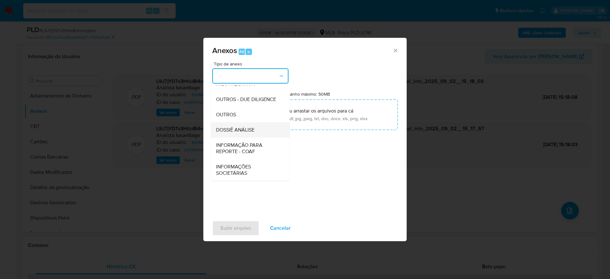
click at [237, 134] on div "DOSSIÊ ANÁLISE" at bounding box center [248, 129] width 65 height 15
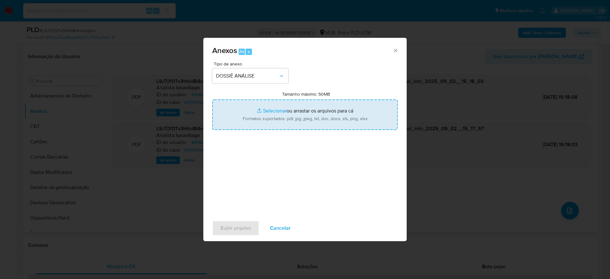
type input "C:\fakepath\Mulan 113764159_2025_09_02_09_25_59.xlsx"
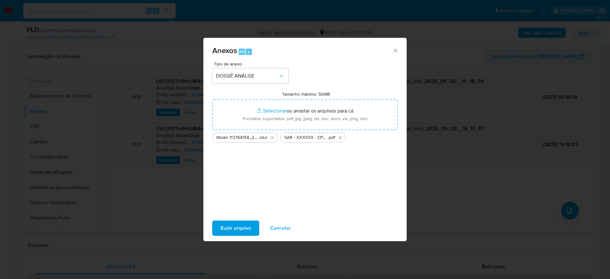
click at [238, 224] on span "Subir arquivo" at bounding box center [236, 228] width 31 height 14
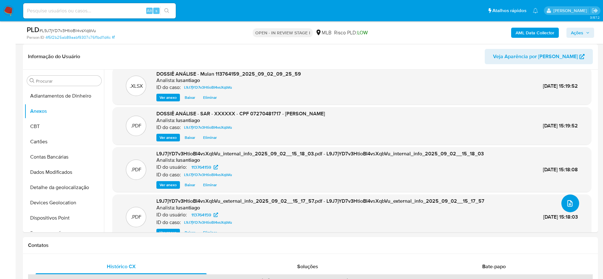
scroll to position [0, 0]
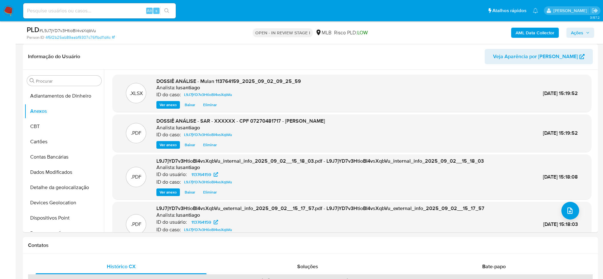
click at [582, 31] on span "Ações" at bounding box center [577, 33] width 12 height 10
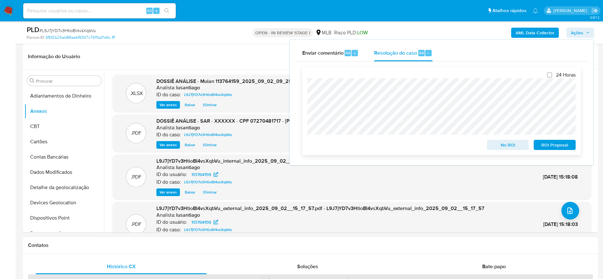
click at [549, 144] on span "ROI Proposal" at bounding box center [554, 144] width 33 height 9
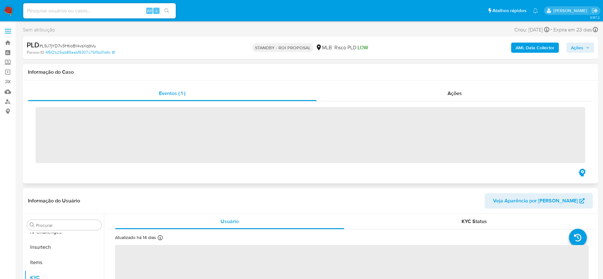
scroll to position [284, 0]
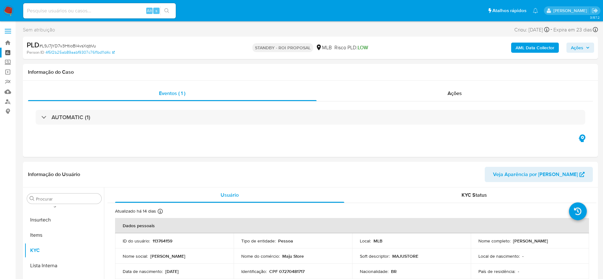
click at [6, 53] on link "Painel" at bounding box center [38, 53] width 76 height 10
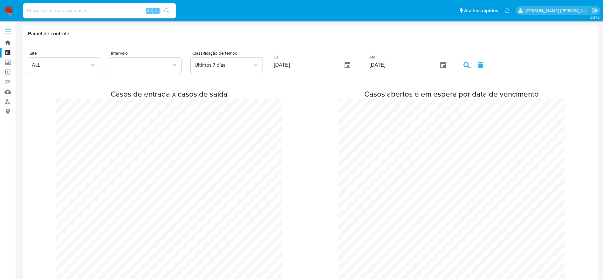
click at [9, 43] on link "Bandeja" at bounding box center [38, 43] width 76 height 10
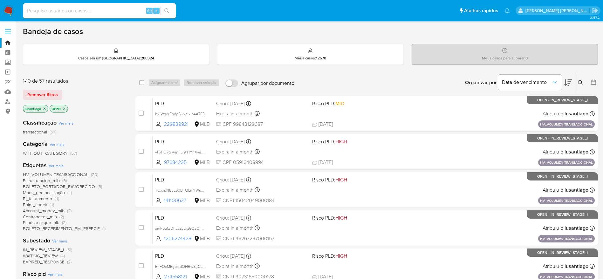
click at [97, 8] on input at bounding box center [99, 11] width 153 height 8
paste input "97684235"
type input "97684235"
click at [167, 10] on icon "search-icon" at bounding box center [166, 10] width 5 height 5
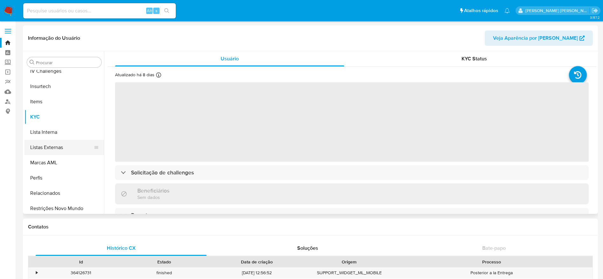
scroll to position [284, 0]
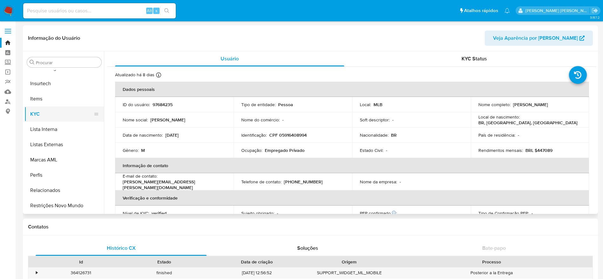
select select "10"
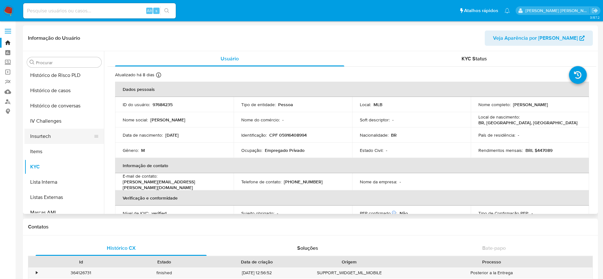
scroll to position [188, 0]
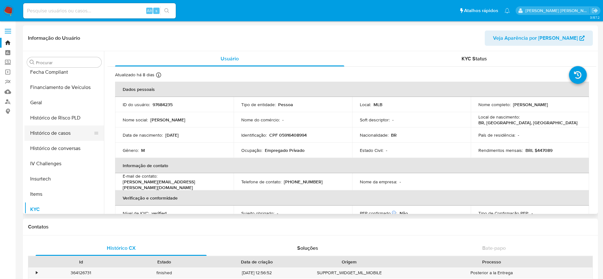
click at [60, 139] on button "Histórico de casos" at bounding box center [61, 133] width 74 height 15
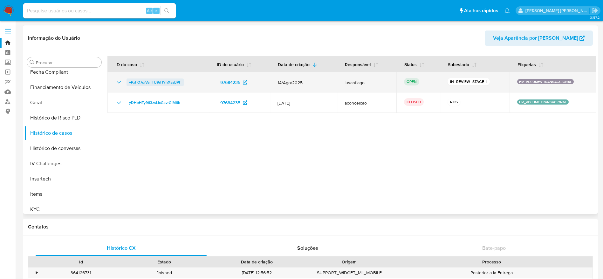
click at [167, 83] on span "vPxFO7giVsnFU9rHYhXyaBPF" at bounding box center [155, 83] width 52 height 8
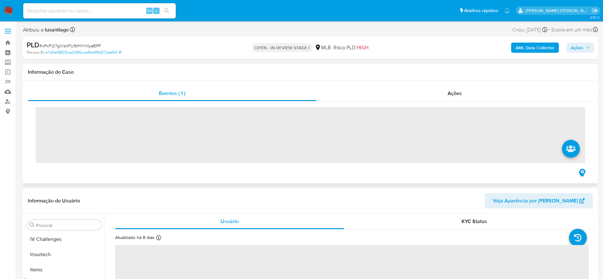
scroll to position [284, 0]
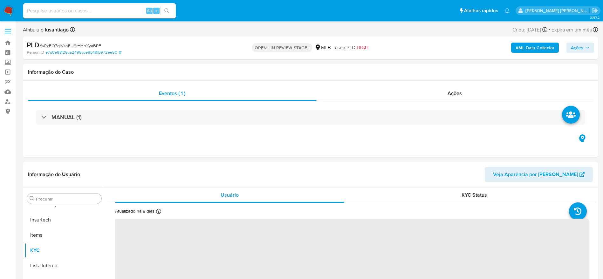
click at [578, 46] on span "Ações" at bounding box center [577, 48] width 12 height 10
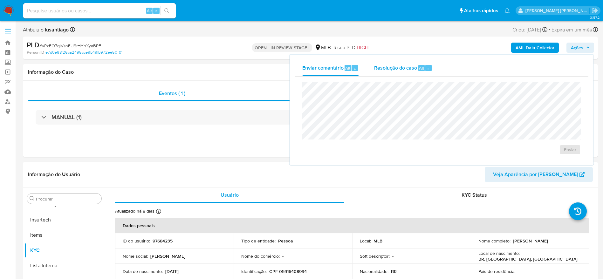
click at [409, 70] on span "Resolução do caso" at bounding box center [395, 67] width 43 height 7
select select "10"
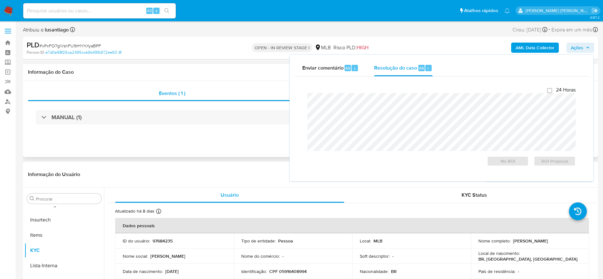
click at [249, 85] on div "Eventos ( 1 ) Ações MANUAL (1)" at bounding box center [310, 119] width 575 height 76
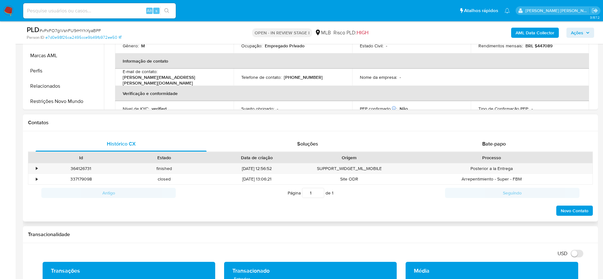
scroll to position [286, 0]
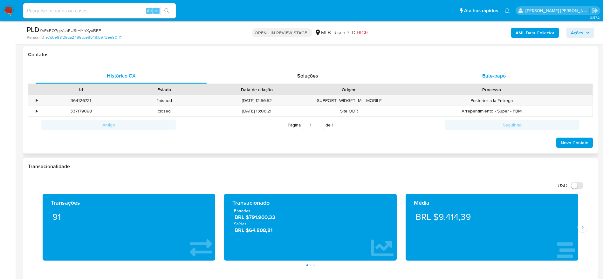
click at [488, 76] on span "Bate-papo" at bounding box center [494, 75] width 24 height 7
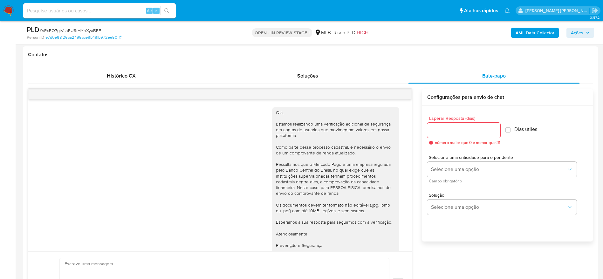
scroll to position [58, 0]
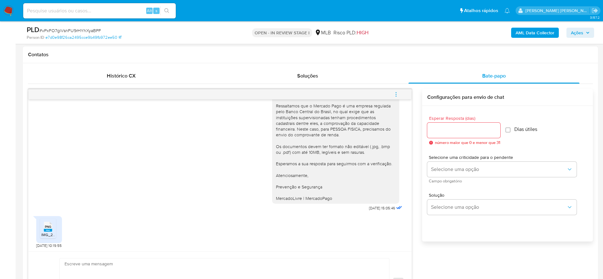
click at [47, 229] on rect at bounding box center [48, 230] width 8 height 3
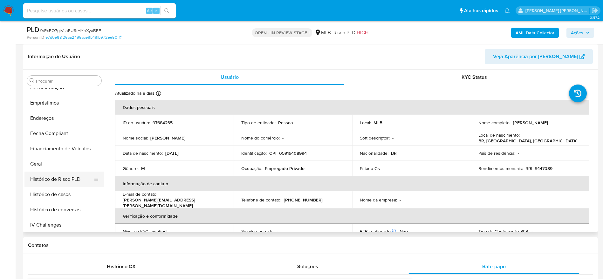
scroll to position [141, 0]
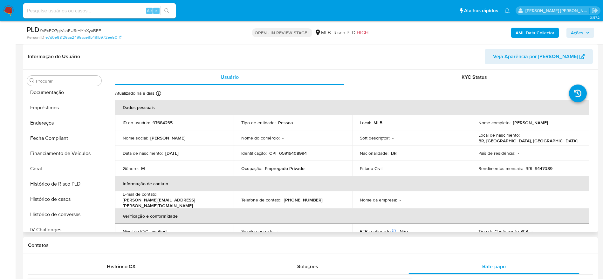
click at [288, 155] on p "CPF 05916408994" at bounding box center [288, 153] width 38 height 6
copy p "05916408994"
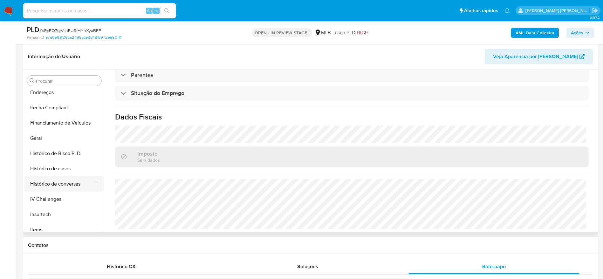
scroll to position [188, 0]
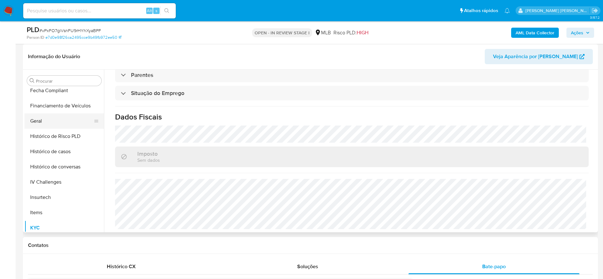
click at [43, 119] on button "Geral" at bounding box center [61, 120] width 74 height 15
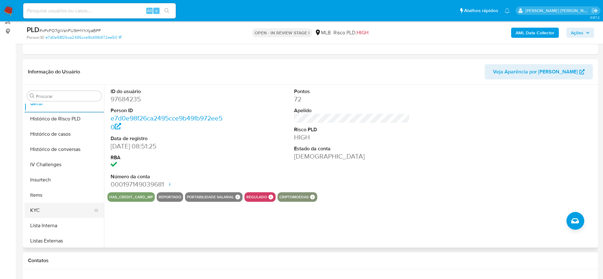
scroll to position [236, 0]
click at [50, 198] on button "KYC" at bounding box center [61, 195] width 74 height 15
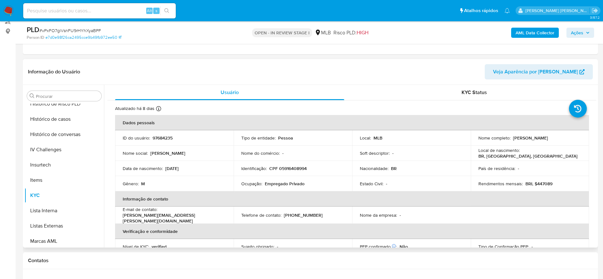
drag, startPoint x: 593, startPoint y: 108, endPoint x: 595, endPoint y: 112, distance: 4.3
click at [595, 112] on div "Usuário KYC Status Atualizado há 8 dias Criado: 14/03/2020 11:46:59 Atualizado:…" at bounding box center [350, 166] width 492 height 163
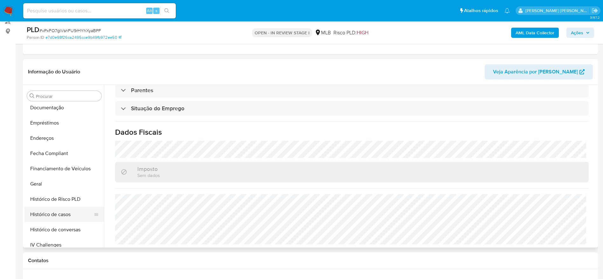
scroll to position [93, 0]
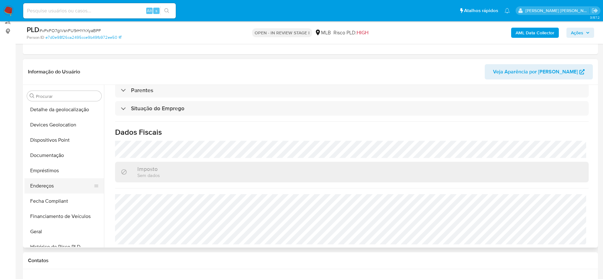
click at [47, 189] on button "Endereços" at bounding box center [61, 185] width 74 height 15
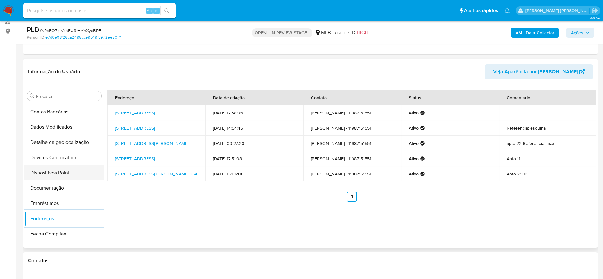
scroll to position [45, 0]
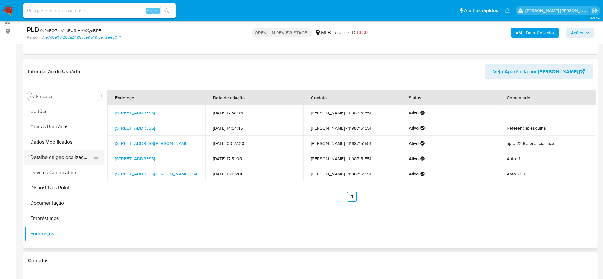
click at [65, 150] on button "Detalhe da geolocalização" at bounding box center [61, 157] width 74 height 15
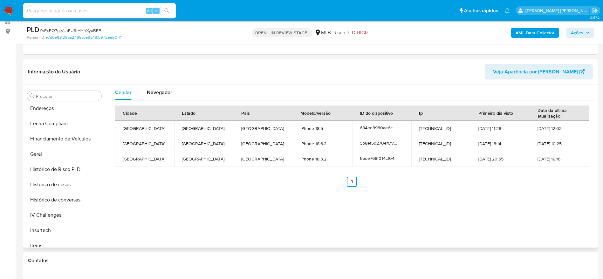
scroll to position [284, 0]
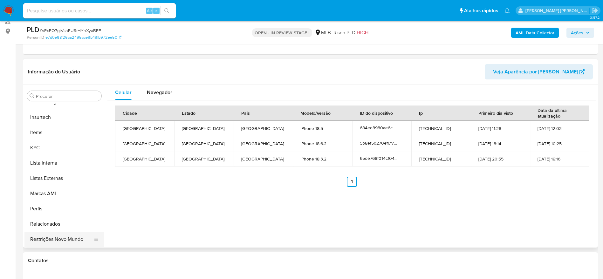
click at [61, 236] on button "Restrições Novo Mundo" at bounding box center [61, 239] width 74 height 15
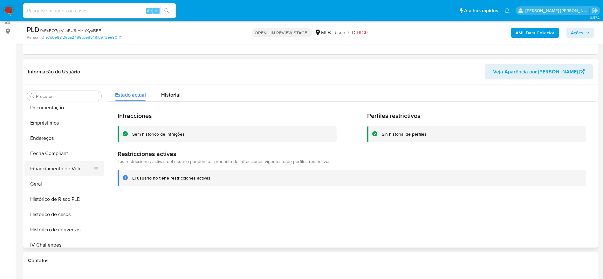
scroll to position [93, 0]
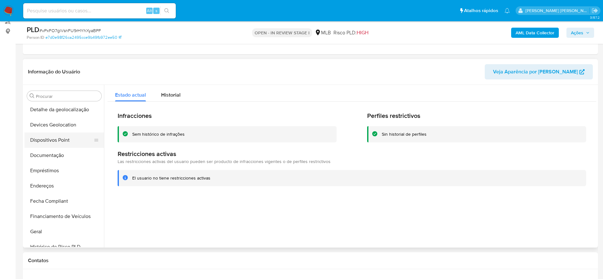
click at [59, 139] on button "Dispositivos Point" at bounding box center [61, 140] width 74 height 15
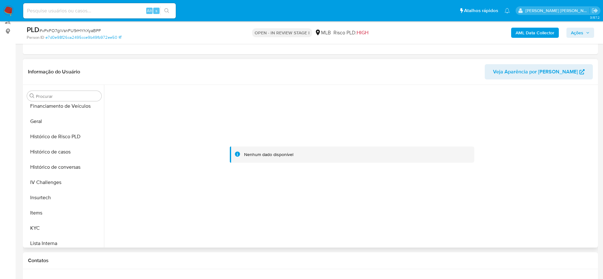
scroll to position [284, 0]
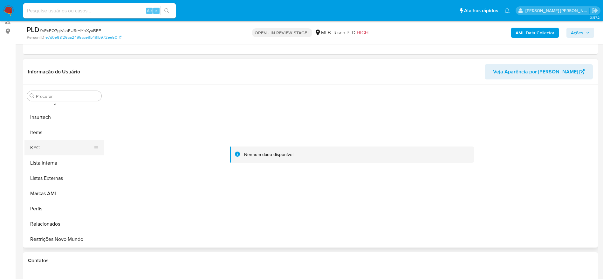
click at [52, 145] on button "KYC" at bounding box center [61, 147] width 74 height 15
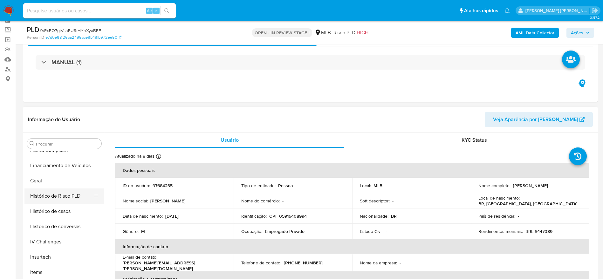
scroll to position [188, 0]
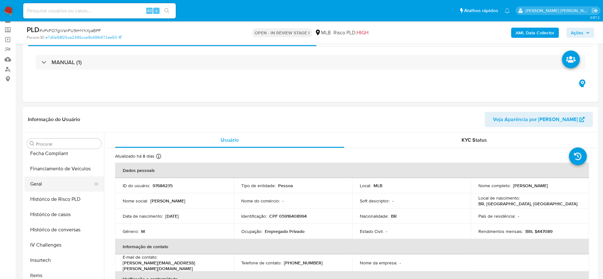
click at [39, 183] on button "Geral" at bounding box center [61, 183] width 74 height 15
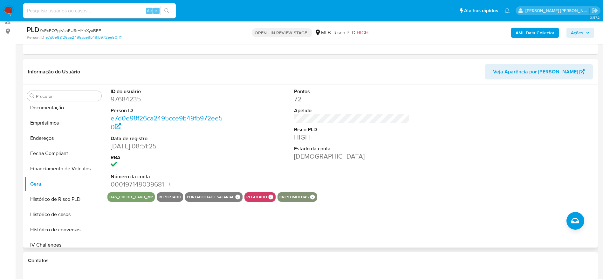
scroll to position [236, 0]
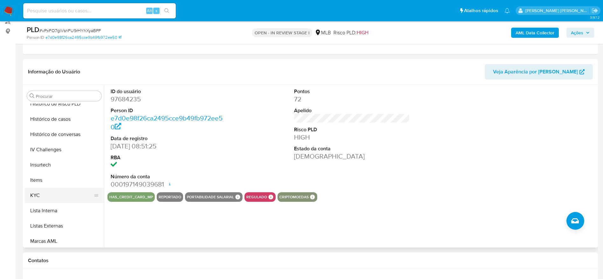
click at [51, 196] on button "KYC" at bounding box center [61, 195] width 74 height 15
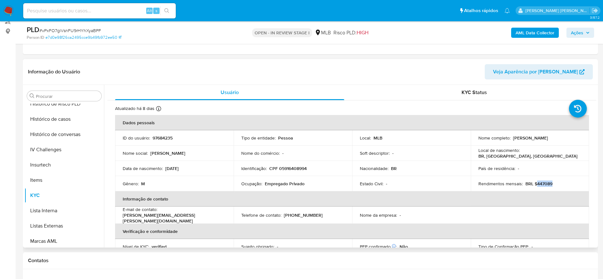
drag, startPoint x: 553, startPoint y: 184, endPoint x: 535, endPoint y: 186, distance: 18.2
click at [535, 186] on div "Rendimentos mensais : BRL $447089" at bounding box center [529, 184] width 103 height 6
copy p "447089"
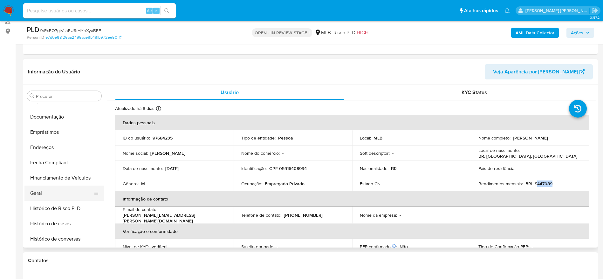
scroll to position [141, 0]
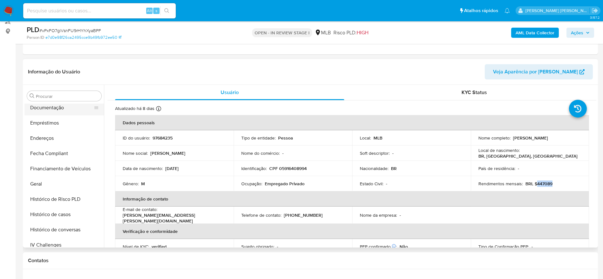
click at [51, 109] on button "Documentação" at bounding box center [61, 107] width 74 height 15
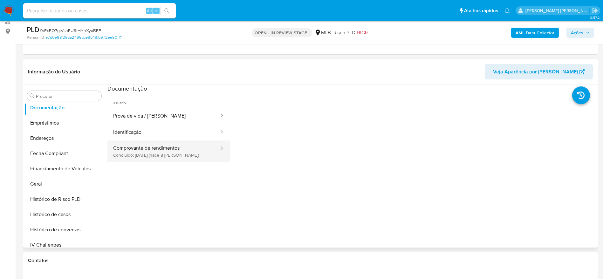
click at [118, 152] on button "Comprovante de rendimentos Concluído: 25/08/2025 (hace 8 días)" at bounding box center [163, 151] width 112 height 22
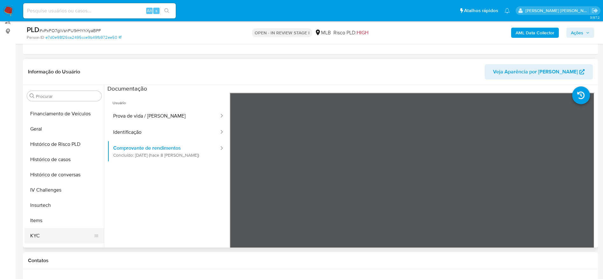
scroll to position [284, 0]
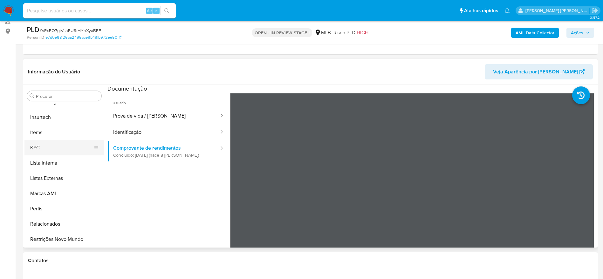
click at [34, 153] on button "KYC" at bounding box center [61, 147] width 74 height 15
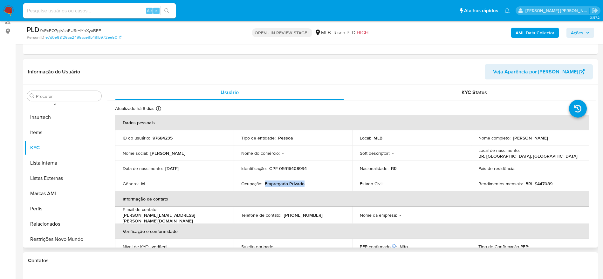
drag, startPoint x: 308, startPoint y: 183, endPoint x: 264, endPoint y: 184, distance: 43.5
click at [264, 184] on div "Ocupação : Empregado Privado" at bounding box center [292, 184] width 103 height 6
copy p "Empregado Privado"
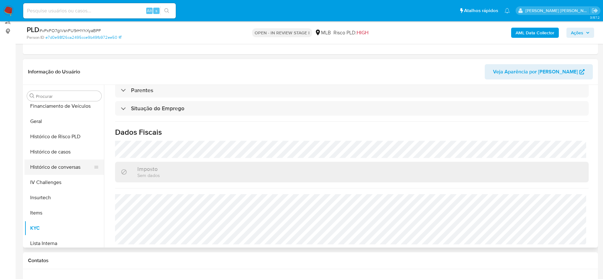
scroll to position [188, 0]
click at [53, 170] on button "Histórico de casos" at bounding box center [61, 166] width 74 height 15
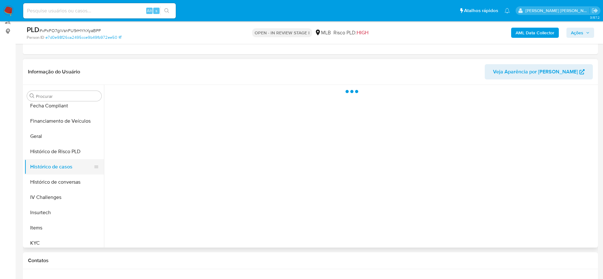
scroll to position [0, 0]
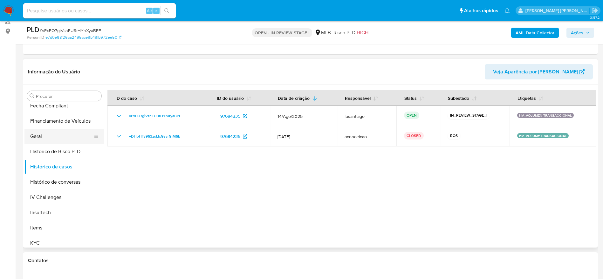
click at [49, 135] on button "Geral" at bounding box center [61, 136] width 74 height 15
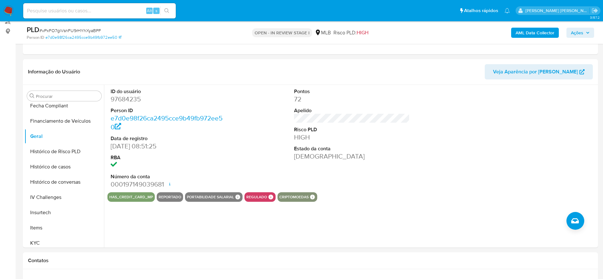
click at [569, 32] on button "Ações" at bounding box center [580, 33] width 28 height 10
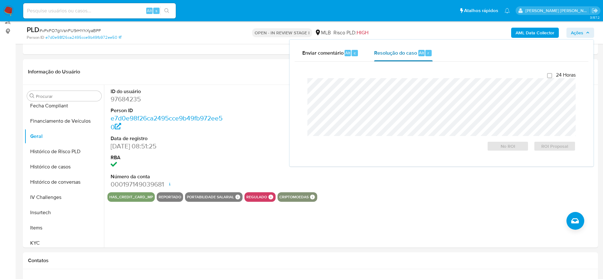
click at [412, 54] on span "Resolução do caso" at bounding box center [395, 52] width 43 height 7
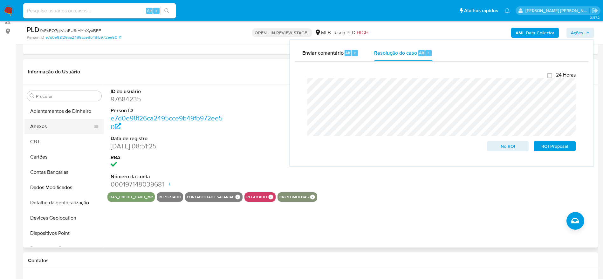
click at [58, 129] on button "Anexos" at bounding box center [61, 126] width 74 height 15
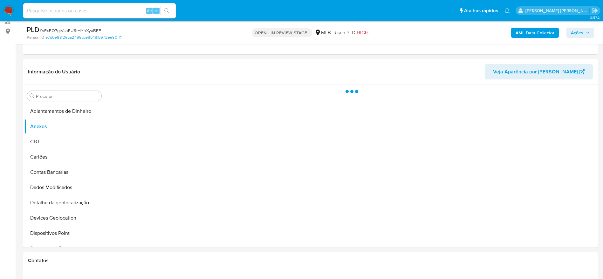
click at [530, 31] on b "AML Data Collector" at bounding box center [535, 33] width 39 height 10
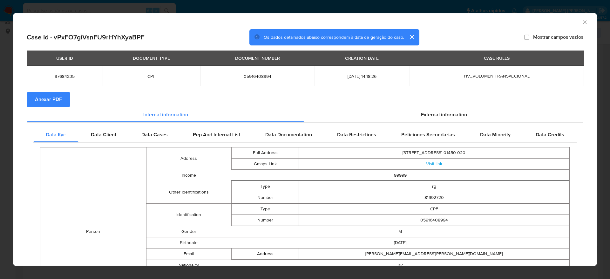
drag, startPoint x: 577, startPoint y: 21, endPoint x: 571, endPoint y: 26, distance: 7.4
click at [582, 21] on icon "Fechar a janela" at bounding box center [585, 22] width 6 height 6
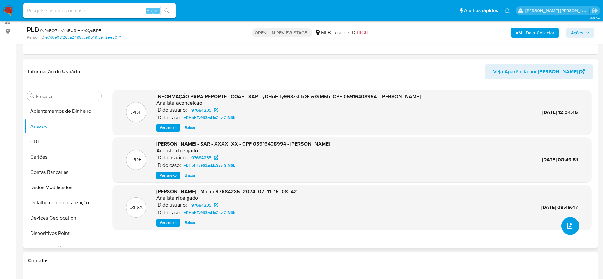
click at [566, 221] on button "upload-file" at bounding box center [570, 226] width 18 height 18
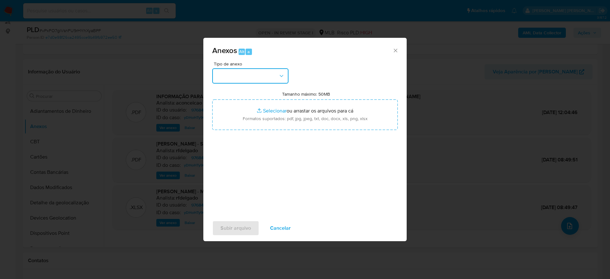
drag, startPoint x: 259, startPoint y: 71, endPoint x: 257, endPoint y: 78, distance: 7.6
click at [259, 71] on button "button" at bounding box center [250, 75] width 76 height 15
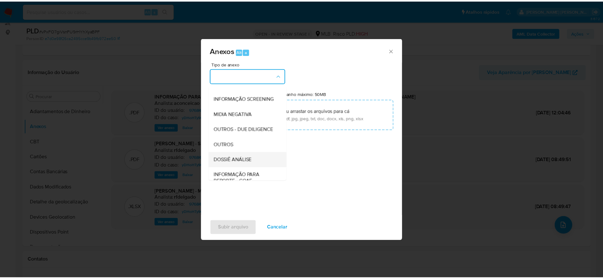
scroll to position [98, 0]
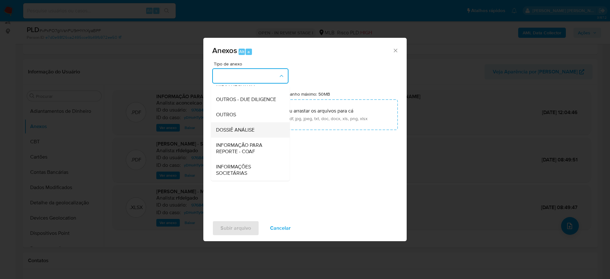
click at [239, 128] on span "DOSSIÊ ANÁLISE" at bounding box center [235, 130] width 38 height 6
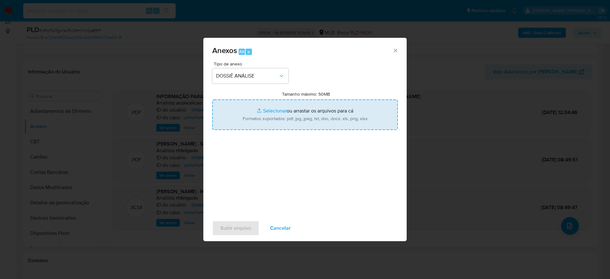
type input "C:\fakepath\Mulan 97684235_2025_09_02_13_45_21.xlsx"
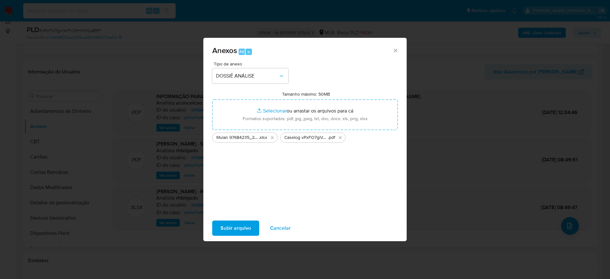
click at [231, 226] on span "Subir arquivo" at bounding box center [236, 228] width 31 height 14
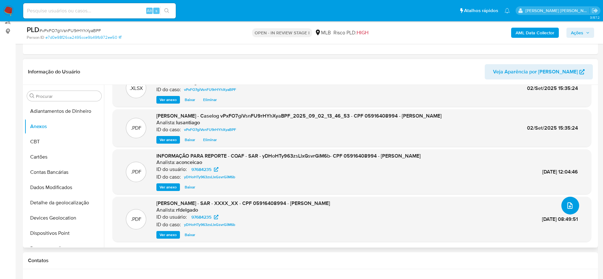
scroll to position [0, 0]
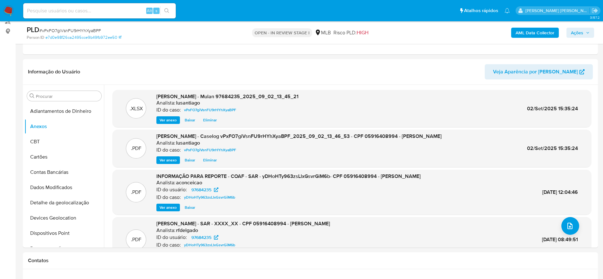
click at [581, 28] on span "Ações" at bounding box center [577, 33] width 12 height 10
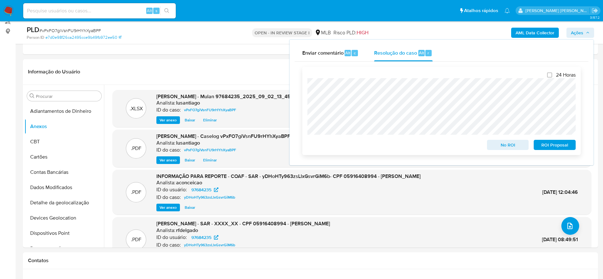
click at [496, 147] on span "No ROI" at bounding box center [507, 144] width 33 height 9
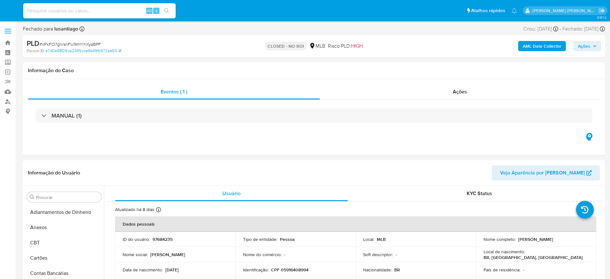
select select "10"
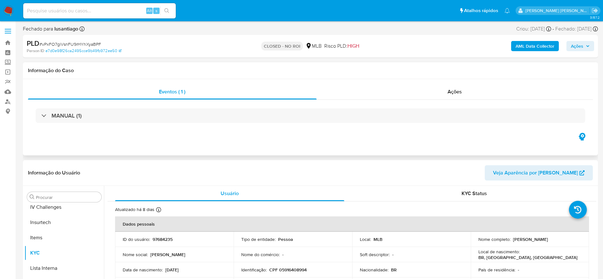
scroll to position [284, 0]
click at [10, 42] on link "Bandeja" at bounding box center [38, 43] width 76 height 10
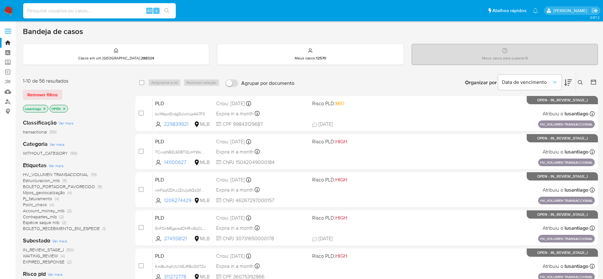
click at [105, 10] on input at bounding box center [99, 11] width 153 height 8
paste input "229839921"
type input "229839921"
click at [169, 10] on icon "search-icon" at bounding box center [166, 10] width 5 height 5
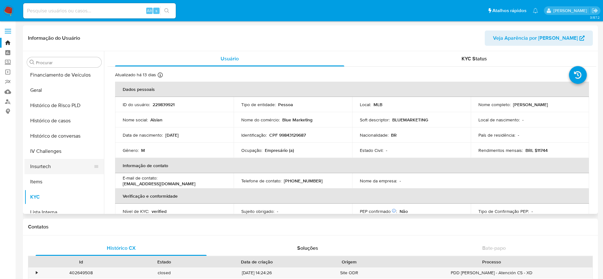
scroll to position [188, 0]
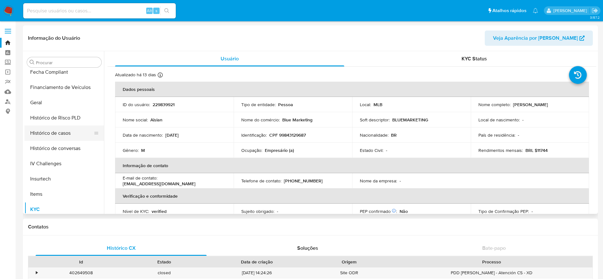
select select "10"
click at [58, 138] on button "Histórico de casos" at bounding box center [61, 133] width 74 height 15
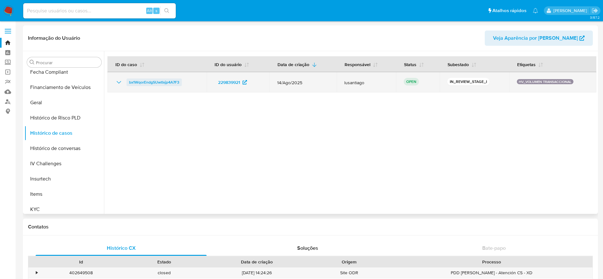
click at [166, 82] on span "bx1WqorEndgSUwtIxjp4A7F3" at bounding box center [154, 83] width 50 height 8
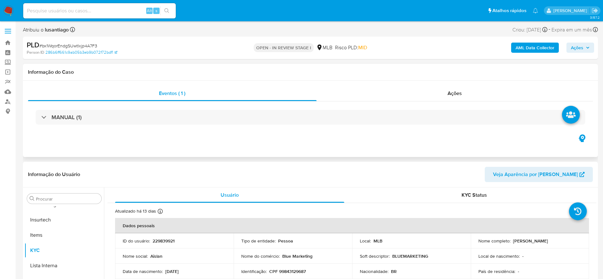
select select "10"
click at [573, 46] on span "Ações" at bounding box center [577, 48] width 12 height 10
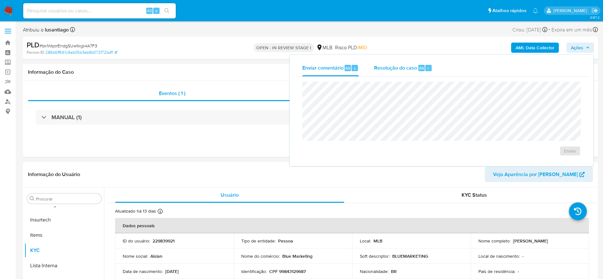
click at [397, 69] on span "Resolução do caso" at bounding box center [395, 67] width 43 height 7
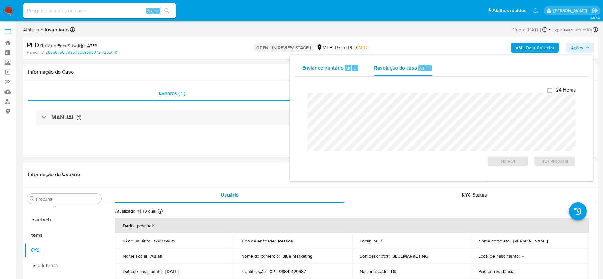
click at [327, 71] on span "Enviar comentário" at bounding box center [322, 67] width 41 height 7
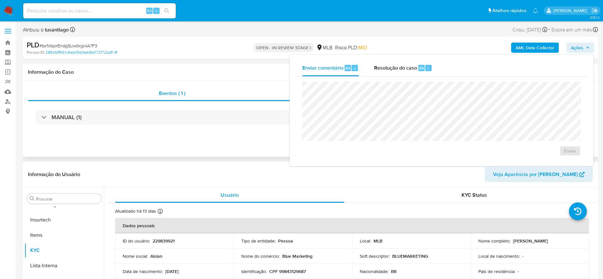
click at [223, 84] on div "Eventos ( 1 ) Ações MANUAL (1)" at bounding box center [310, 119] width 575 height 76
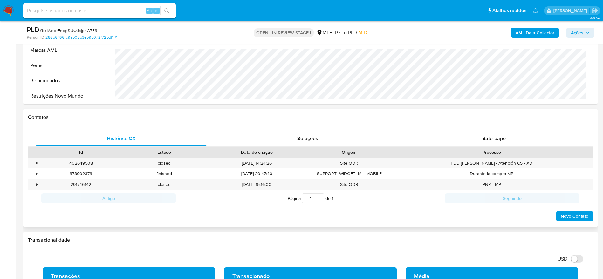
scroll to position [238, 0]
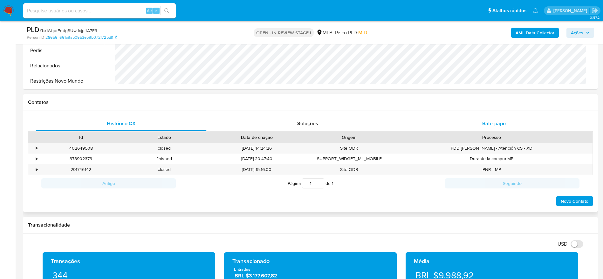
click at [492, 124] on span "Bate-papo" at bounding box center [494, 123] width 24 height 7
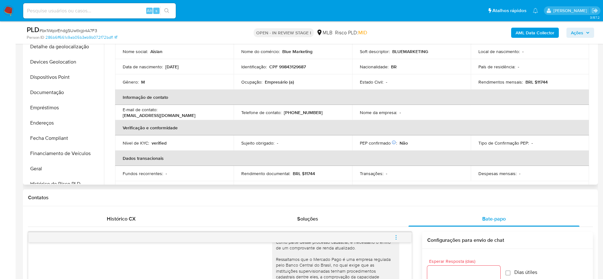
scroll to position [74, 0]
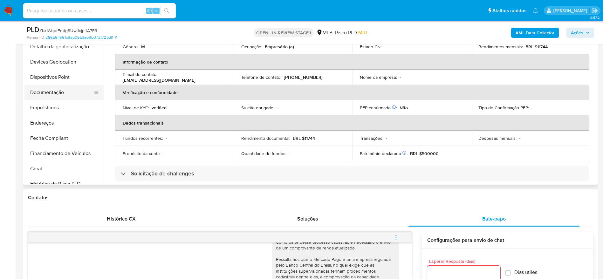
click at [41, 96] on button "Documentação" at bounding box center [61, 92] width 74 height 15
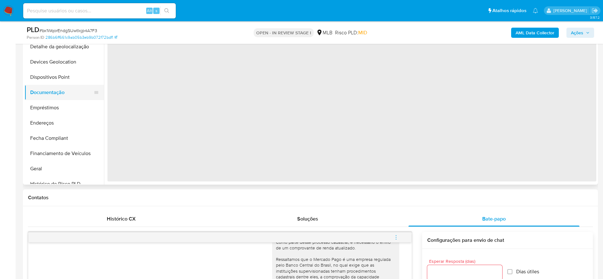
scroll to position [0, 0]
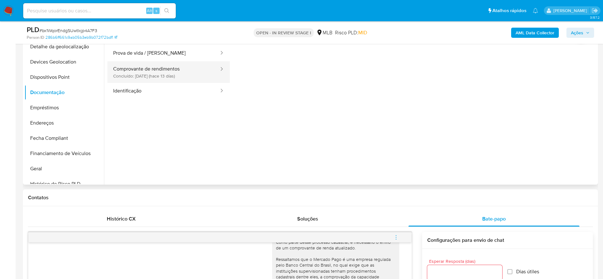
click at [130, 71] on button "Comprovante de rendimentos Concluído: [DATE] (hace 13 días)" at bounding box center [163, 72] width 112 height 22
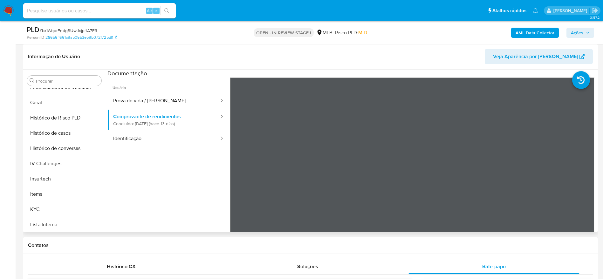
scroll to position [236, 0]
click at [47, 181] on button "KYC" at bounding box center [61, 180] width 74 height 15
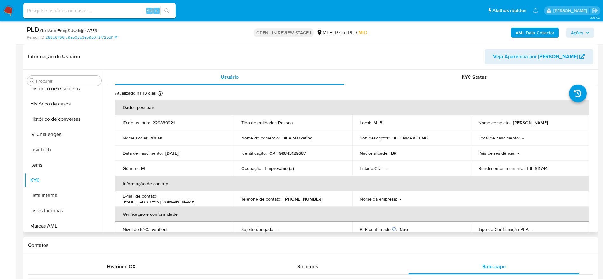
click at [296, 150] on p "CPF 99843129687" at bounding box center [287, 153] width 37 height 6
copy p "99843129687"
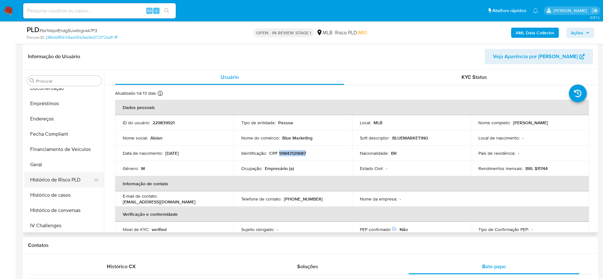
scroll to position [141, 0]
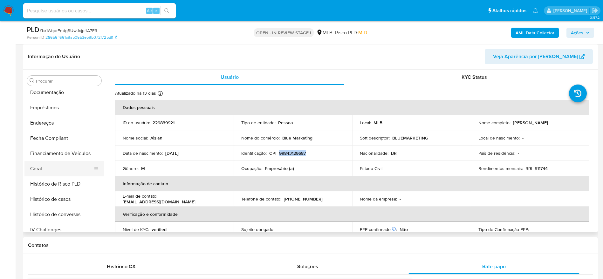
click at [43, 163] on button "Geral" at bounding box center [61, 168] width 74 height 15
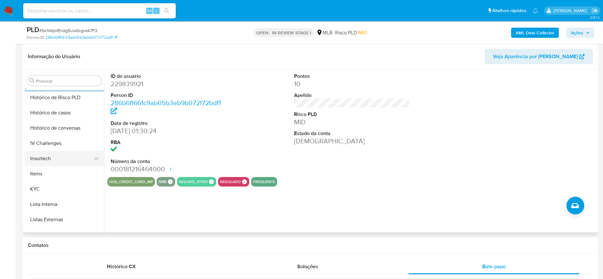
scroll to position [236, 0]
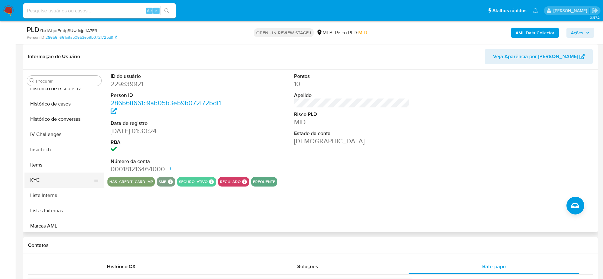
click at [45, 177] on button "KYC" at bounding box center [61, 180] width 74 height 15
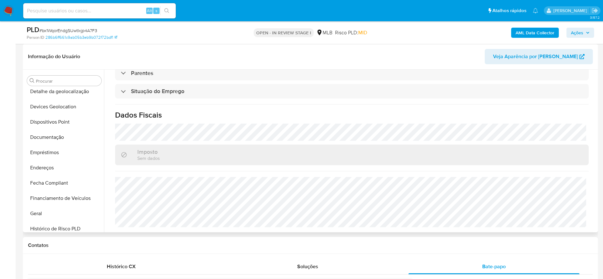
scroll to position [93, 0]
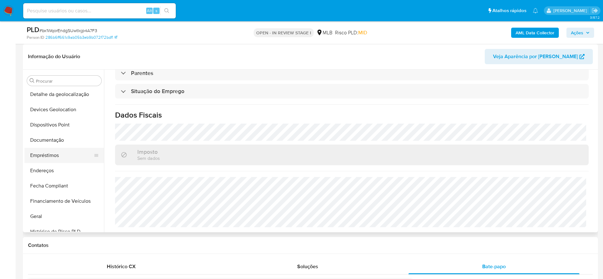
click at [52, 157] on button "Empréstimos" at bounding box center [61, 155] width 74 height 15
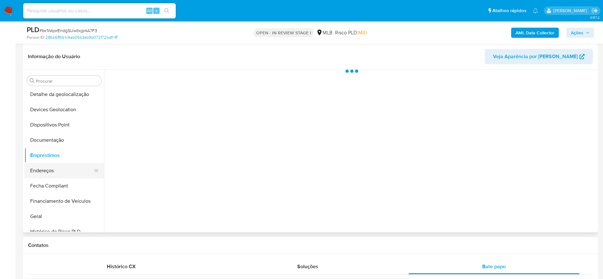
scroll to position [0, 0]
click at [51, 166] on button "Endereços" at bounding box center [61, 170] width 74 height 15
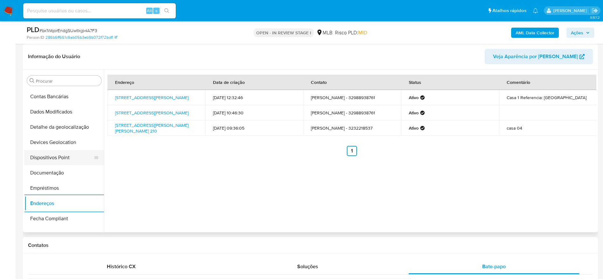
scroll to position [45, 0]
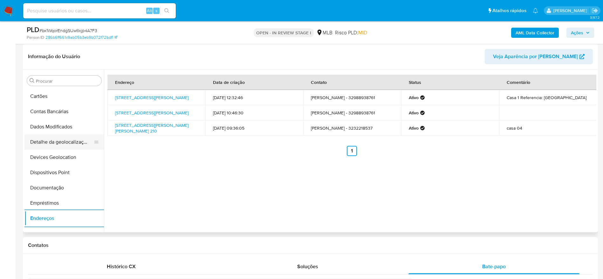
click at [61, 142] on button "Detalhe da geolocalização" at bounding box center [61, 141] width 74 height 15
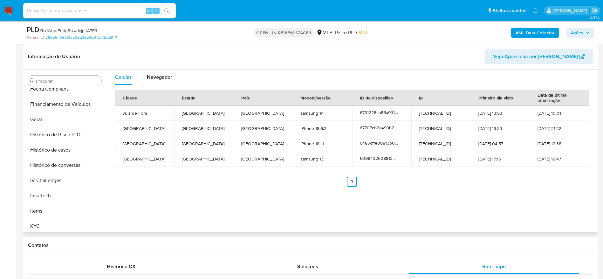
scroll to position [284, 0]
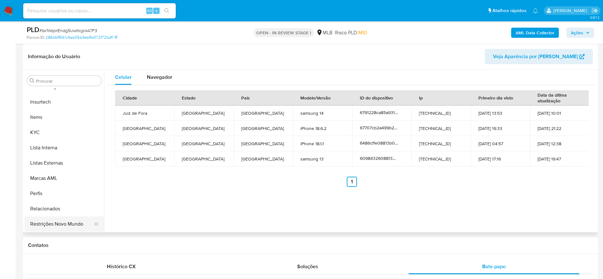
click at [58, 221] on button "Restrições Novo Mundo" at bounding box center [61, 223] width 74 height 15
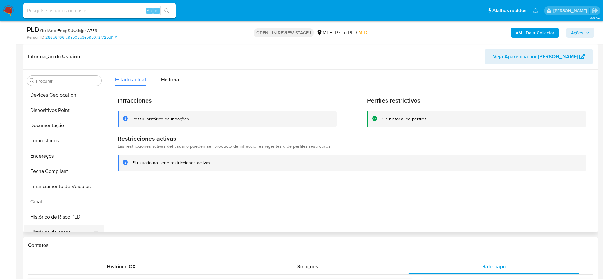
scroll to position [93, 0]
click at [58, 125] on button "Dispositivos Point" at bounding box center [61, 124] width 74 height 15
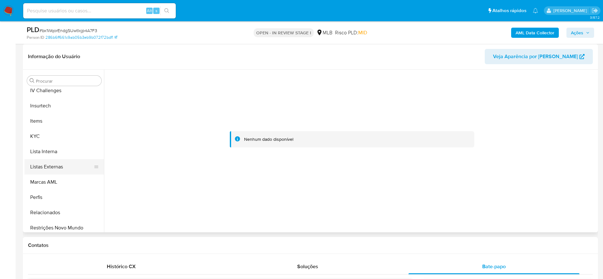
scroll to position [284, 0]
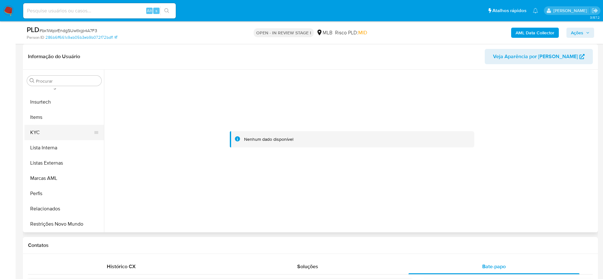
click at [51, 129] on button "KYC" at bounding box center [61, 132] width 74 height 15
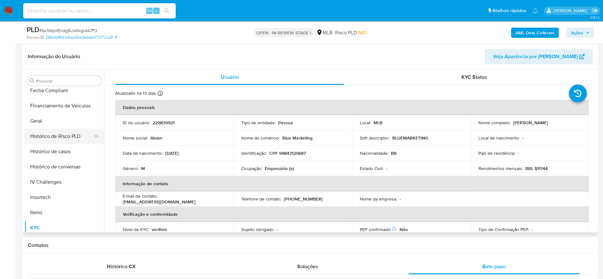
scroll to position [141, 0]
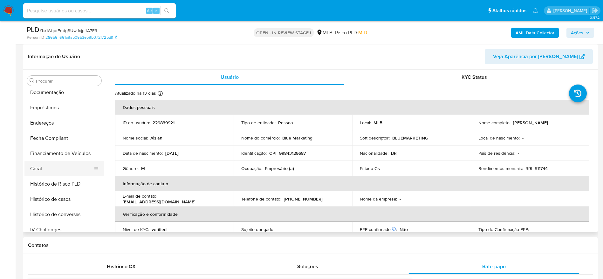
click at [55, 170] on button "Geral" at bounding box center [61, 168] width 74 height 15
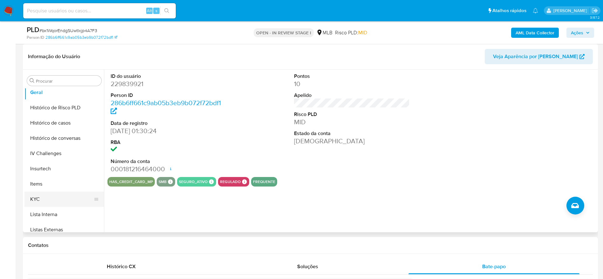
scroll to position [236, 0]
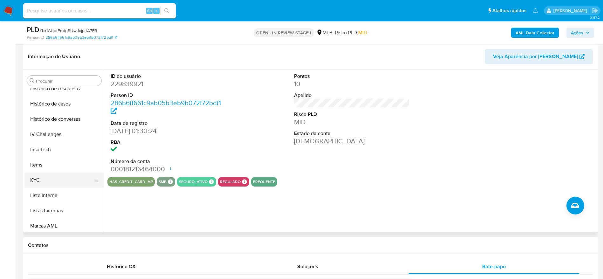
click at [55, 178] on button "KYC" at bounding box center [61, 180] width 74 height 15
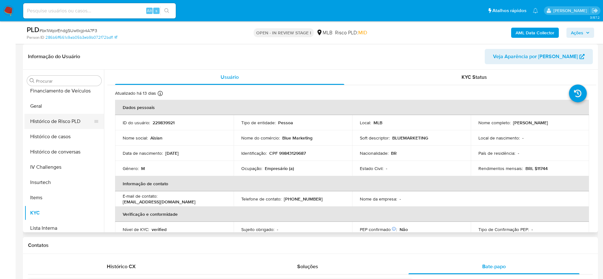
scroll to position [188, 0]
click at [50, 120] on button "Geral" at bounding box center [61, 120] width 74 height 15
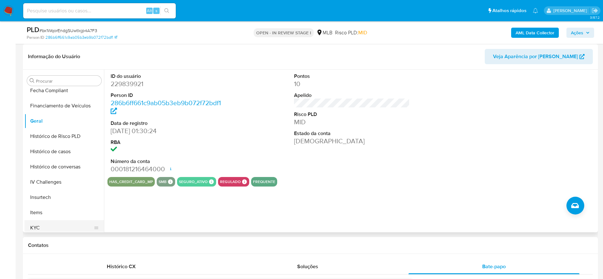
click at [51, 224] on button "KYC" at bounding box center [61, 227] width 74 height 15
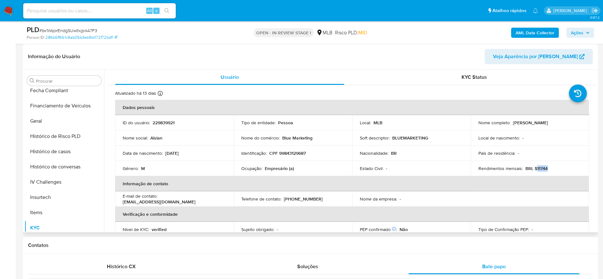
drag, startPoint x: 548, startPoint y: 168, endPoint x: 534, endPoint y: 170, distance: 14.1
click at [534, 170] on div "Rendimentos mensais : BRL $11744" at bounding box center [529, 169] width 103 height 6
copy p "11744"
drag, startPoint x: 287, startPoint y: 168, endPoint x: 264, endPoint y: 171, distance: 22.7
click at [265, 171] on p "Empresário (a)" at bounding box center [279, 169] width 29 height 6
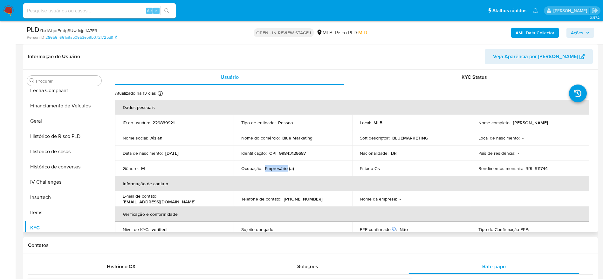
copy p "Empresário"
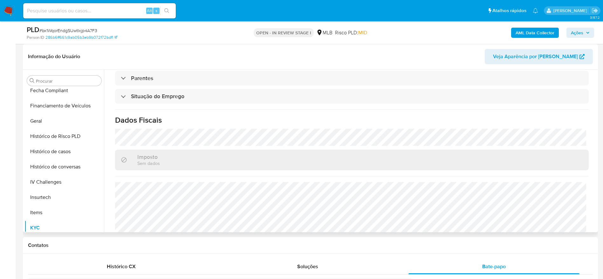
scroll to position [265, 0]
